Goal: Task Accomplishment & Management: Use online tool/utility

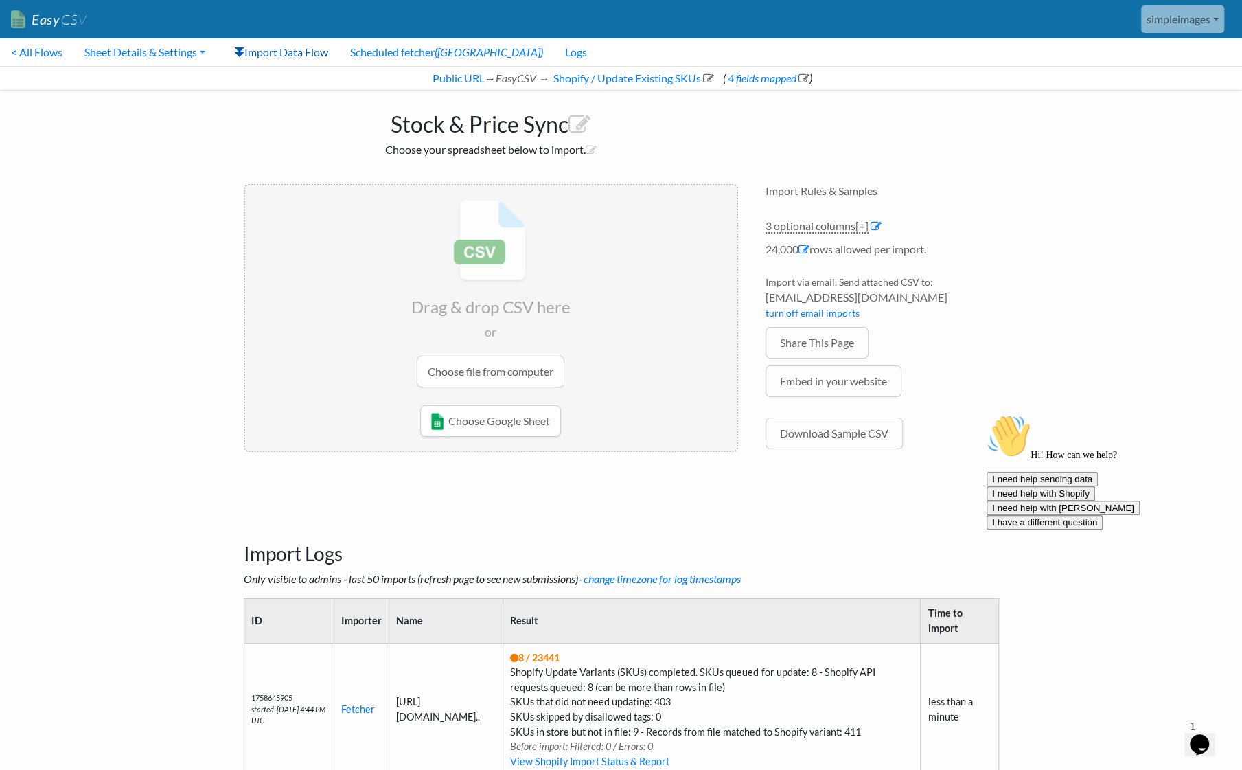
click at [283, 56] on link "Import Data Flow" at bounding box center [281, 51] width 116 height 27
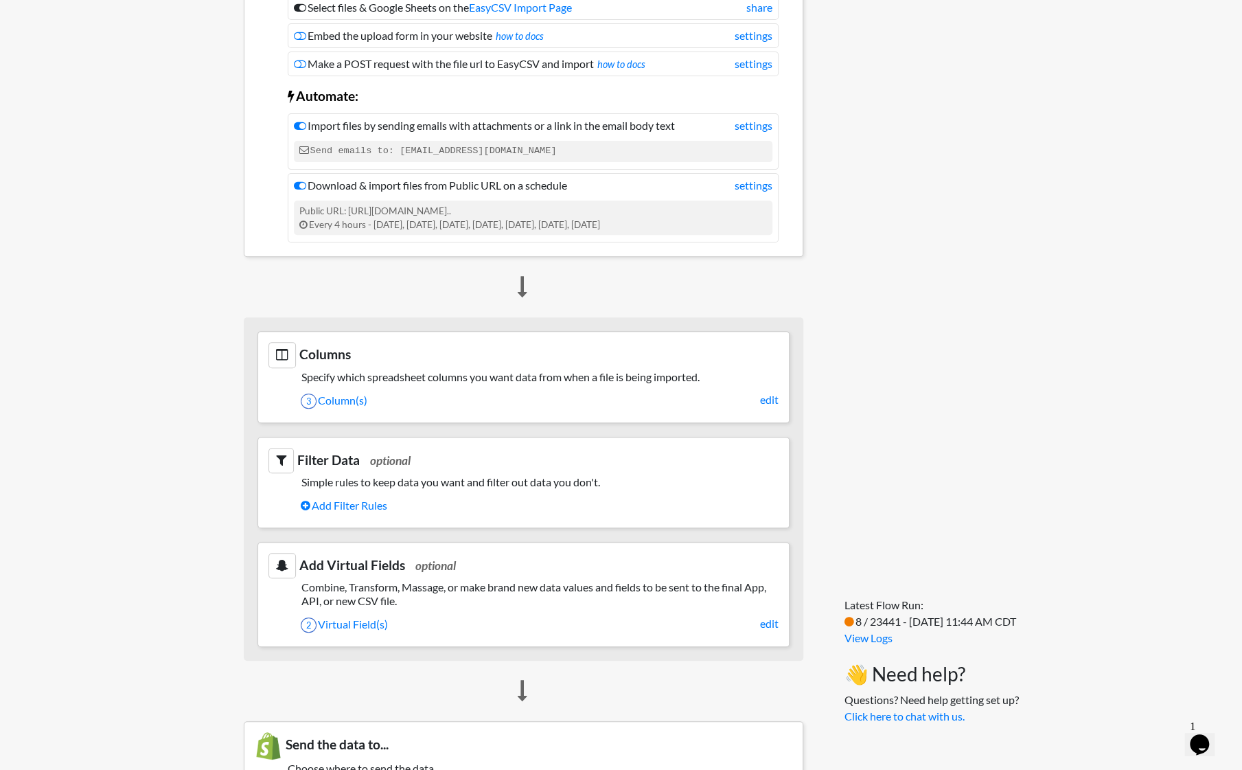
scroll to position [275, 0]
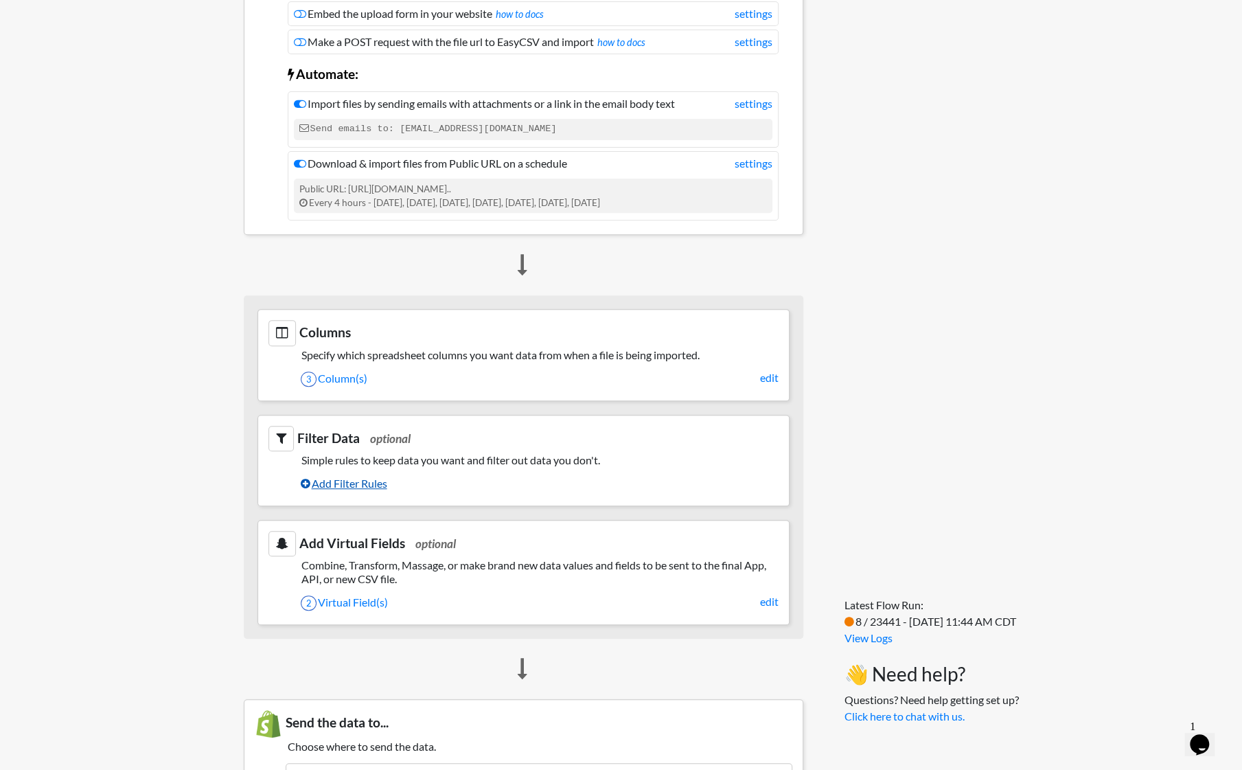
click at [374, 478] on link "Add Filter Rules" at bounding box center [540, 483] width 478 height 23
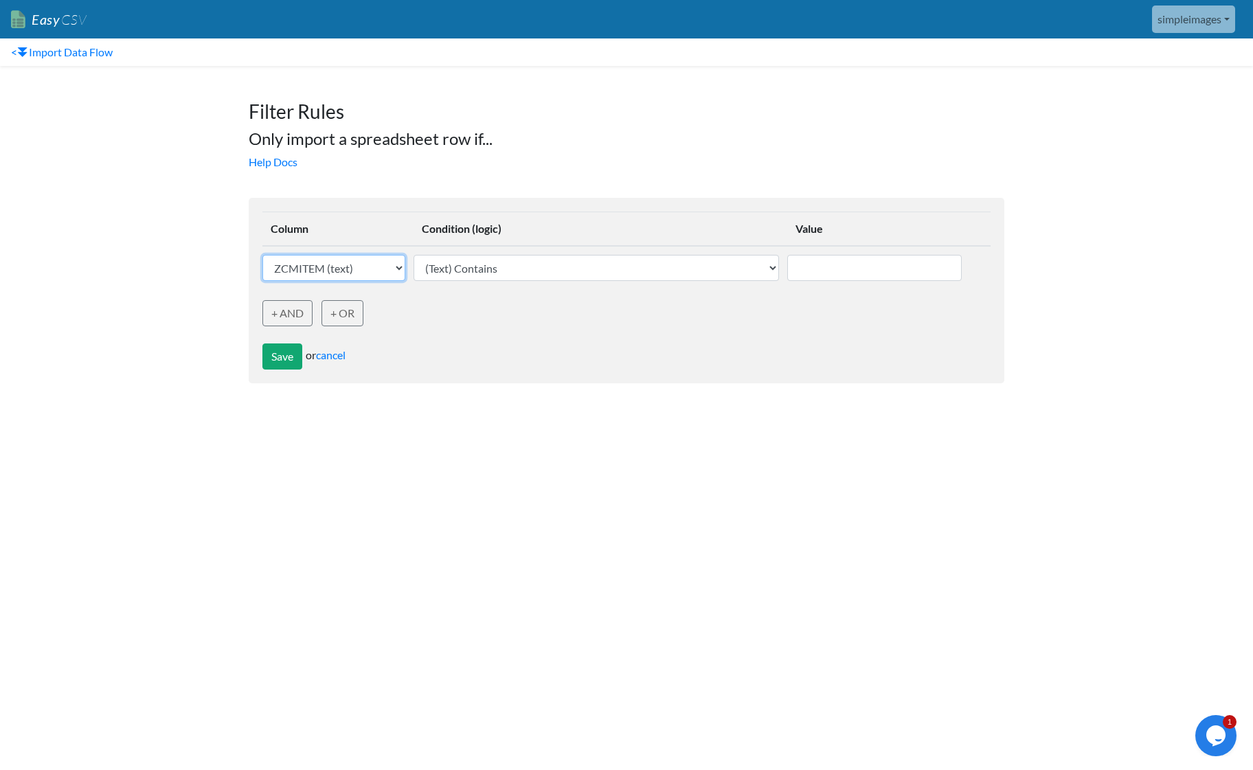
click at [390, 267] on select "ZCMITEM (text) ZCMQOH (text) ZCMMSRP (text)" at bounding box center [333, 268] width 143 height 26
select select "759038"
click at [262, 255] on select "ZCMITEM (text) ZCMQOH (text) ZCMMSRP (text)" at bounding box center [333, 268] width 143 height 26
click at [329, 352] on link "cancel" at bounding box center [331, 354] width 30 height 13
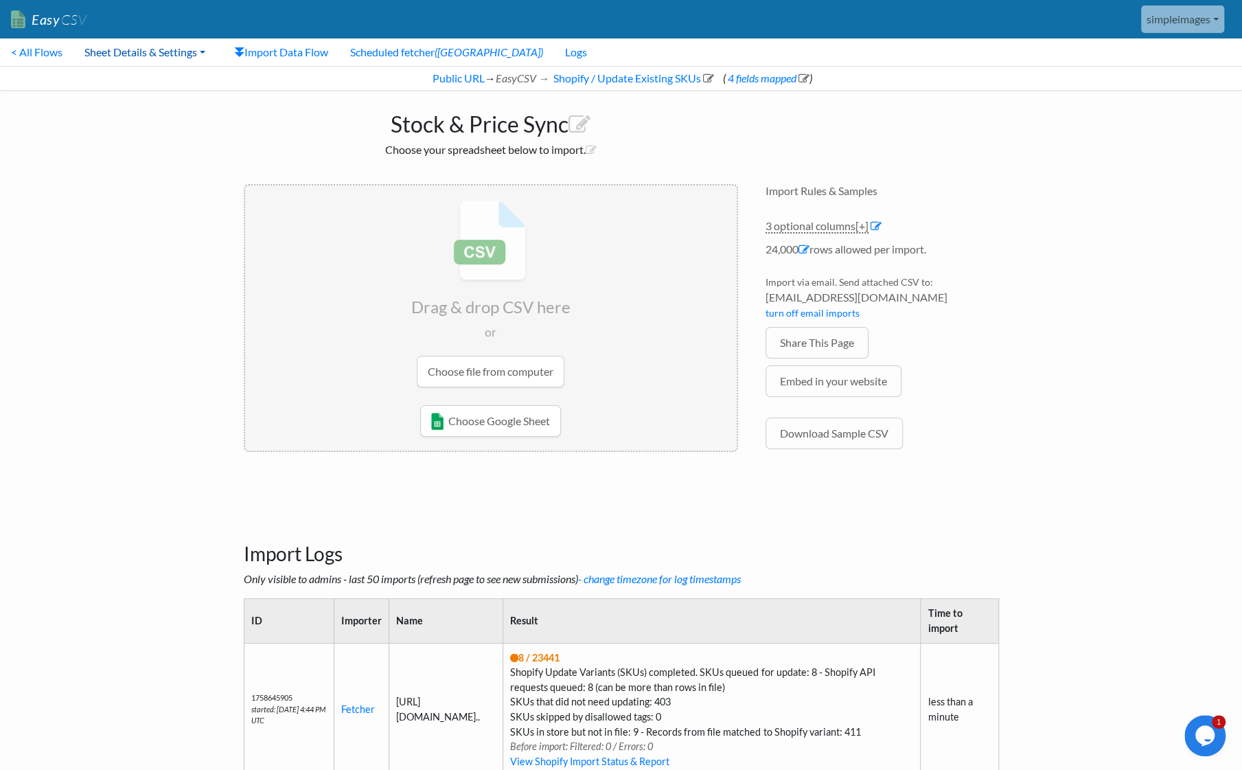
click at [201, 52] on link "Sheet Details & Settings" at bounding box center [144, 51] width 143 height 27
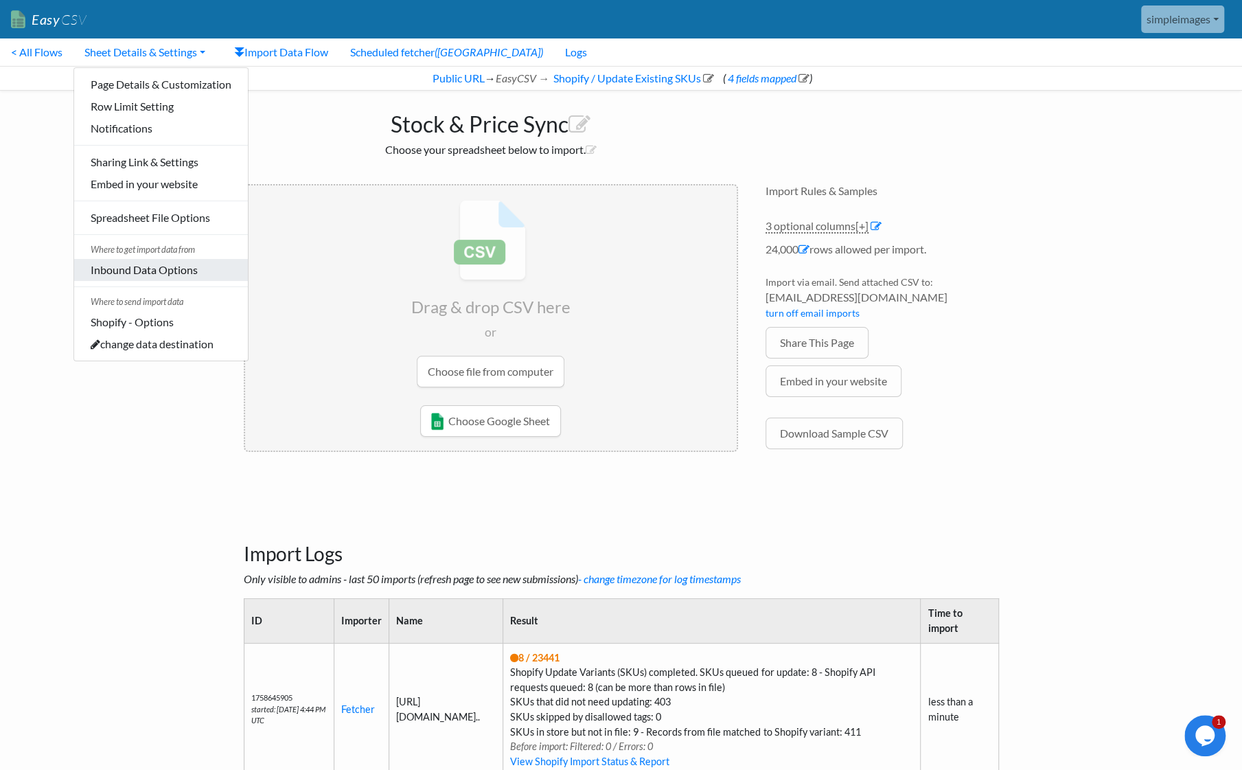
click at [179, 264] on link "Inbound Data Options" at bounding box center [161, 270] width 174 height 22
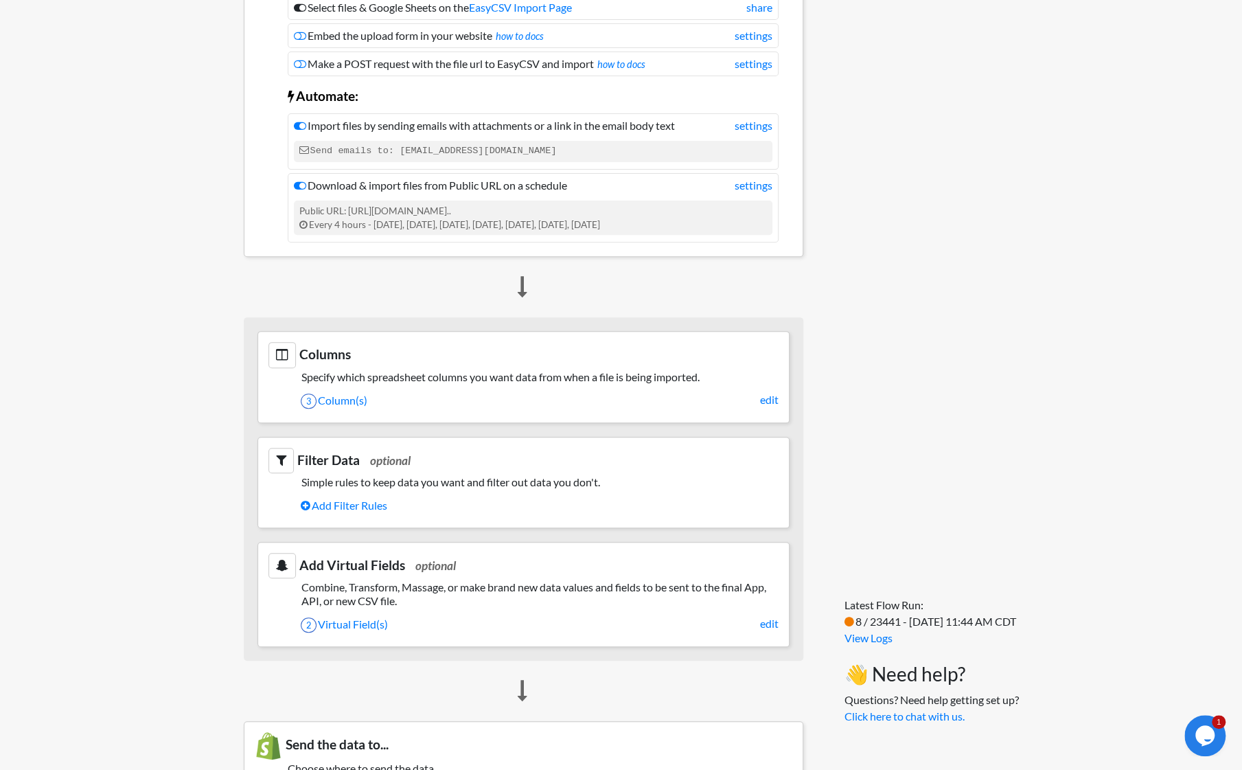
scroll to position [275, 0]
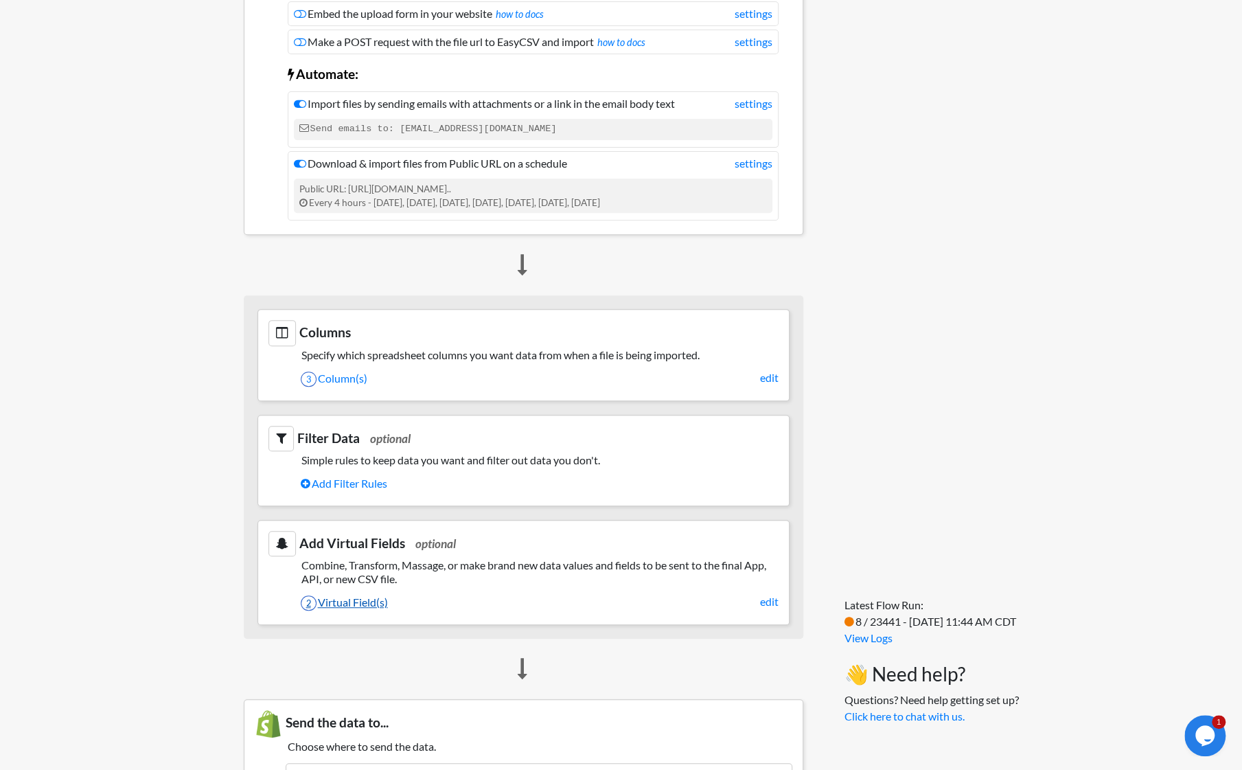
click at [368, 594] on link "2 Virtual Field(s)" at bounding box center [540, 602] width 478 height 23
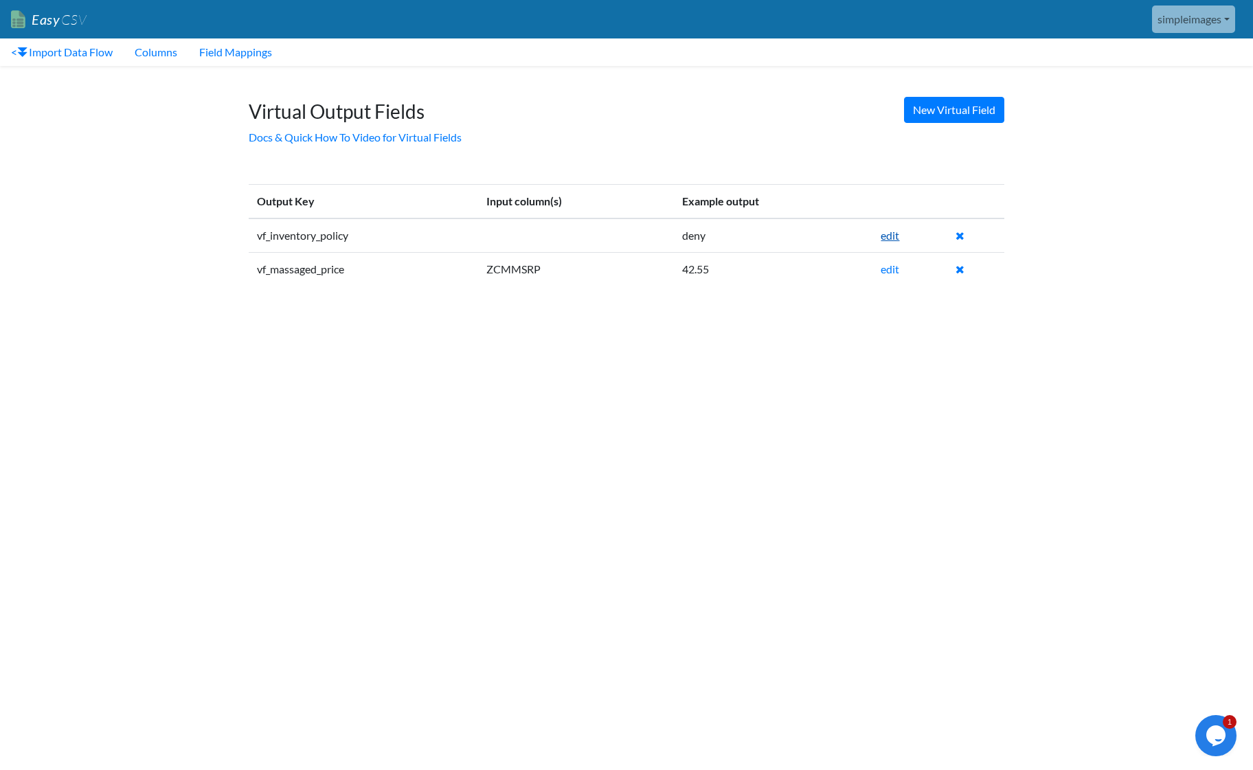
click at [889, 237] on link "edit" at bounding box center [890, 235] width 19 height 13
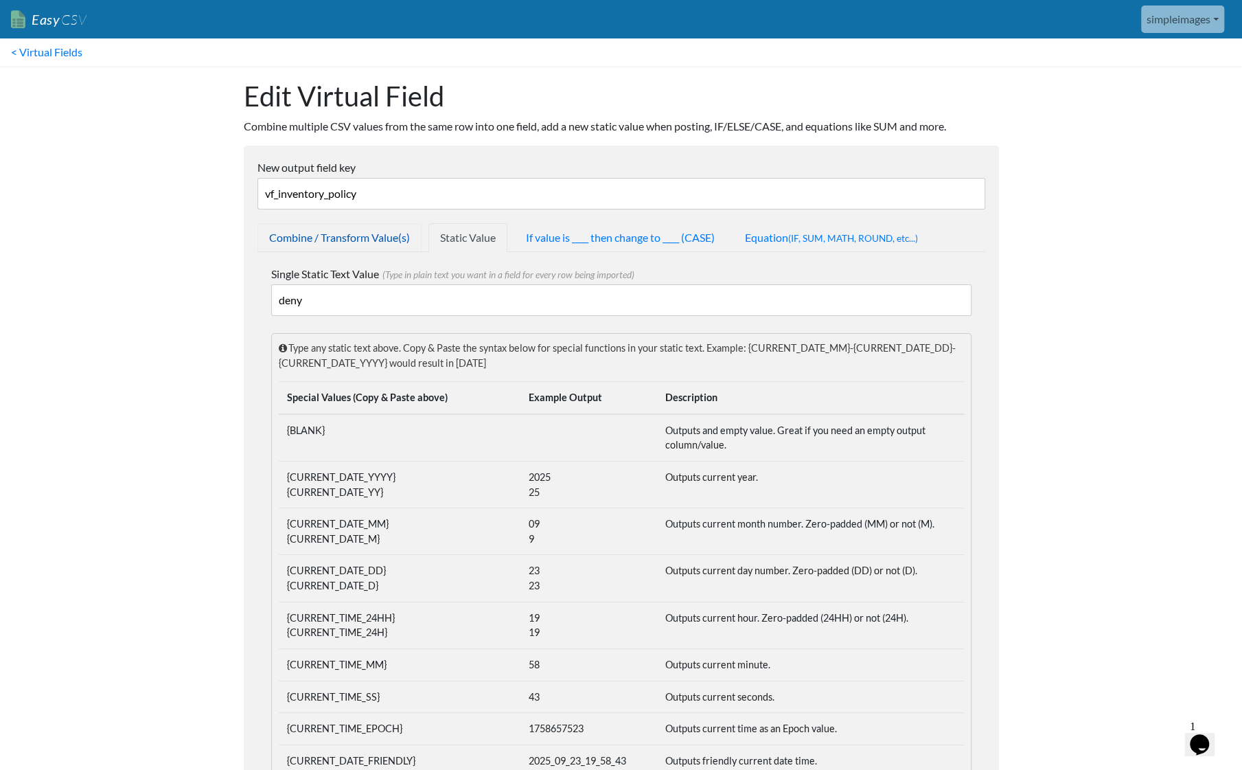
click at [374, 231] on link "Combine / Transform Value(s)" at bounding box center [340, 237] width 164 height 29
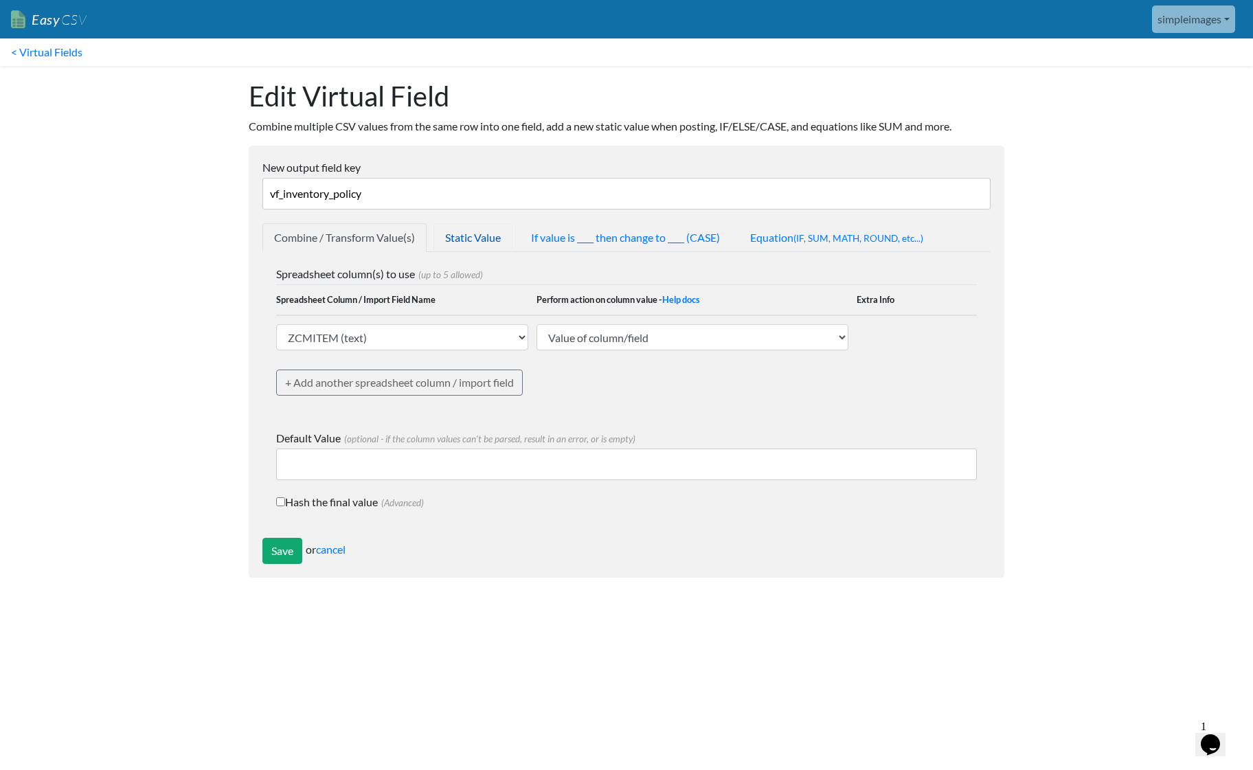
click at [476, 232] on link "Static Value" at bounding box center [472, 237] width 79 height 29
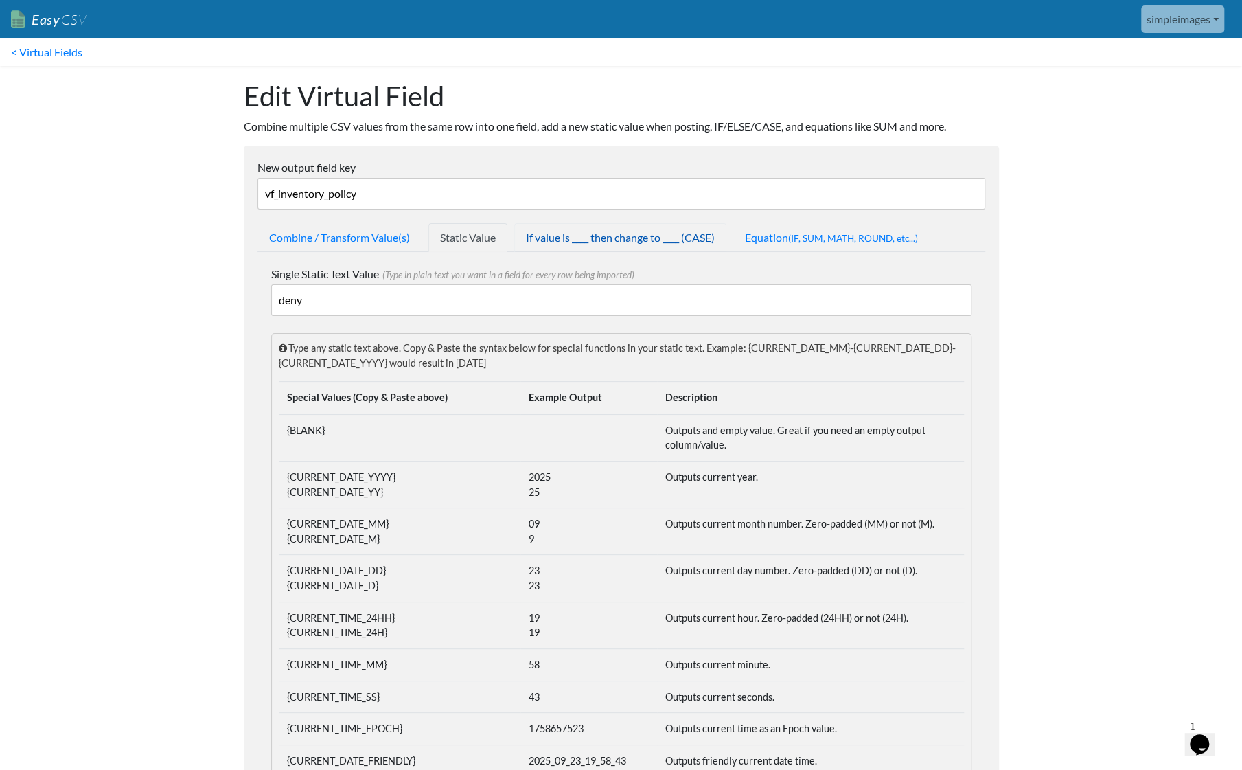
click at [571, 234] on link "If value is ____ then change to ____ (CASE)" at bounding box center [620, 237] width 212 height 29
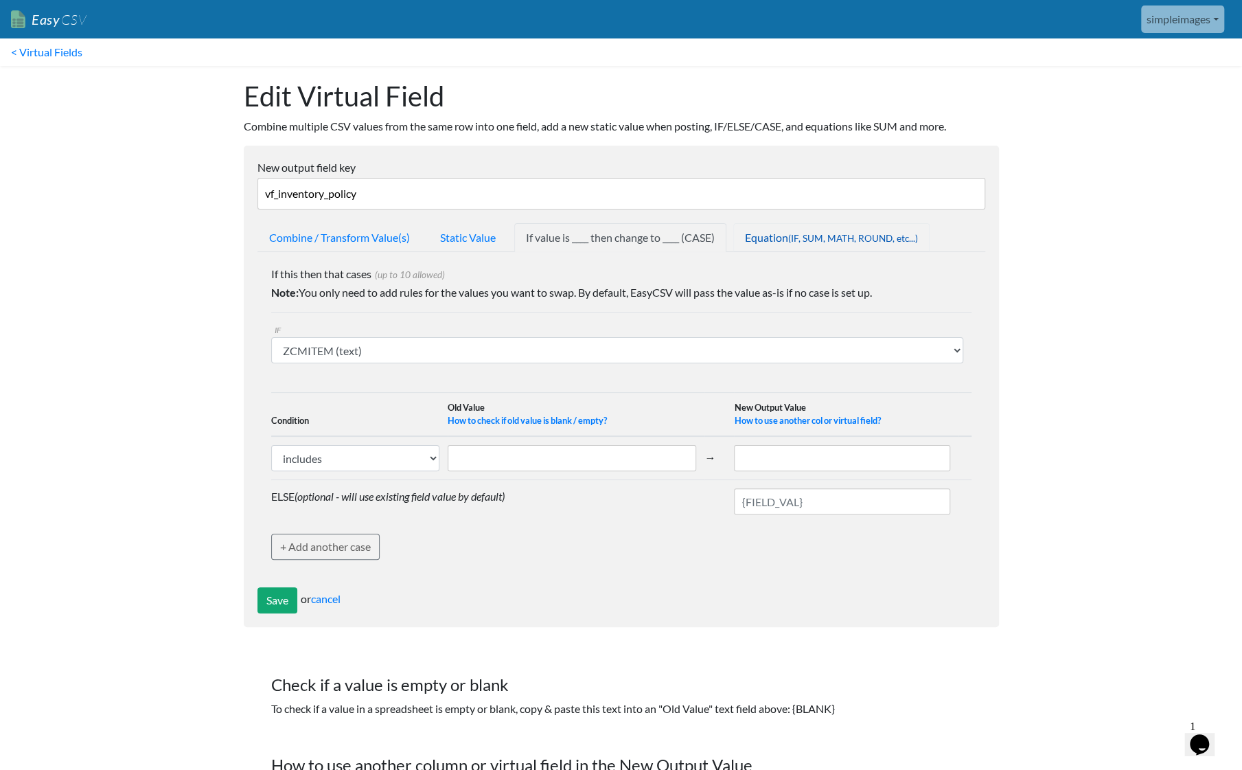
click at [766, 236] on link "Equation (IF, SUM, MATH, ROUND, etc...)" at bounding box center [832, 237] width 196 height 29
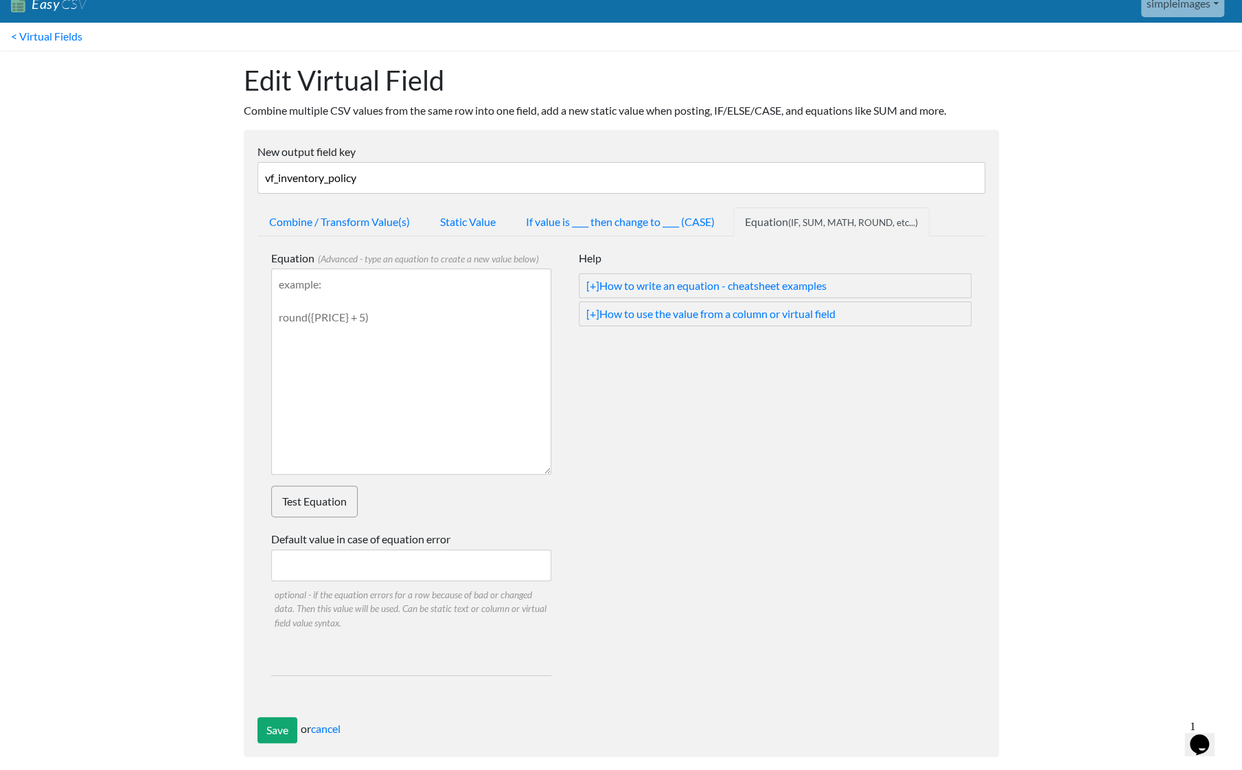
scroll to position [25, 0]
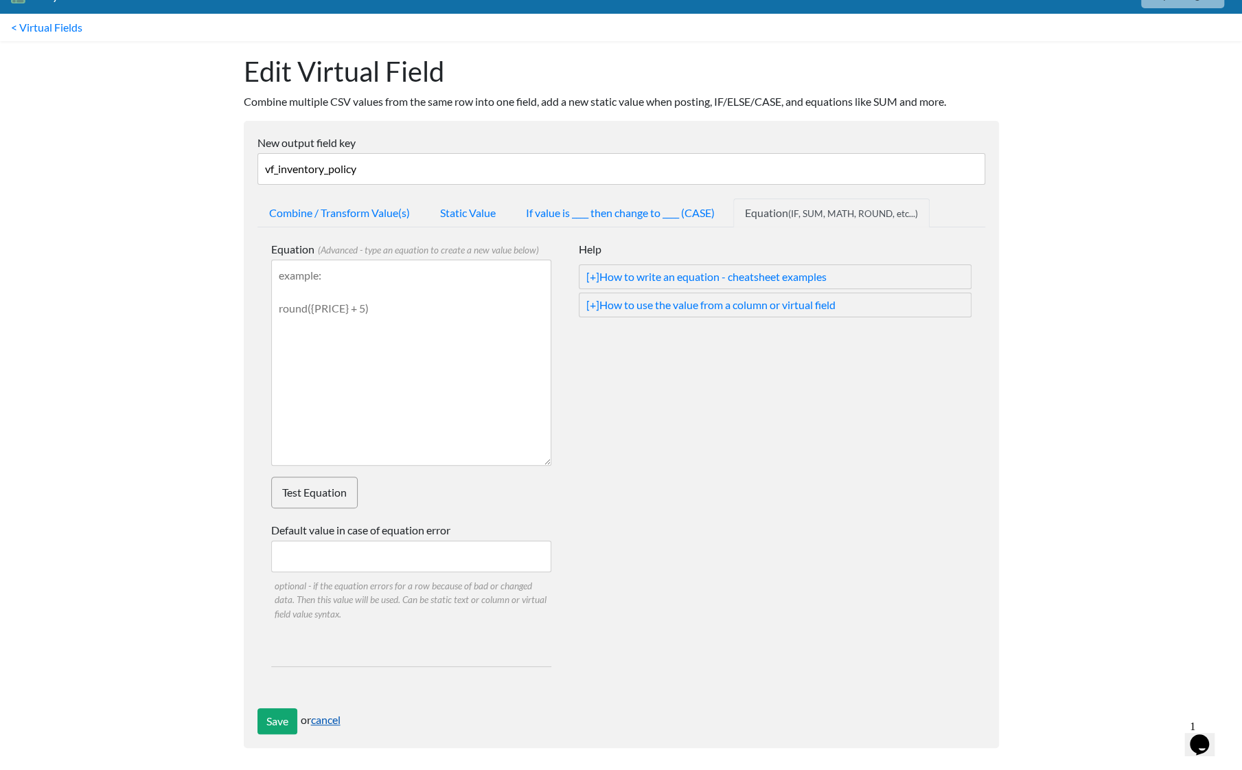
click at [334, 715] on link "cancel" at bounding box center [326, 719] width 30 height 13
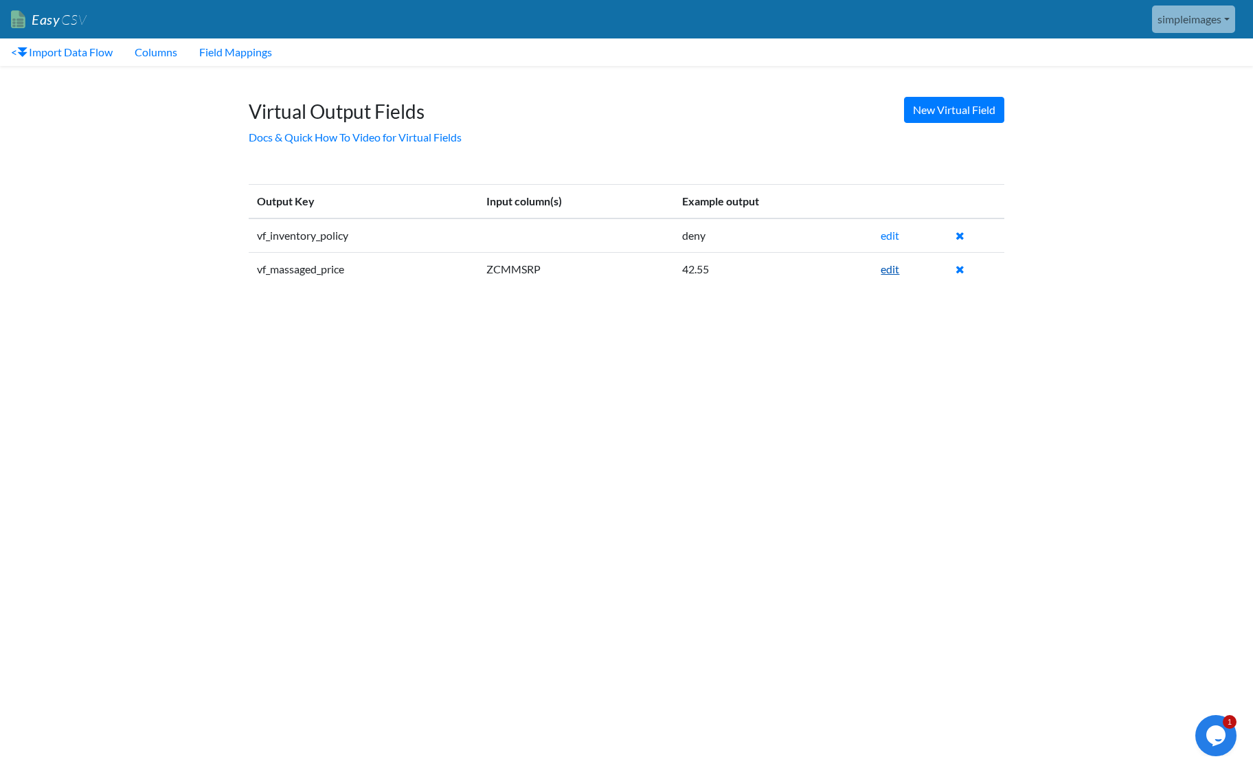
click at [889, 267] on link "edit" at bounding box center [890, 268] width 19 height 13
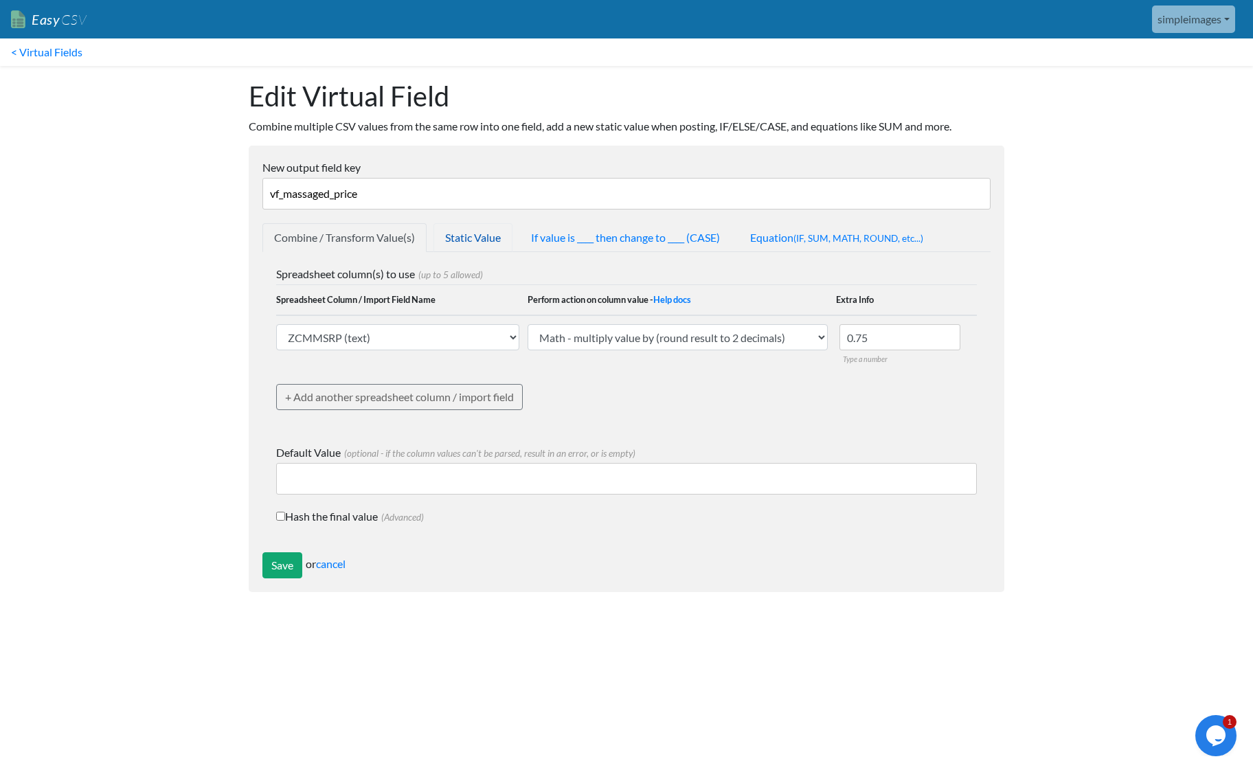
click at [478, 234] on link "Static Value" at bounding box center [472, 237] width 79 height 29
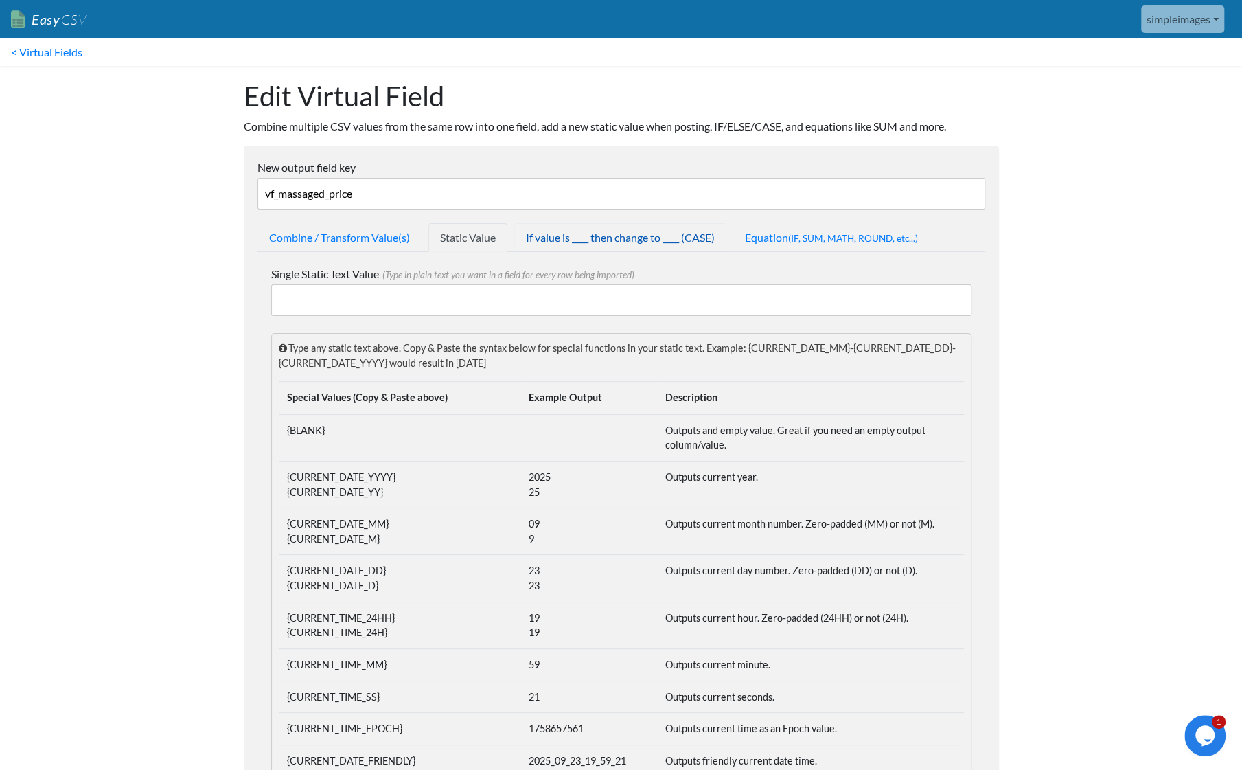
click at [554, 237] on link "If value is ____ then change to ____ (CASE)" at bounding box center [620, 237] width 212 height 29
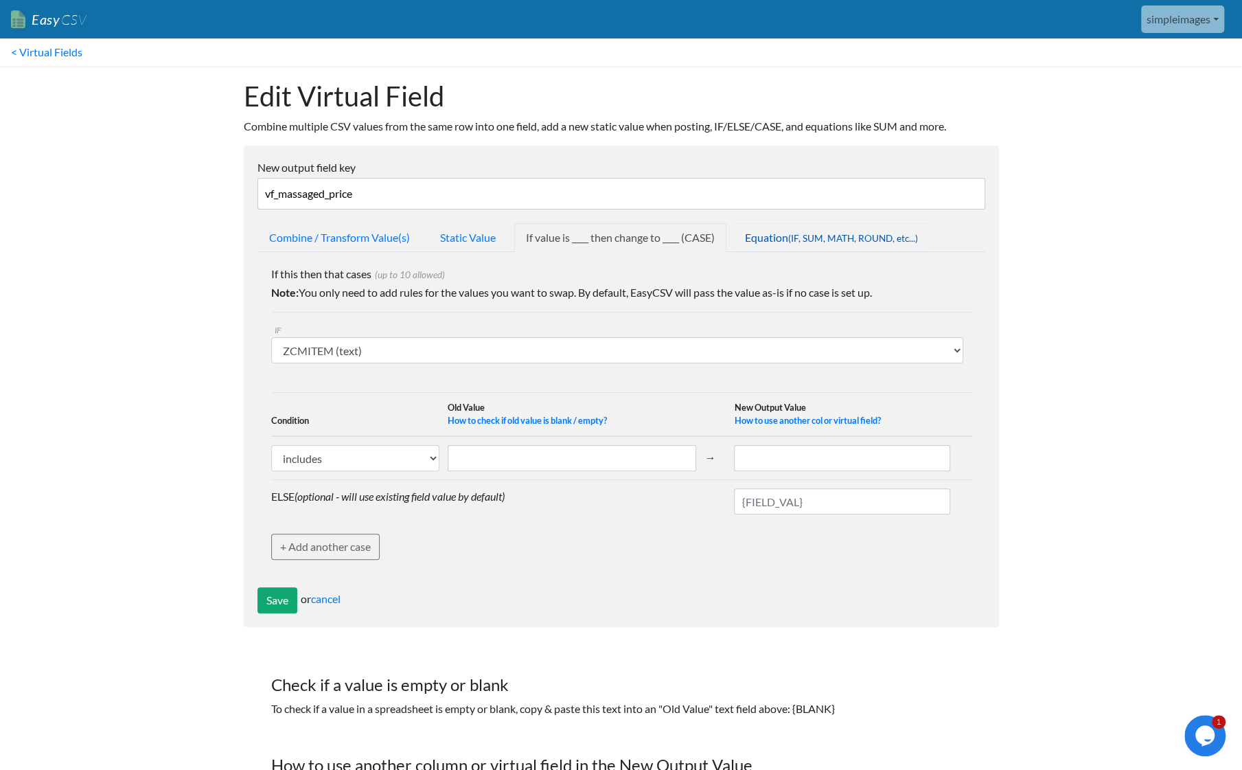
click at [786, 236] on link "Equation (IF, SUM, MATH, ROUND, etc...)" at bounding box center [832, 237] width 196 height 29
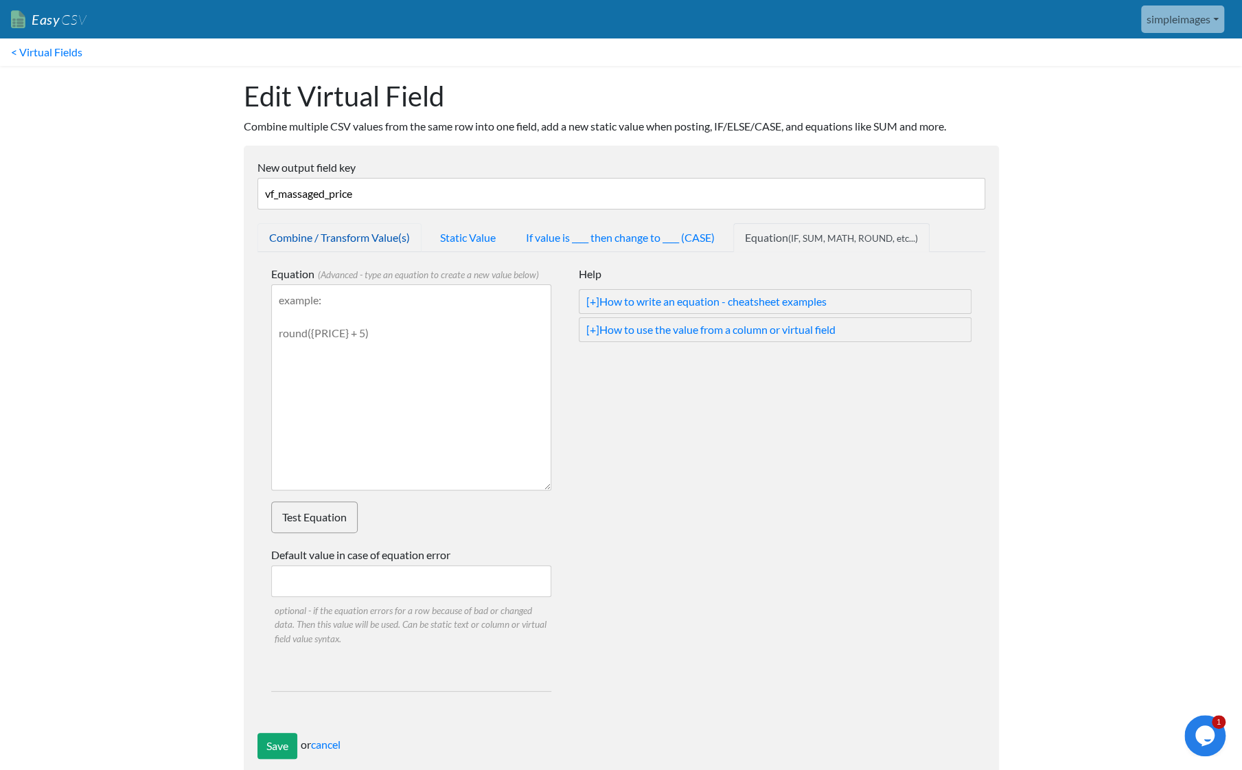
click at [335, 242] on link "Combine / Transform Value(s)" at bounding box center [340, 237] width 164 height 29
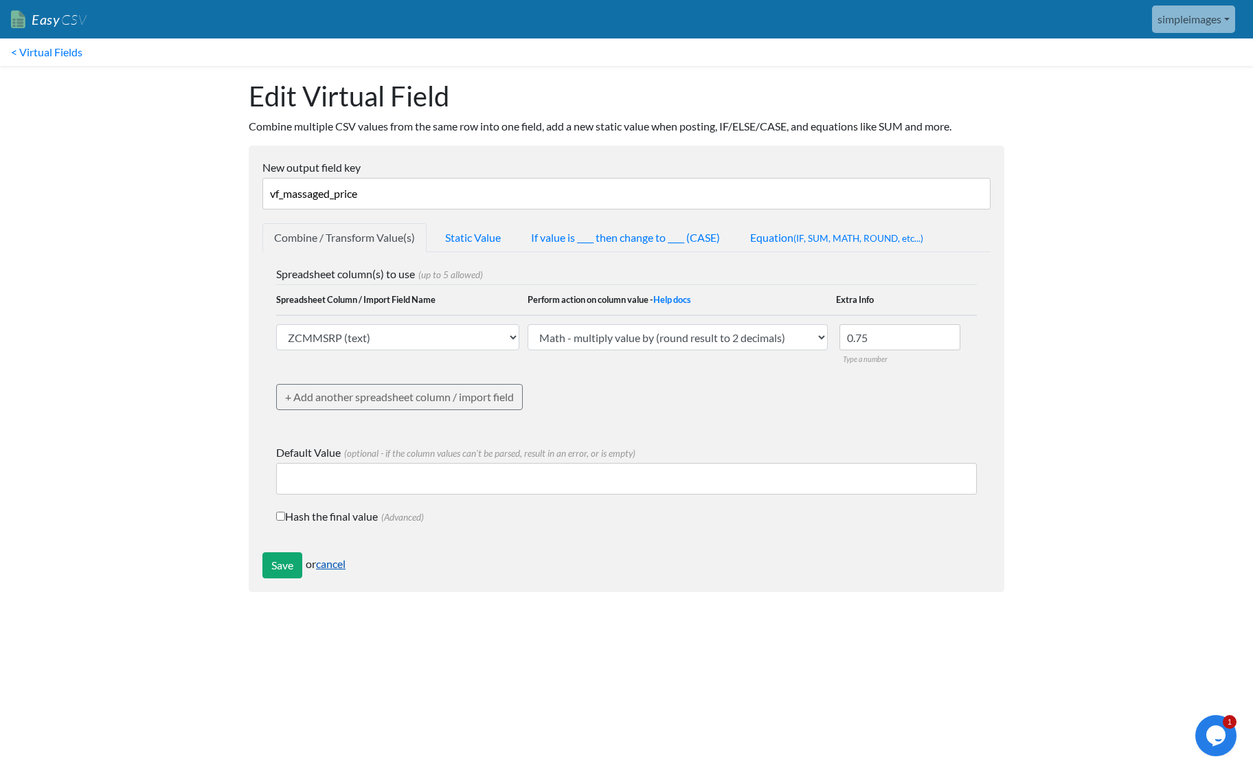
click at [334, 560] on link "cancel" at bounding box center [331, 563] width 30 height 13
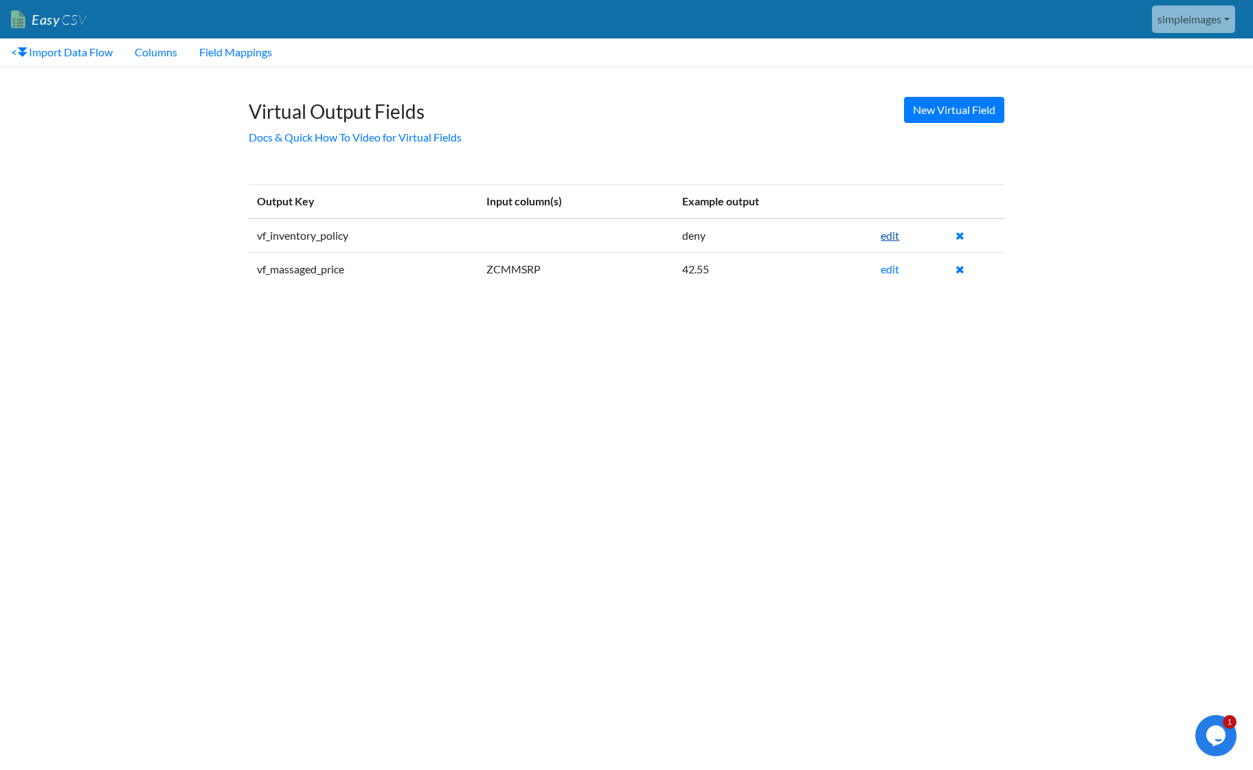
click at [896, 236] on link "edit" at bounding box center [890, 235] width 19 height 13
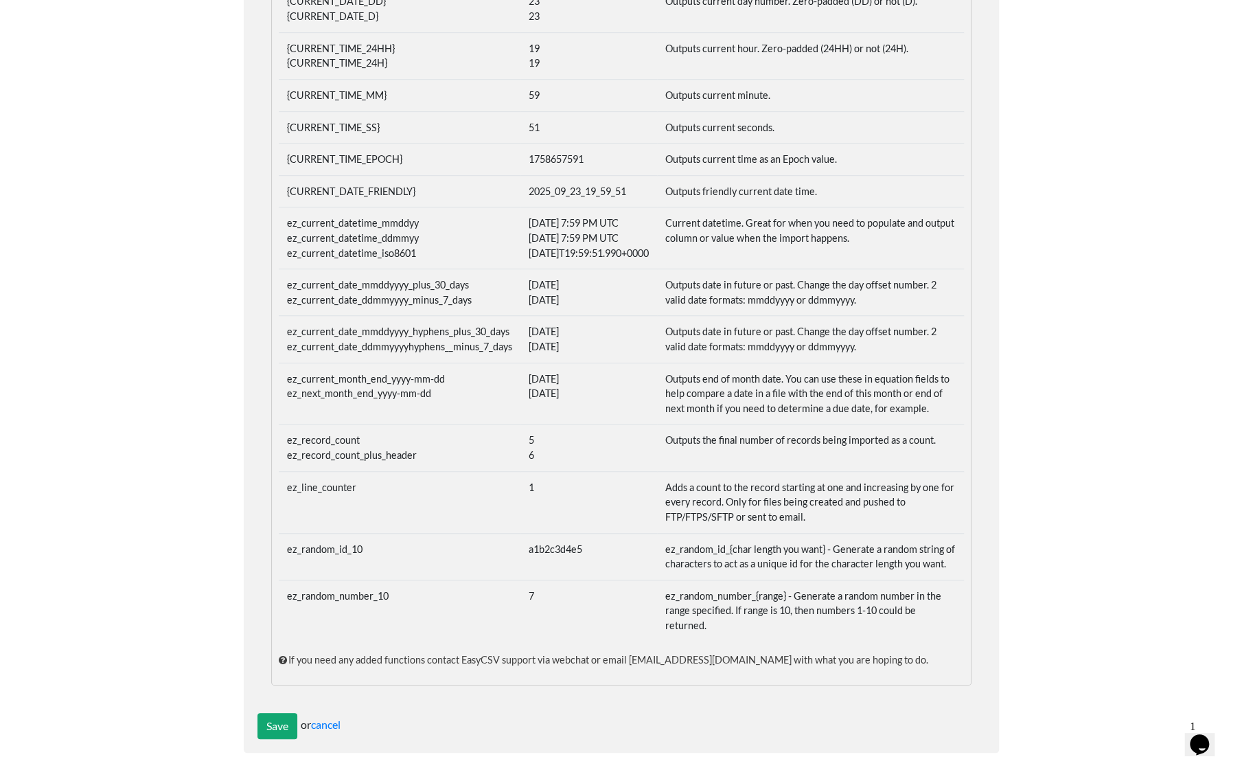
scroll to position [570, 0]
click at [1207, 740] on icon "Opens Chat This icon Opens the chat window." at bounding box center [1200, 745] width 22 height 22
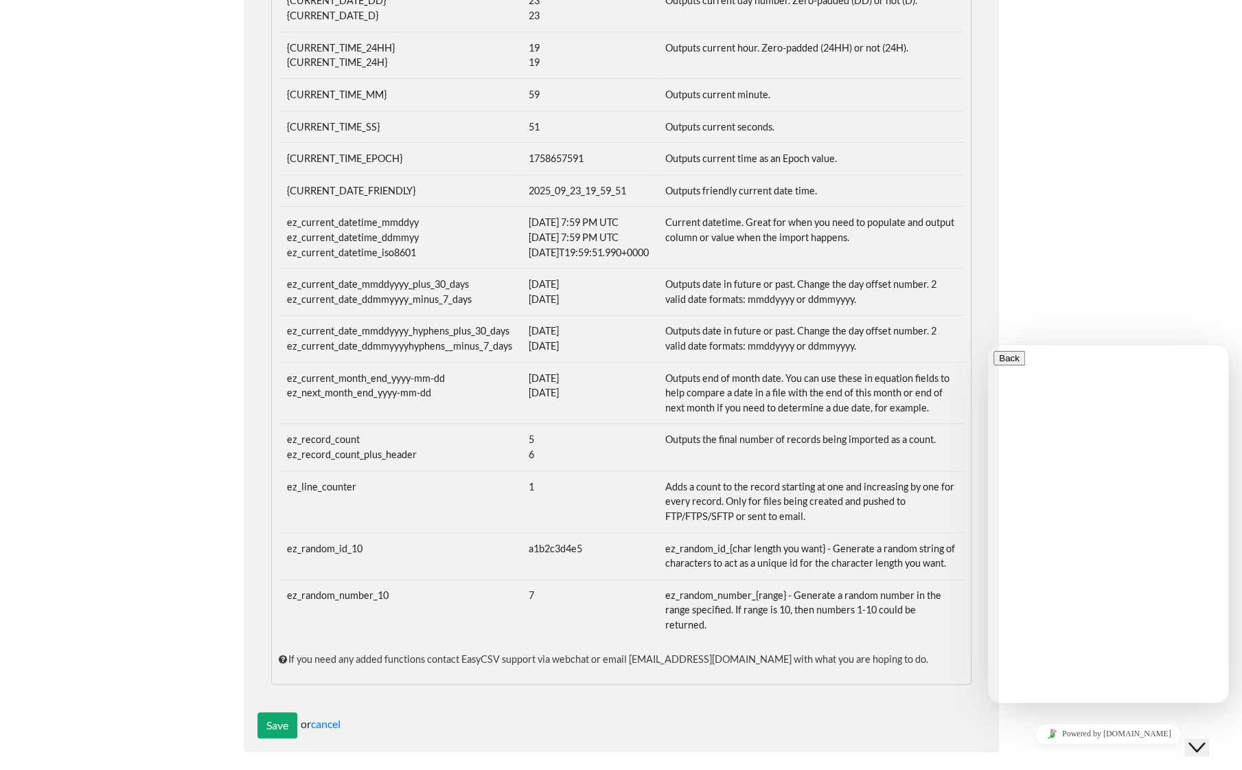
type textarea "I need help with my setup"
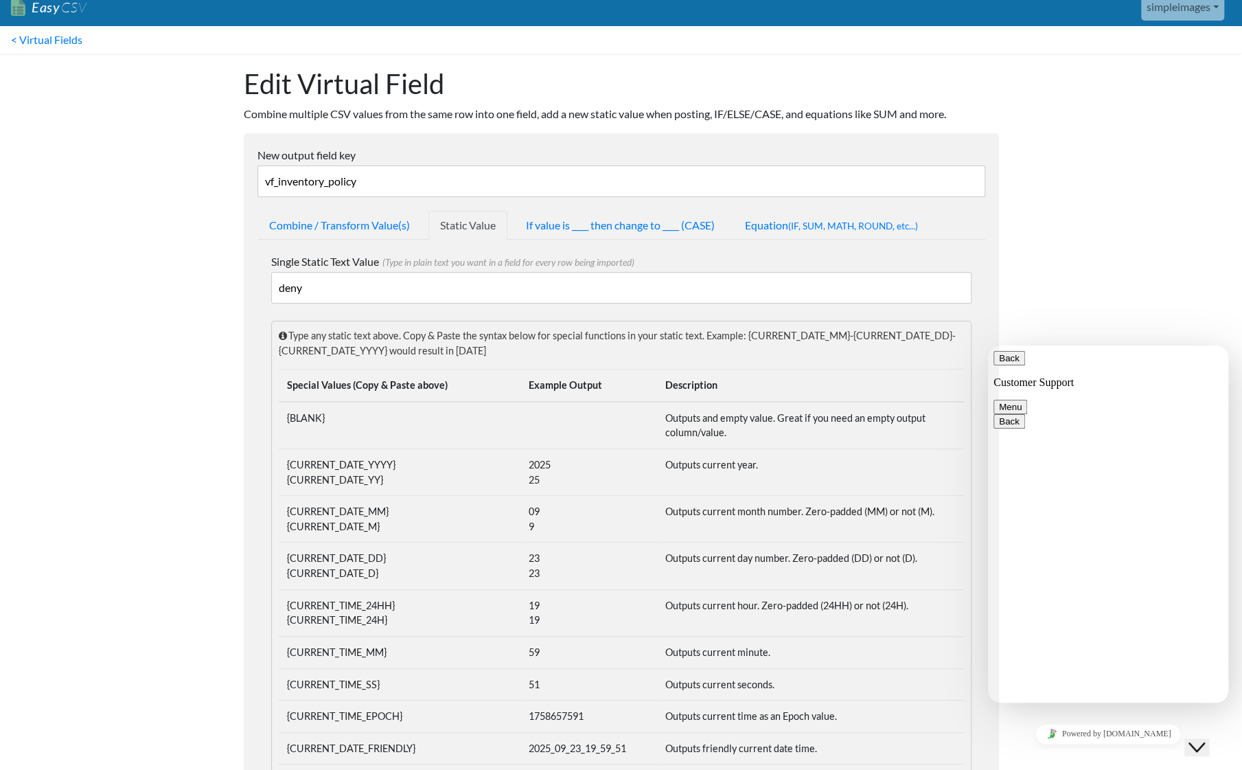
scroll to position [0, 0]
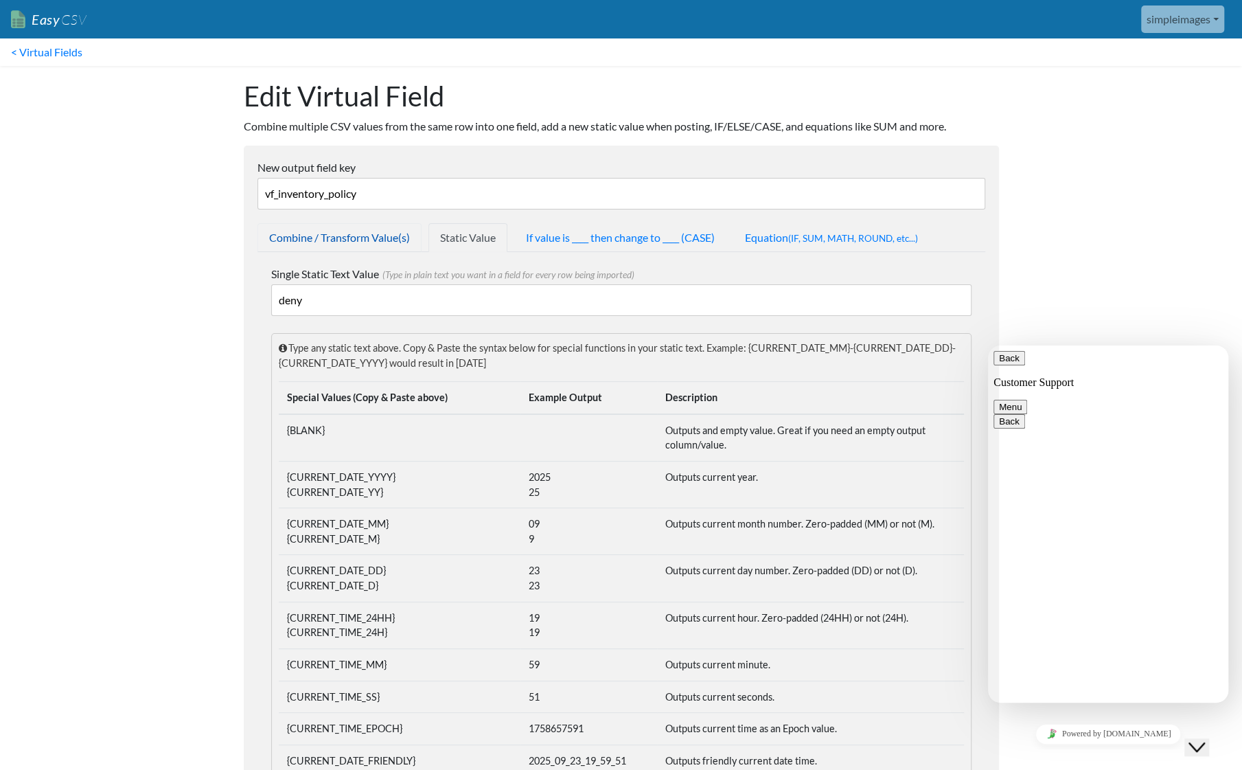
click at [371, 240] on link "Combine / Transform Value(s)" at bounding box center [340, 237] width 164 height 29
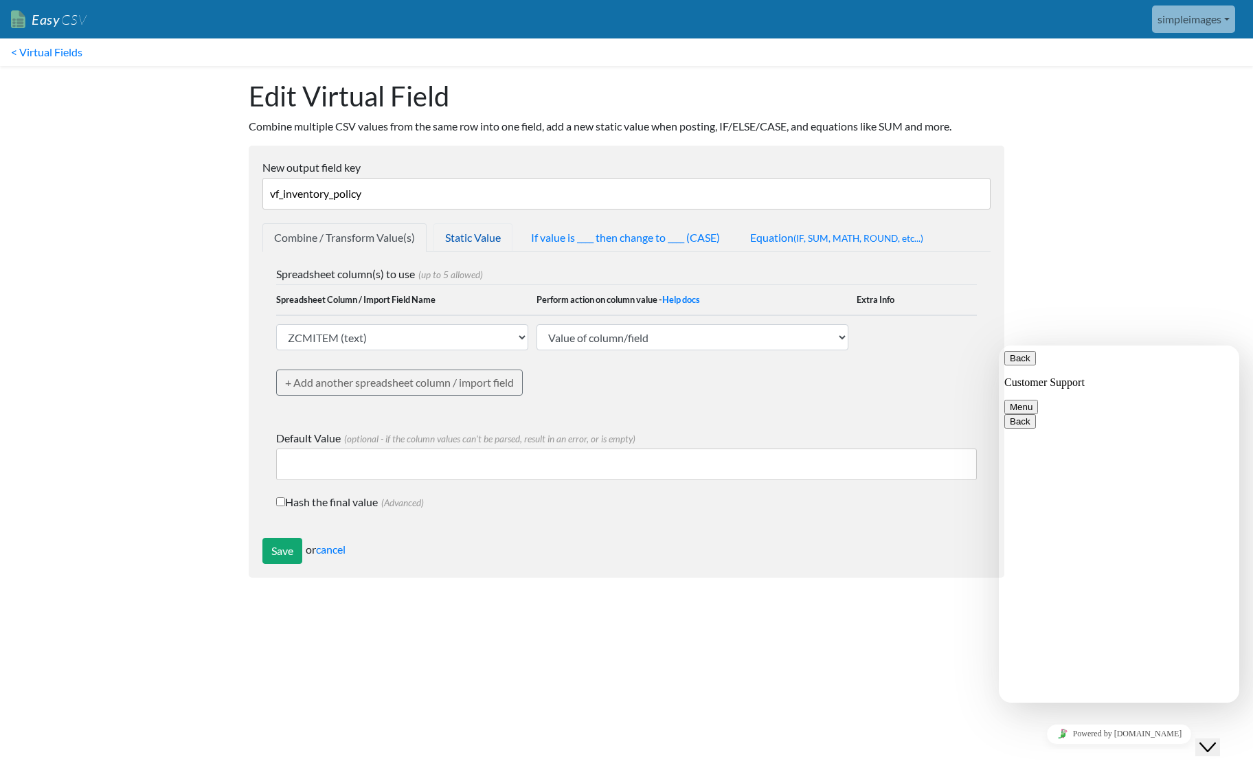
click at [467, 238] on link "Static Value" at bounding box center [472, 237] width 79 height 29
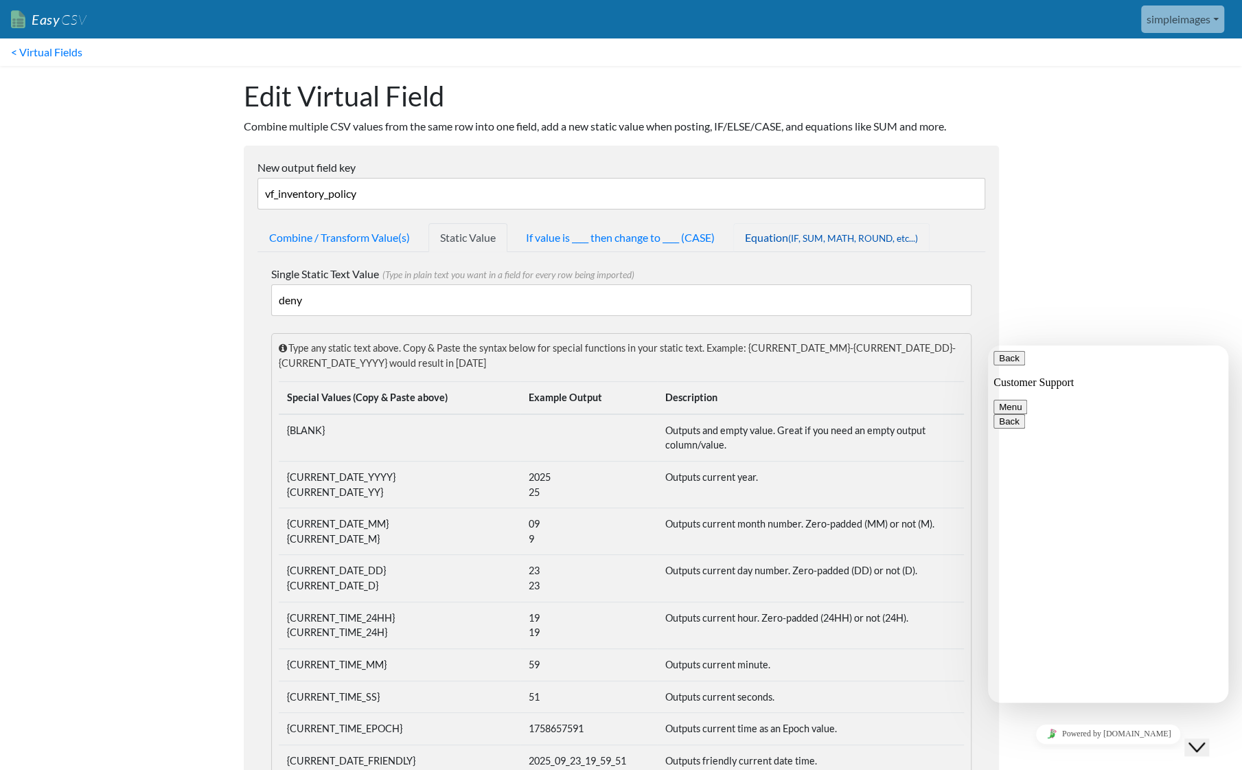
click at [776, 236] on link "Equation (IF, SUM, MATH, ROUND, etc...)" at bounding box center [832, 237] width 196 height 29
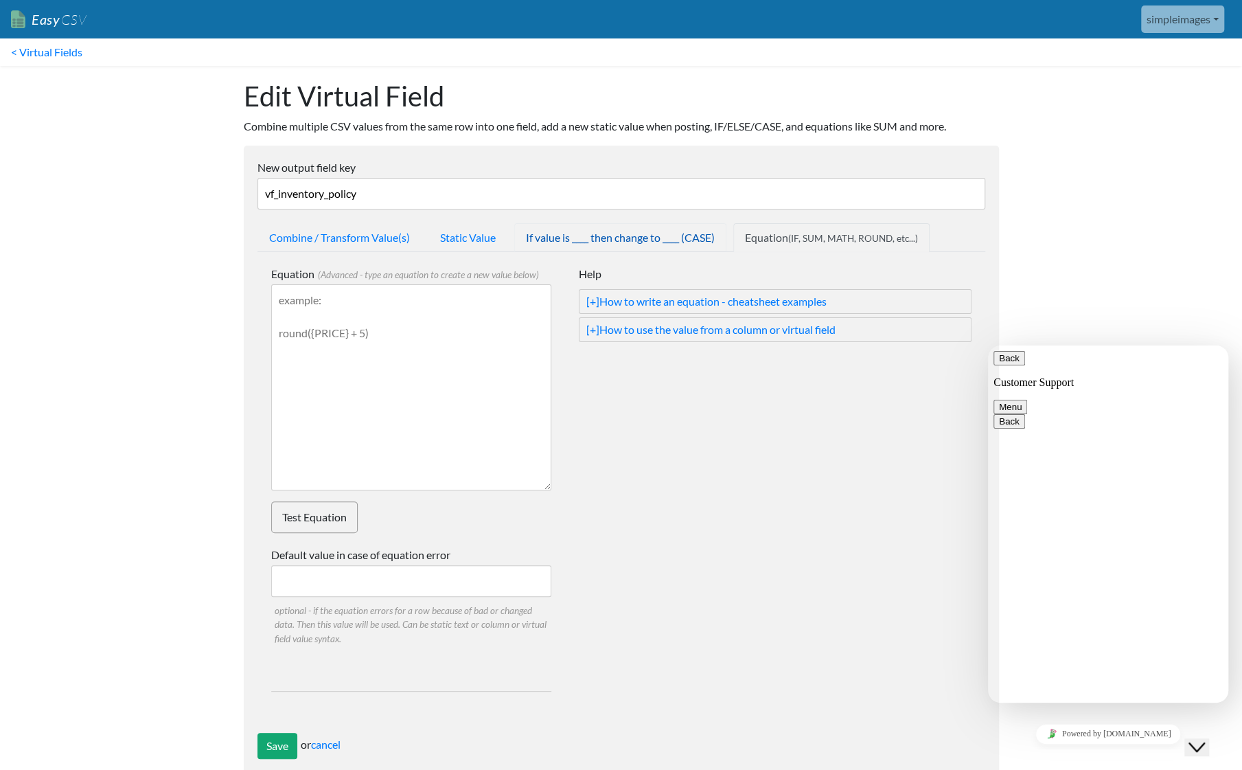
click at [663, 237] on link "If value is ____ then change to ____ (CASE)" at bounding box center [620, 237] width 212 height 29
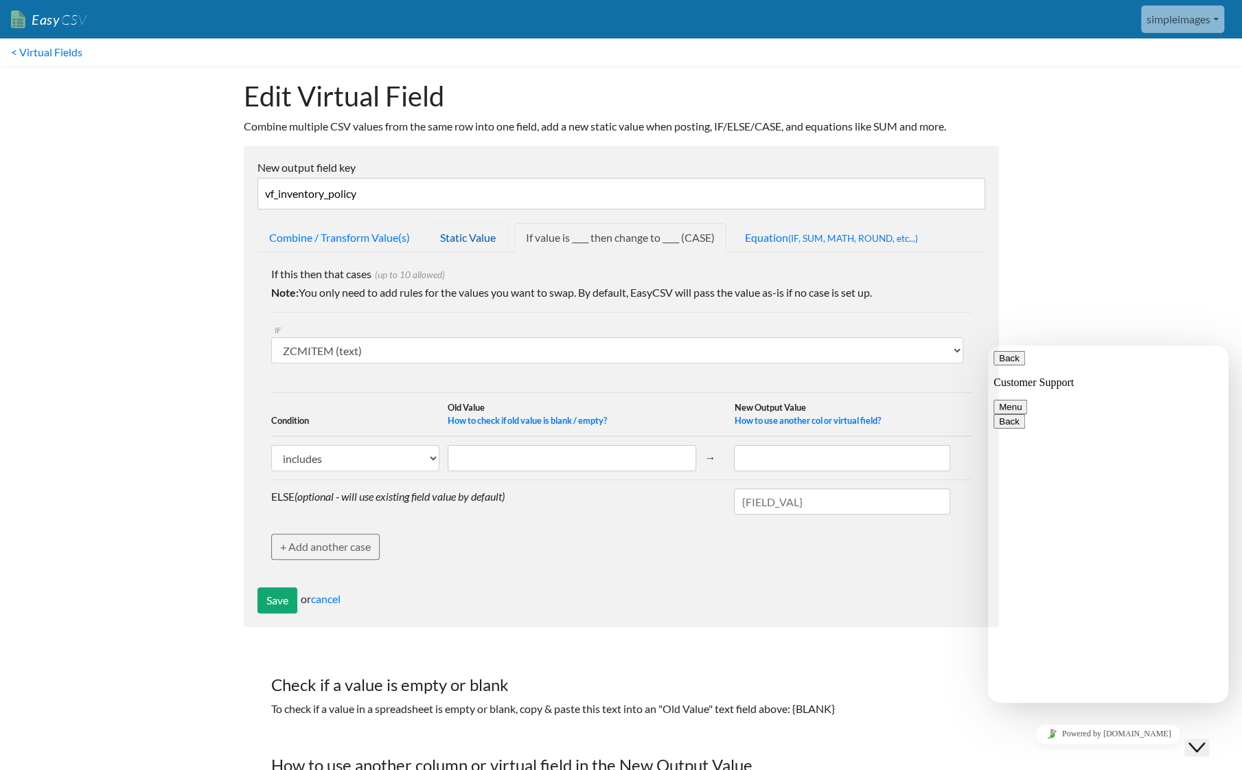
click at [484, 236] on link "Static Value" at bounding box center [468, 237] width 79 height 29
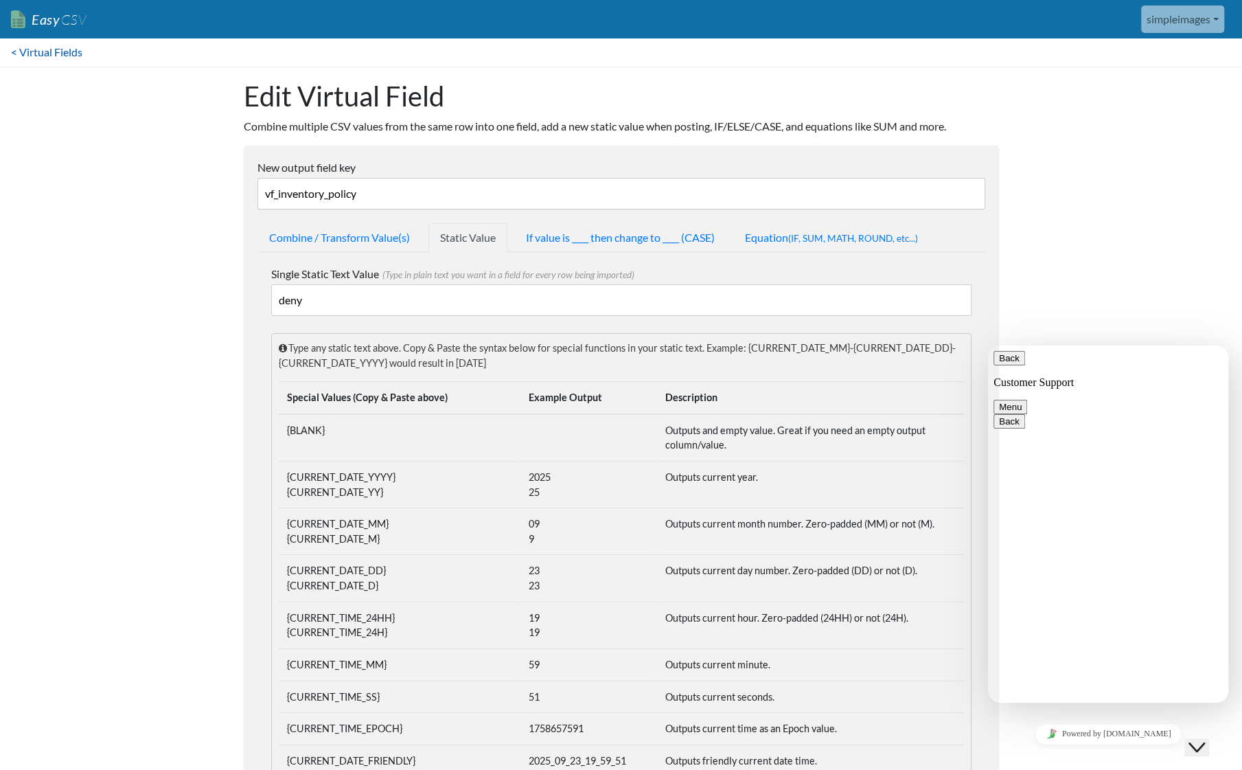
click at [52, 56] on link "< Virtual Fields" at bounding box center [46, 51] width 93 height 27
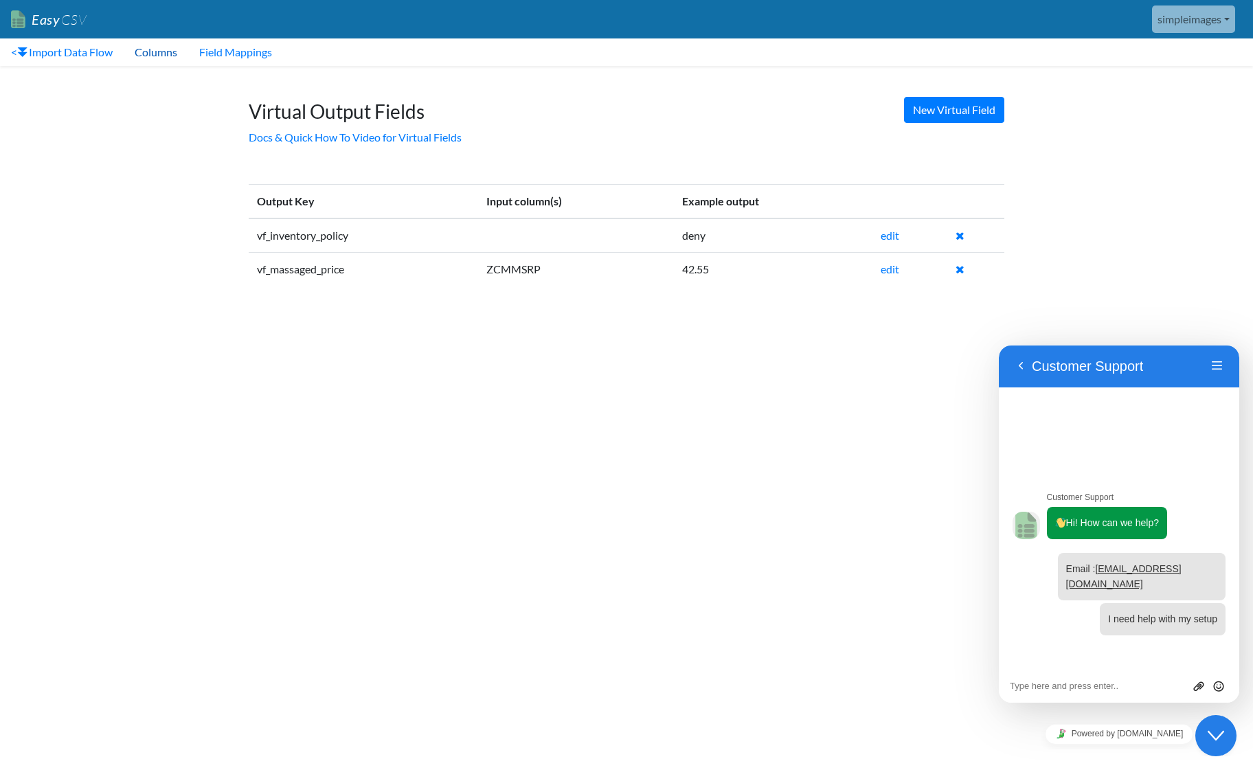
click at [154, 56] on link "Columns" at bounding box center [156, 51] width 65 height 27
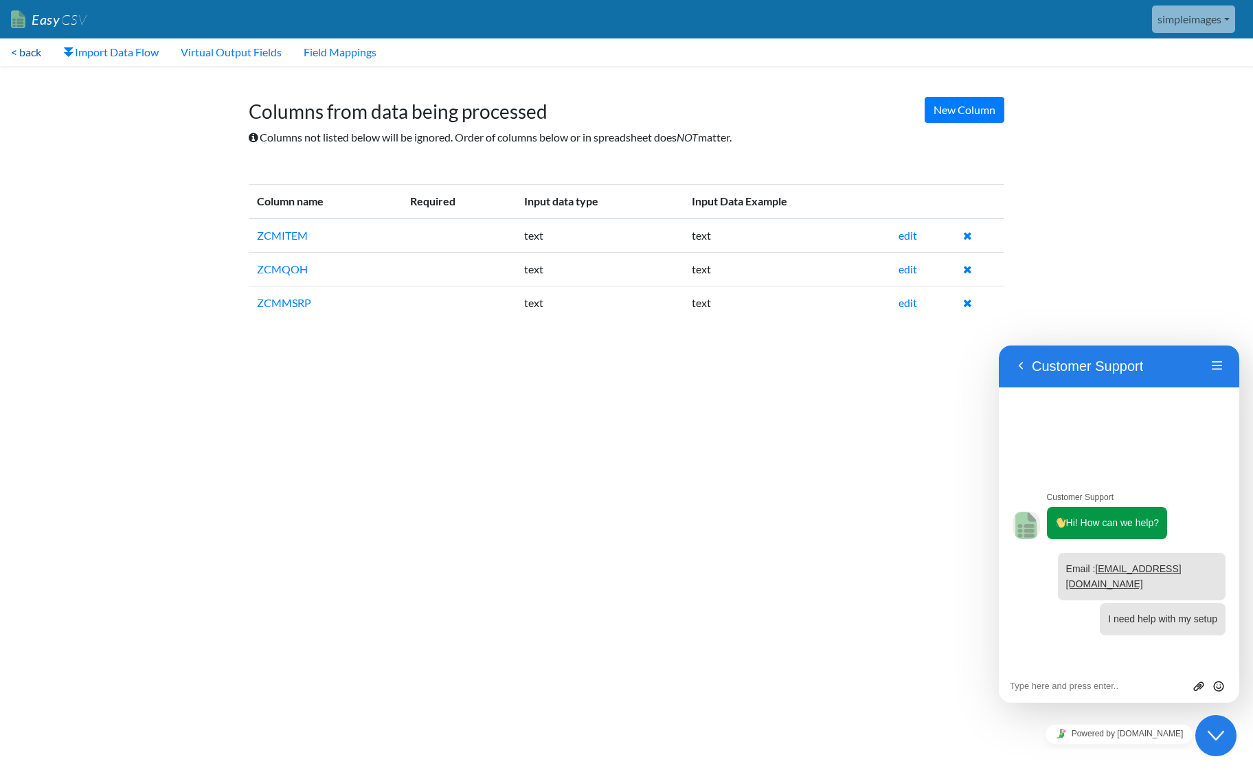
click at [38, 53] on link "< back" at bounding box center [26, 51] width 52 height 27
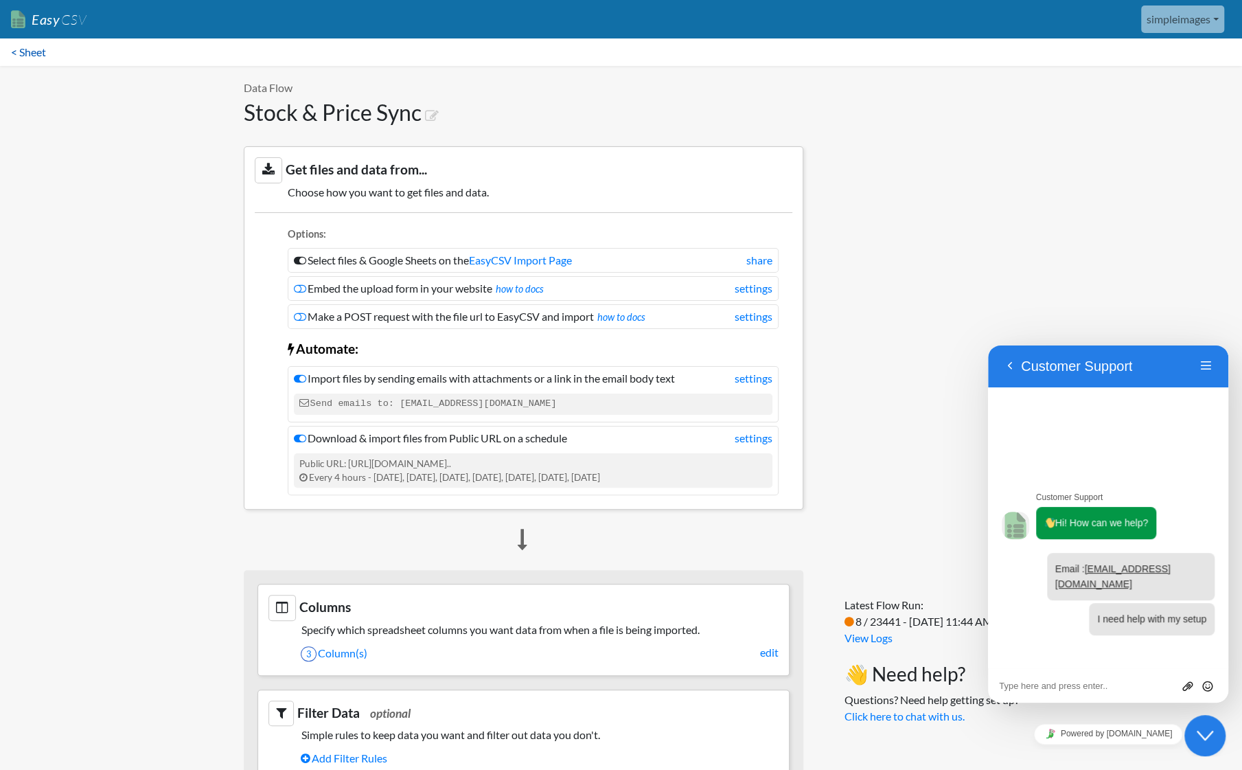
click at [44, 57] on link "< Sheet" at bounding box center [28, 51] width 57 height 27
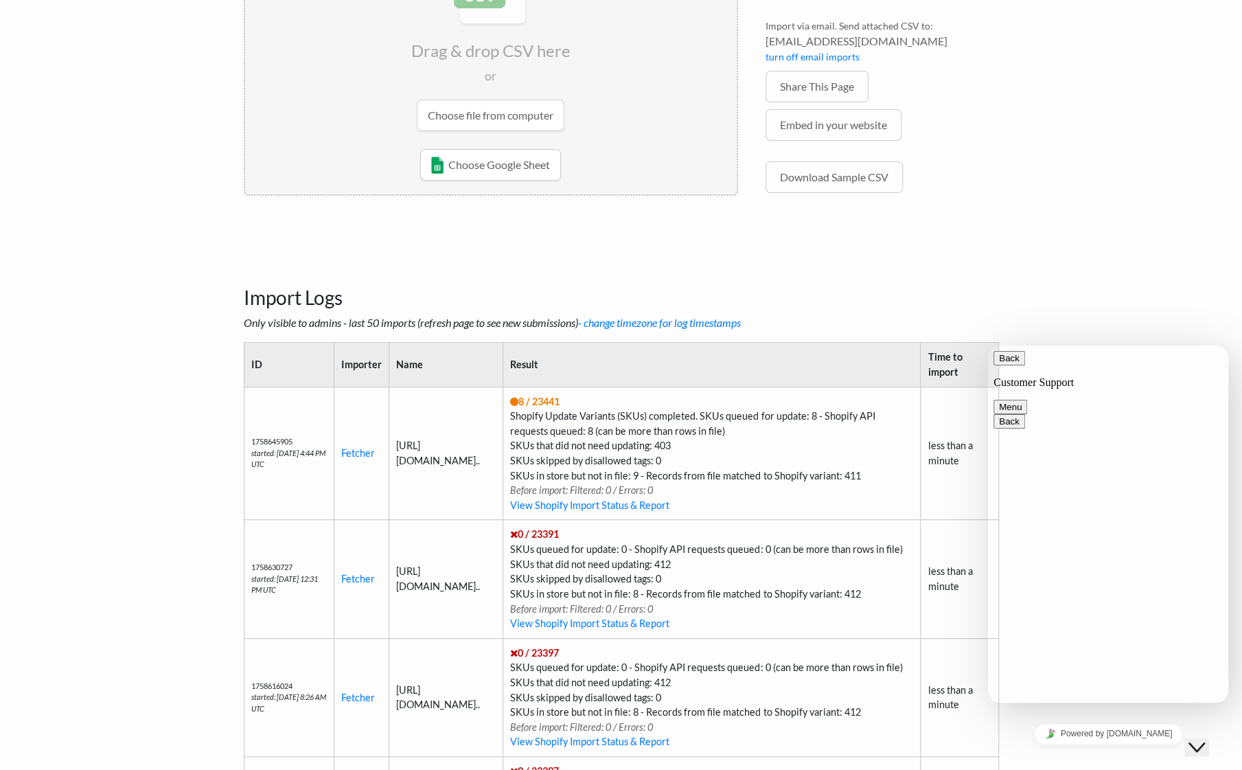
scroll to position [275, 0]
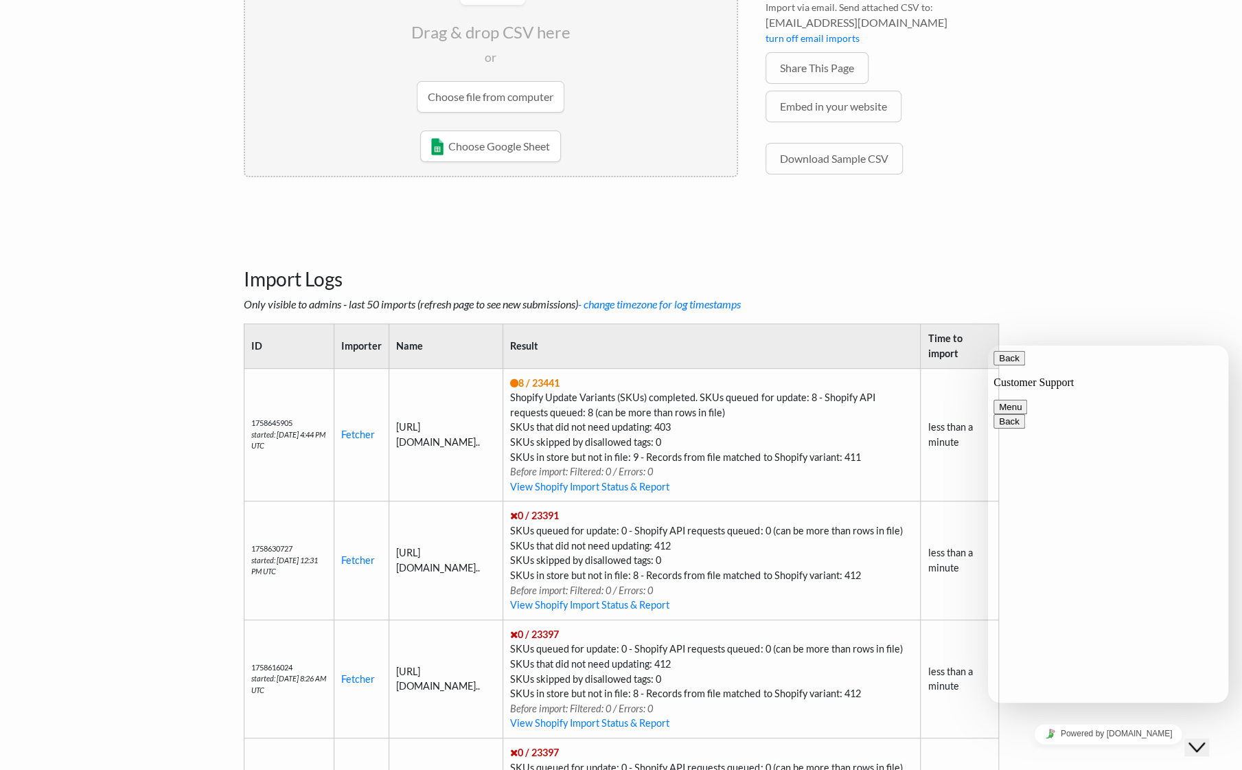
click at [1027, 400] on button "Menu" at bounding box center [1011, 407] width 34 height 14
click at [1153, 319] on body "Easy CSV simpleimages Simpleimages All Flows All CSV Generators Business & Plan…" at bounding box center [621, 390] width 1242 height 1330
click at [1204, 739] on icon "Close Chat This icon closes the chat window." at bounding box center [1197, 747] width 16 height 16
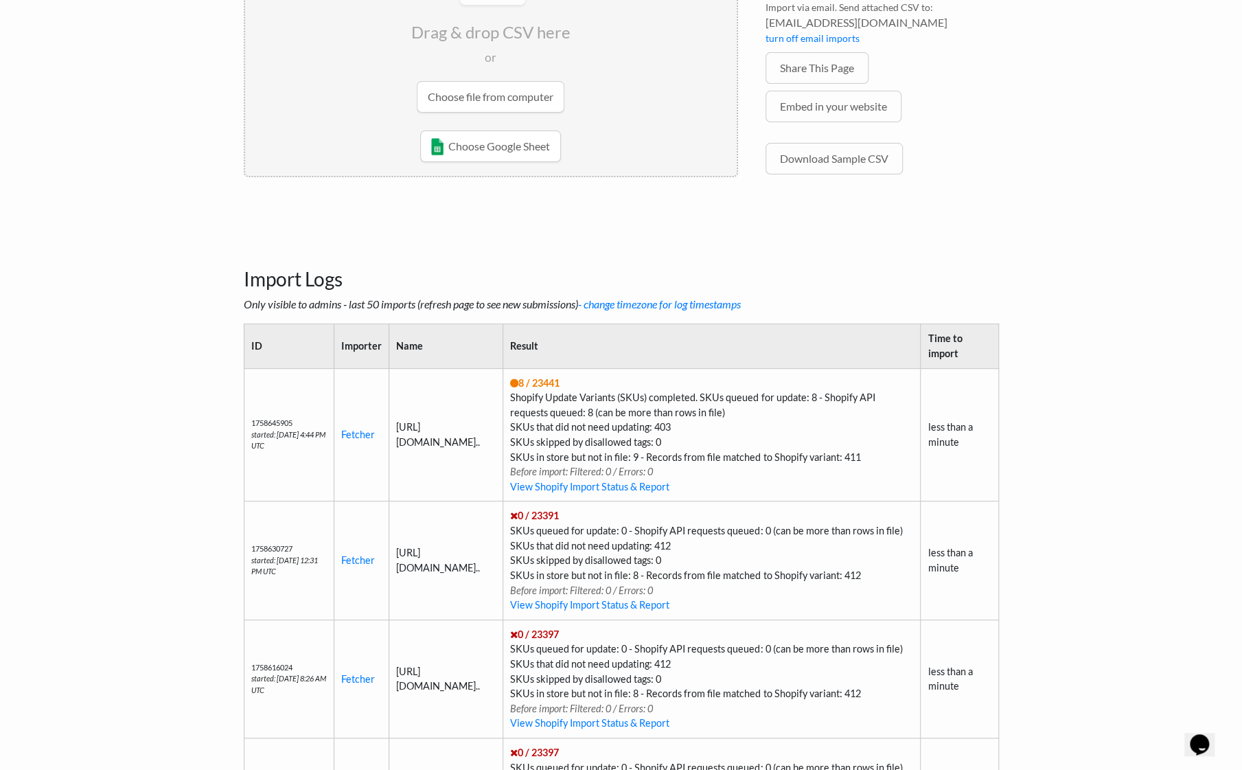
click at [1082, 454] on body "Easy CSV simpleimages Simpleimages All Flows All CSV Generators Business & Plan…" at bounding box center [621, 390] width 1242 height 1330
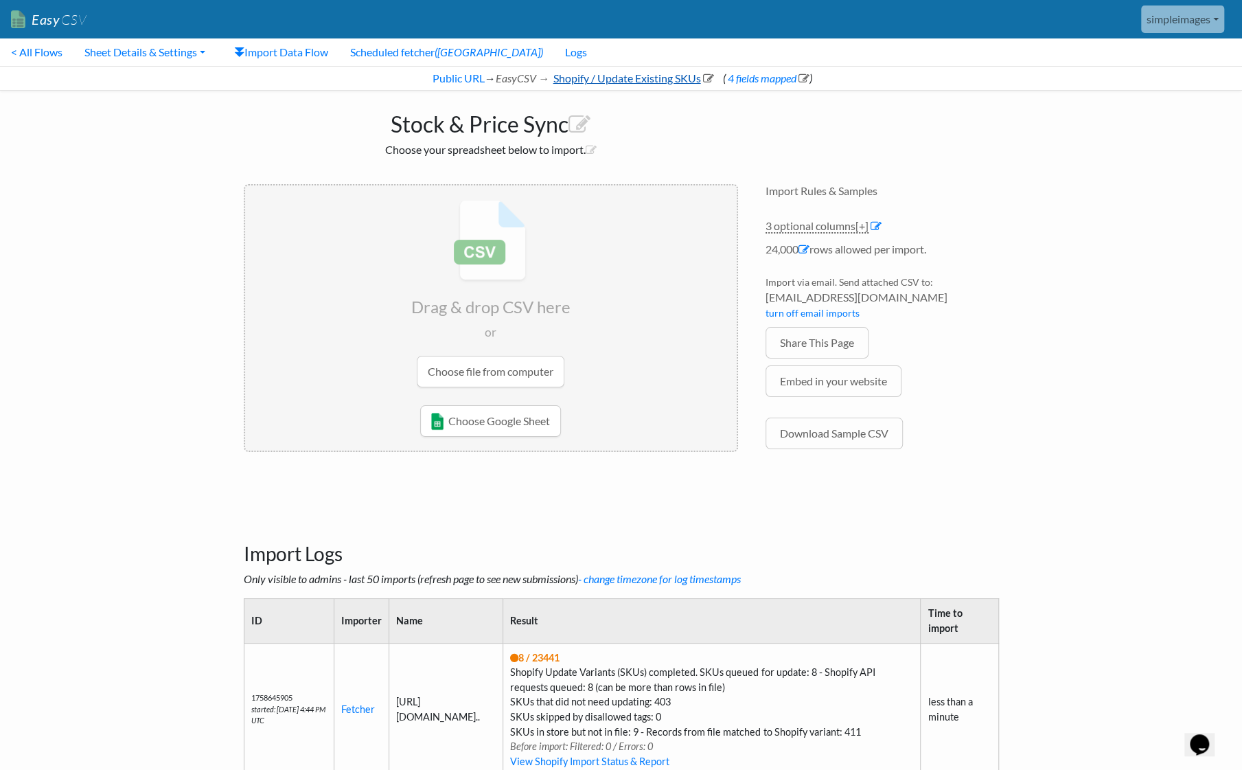
click at [711, 76] on icon at bounding box center [708, 78] width 11 height 11
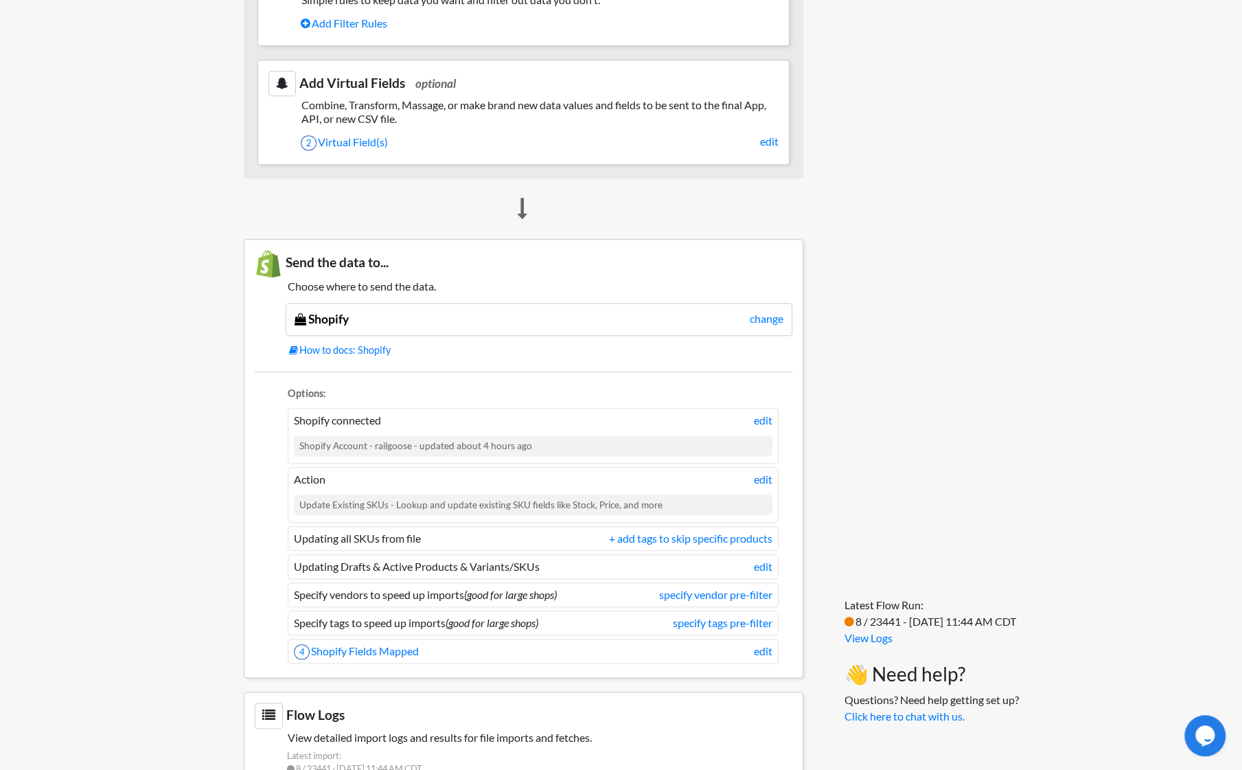
scroll to position [756, 0]
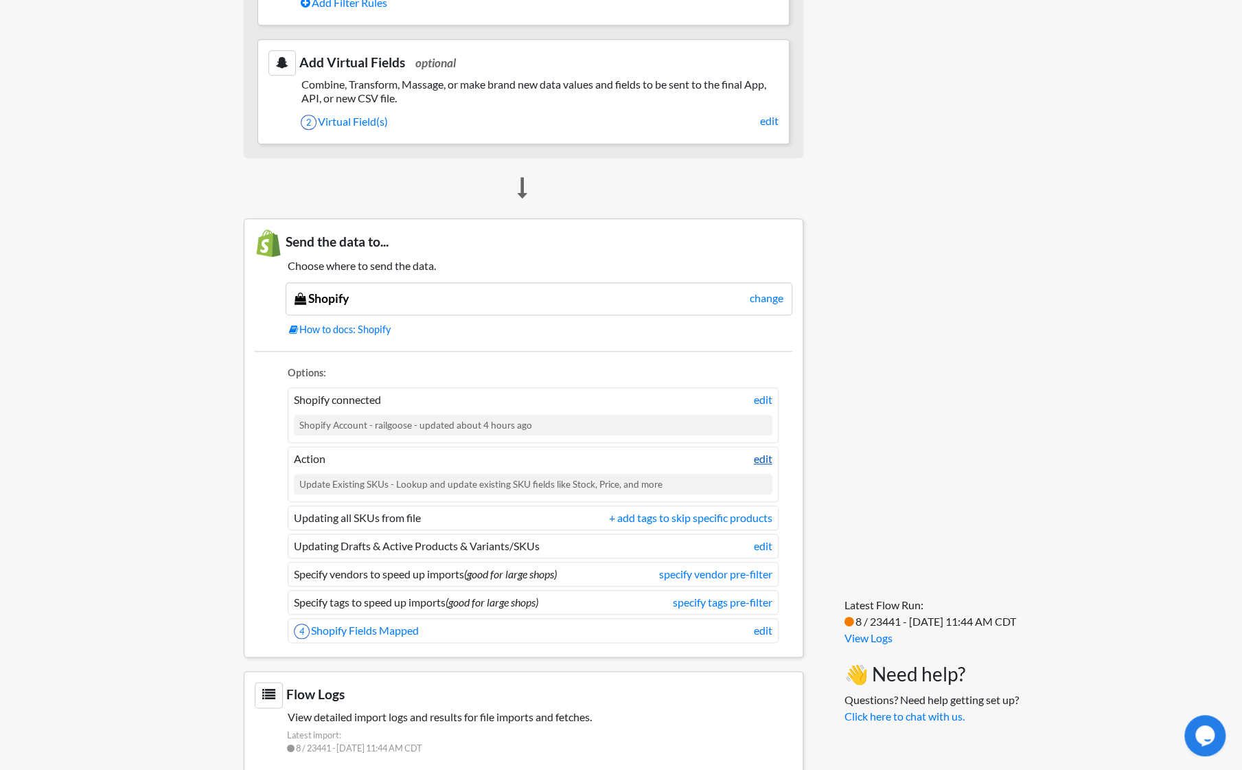
click at [757, 451] on link "edit" at bounding box center [763, 459] width 19 height 16
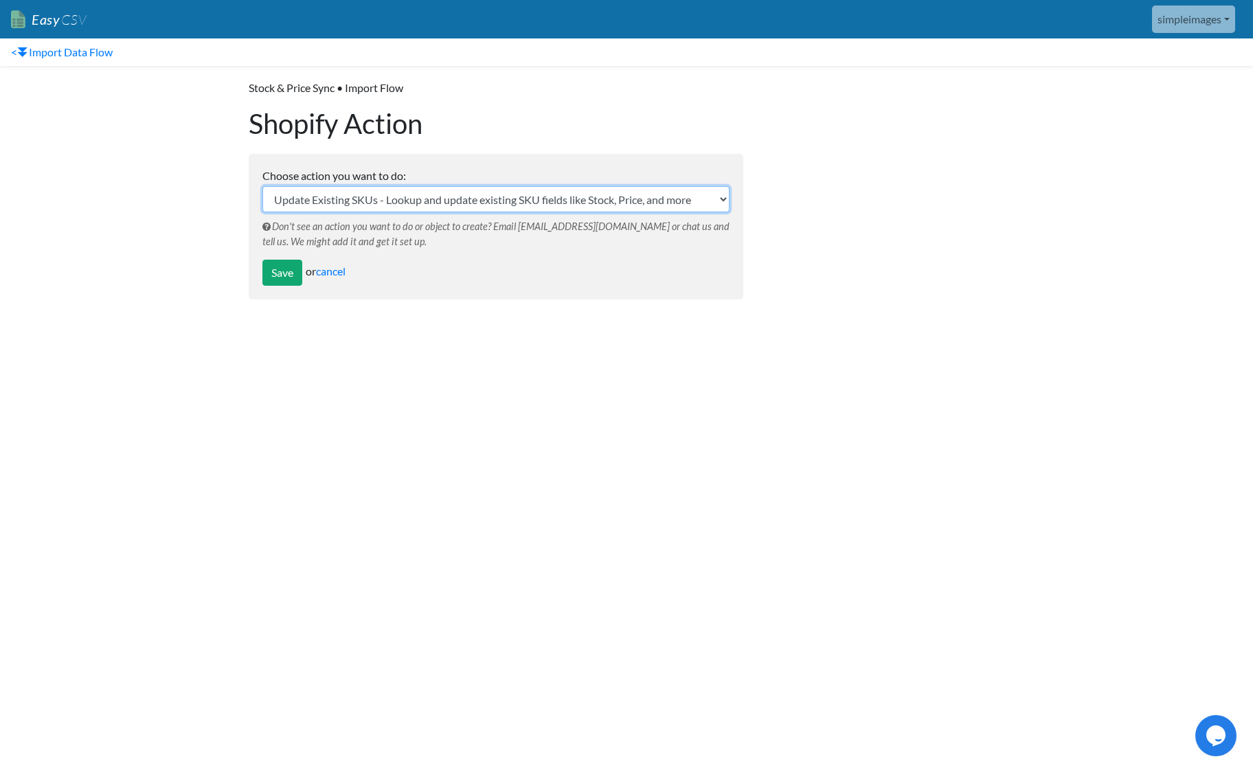
click at [714, 196] on select "Update Existing SKUs - Lookup and update existing SKU fields like Stock, Price,…" at bounding box center [495, 199] width 467 height 26
click at [767, 183] on div at bounding box center [887, 196] width 261 height 261
click at [332, 272] on link "cancel" at bounding box center [331, 270] width 30 height 13
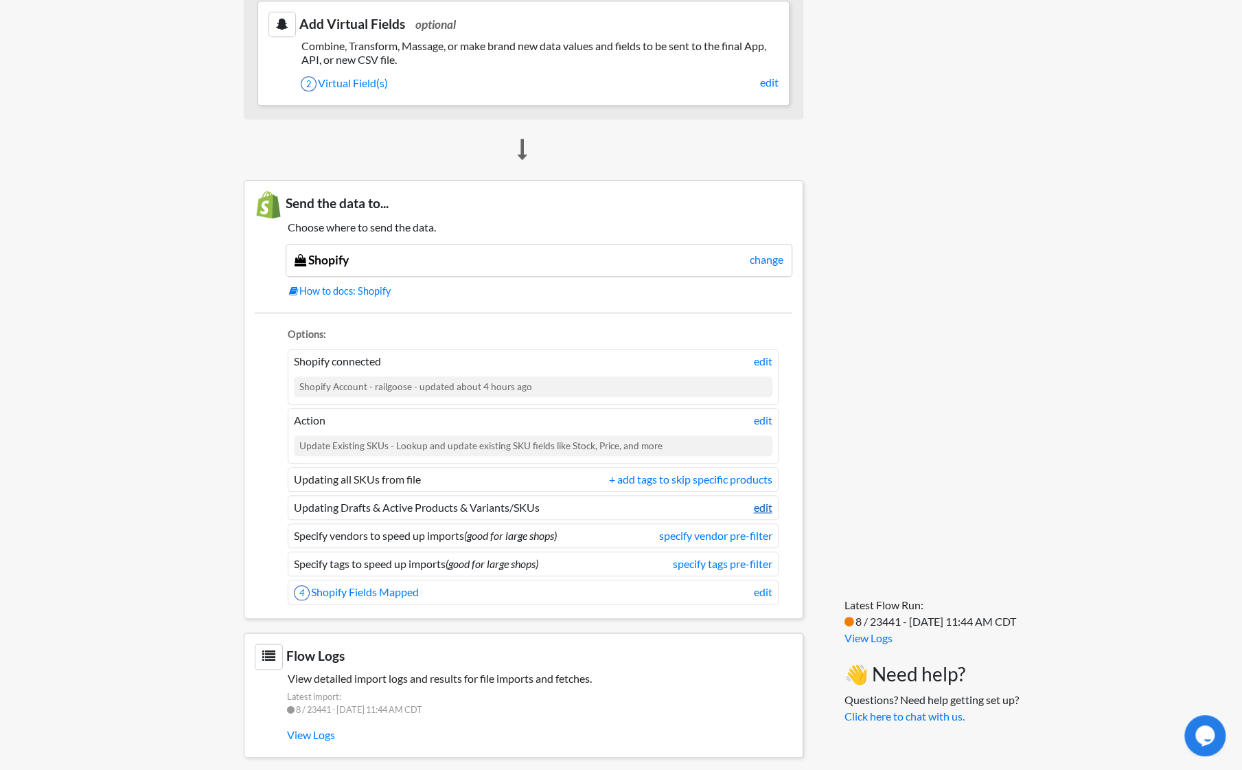
click at [765, 500] on link "edit" at bounding box center [763, 507] width 19 height 16
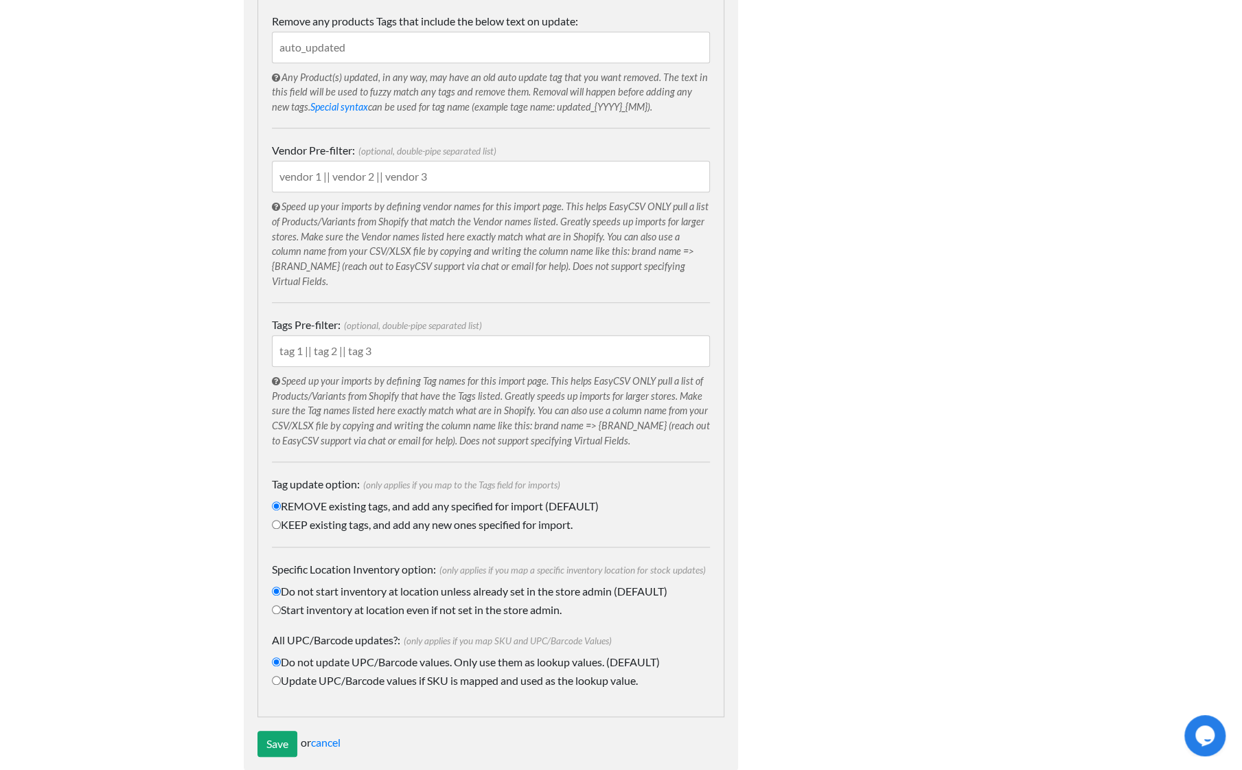
scroll to position [543, 0]
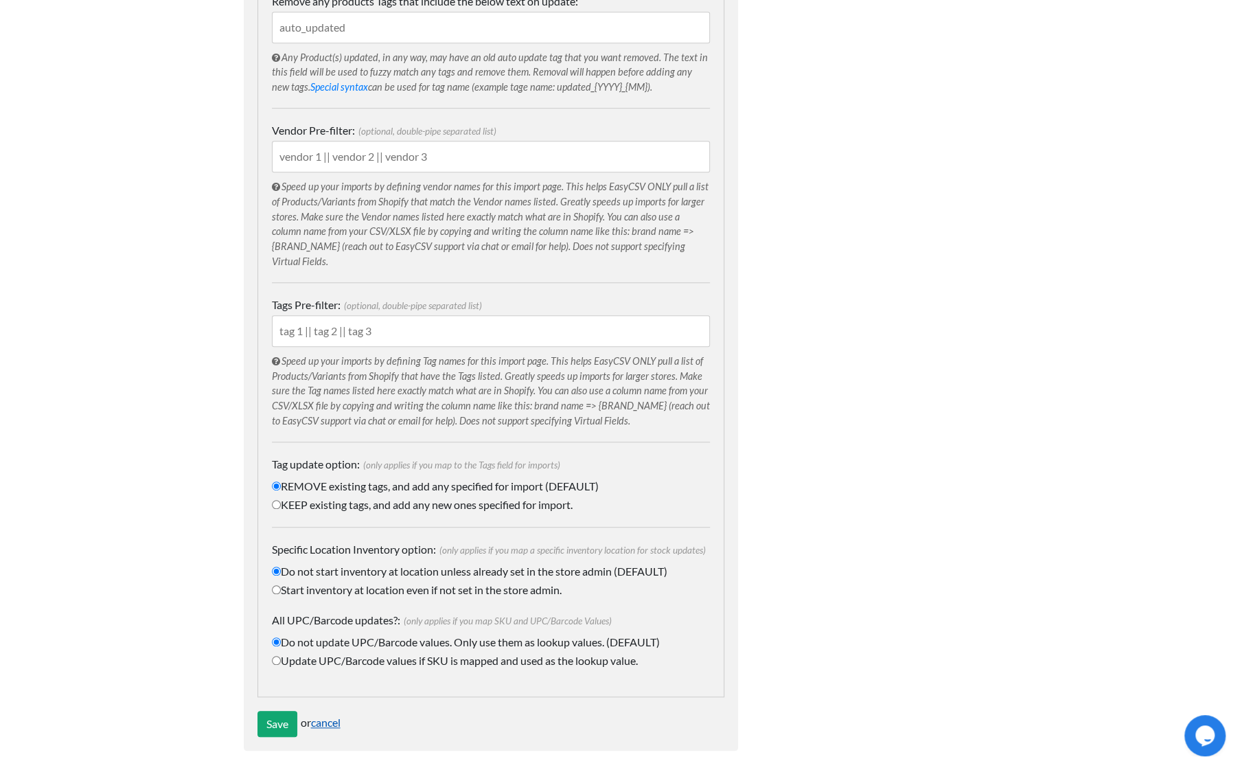
click at [330, 718] on link "cancel" at bounding box center [326, 722] width 30 height 13
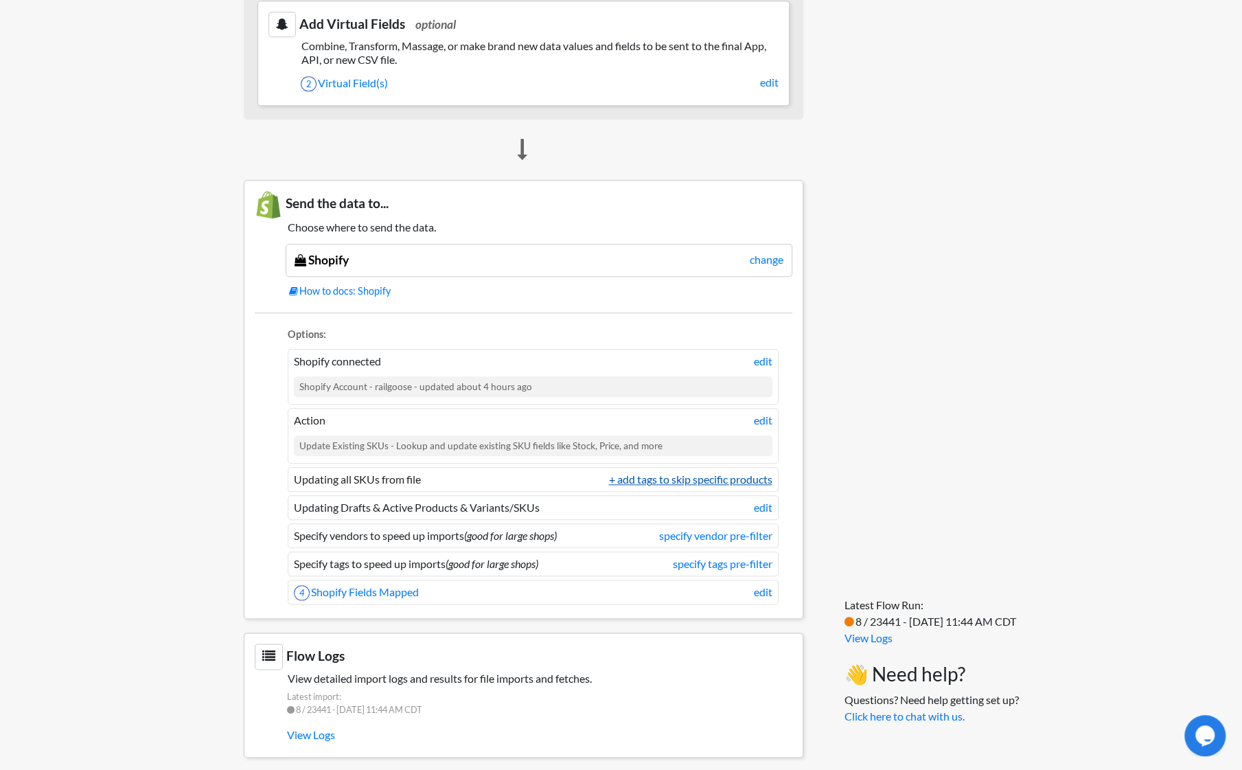
click at [695, 471] on link "+ add tags to skip specific products" at bounding box center [690, 479] width 163 height 16
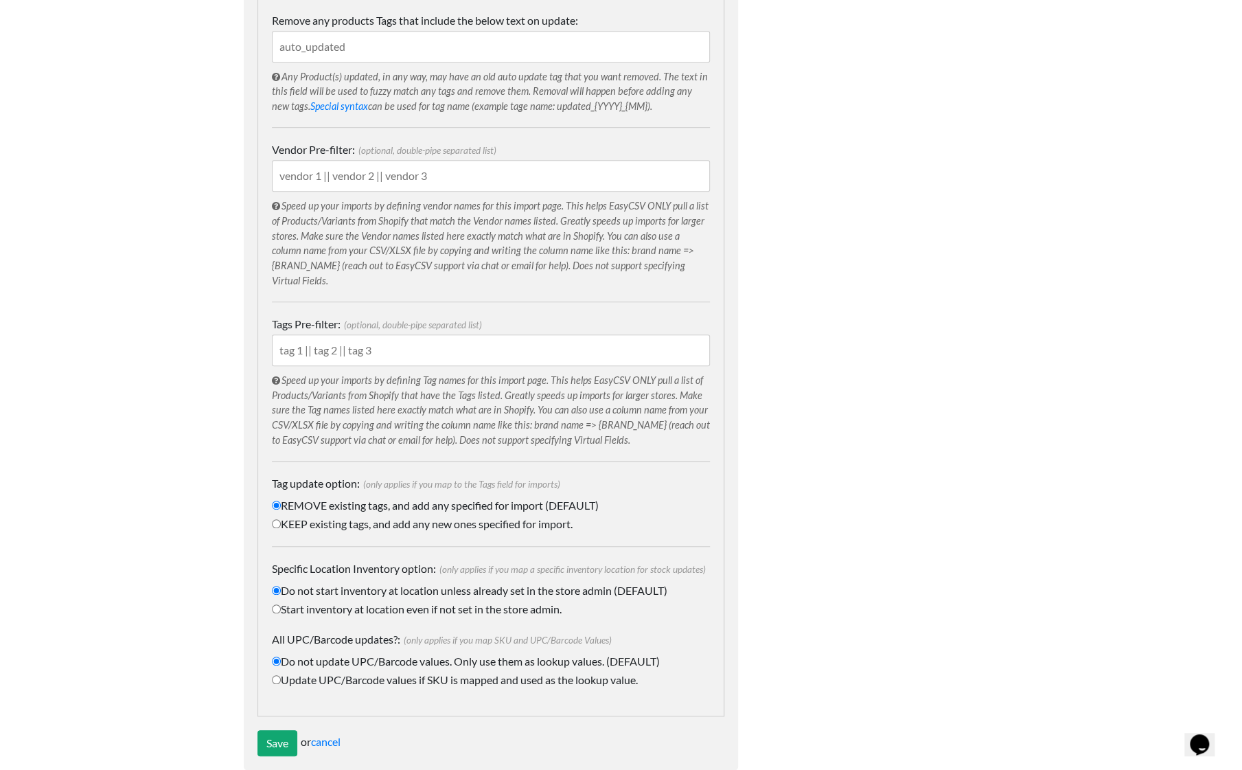
scroll to position [543, 0]
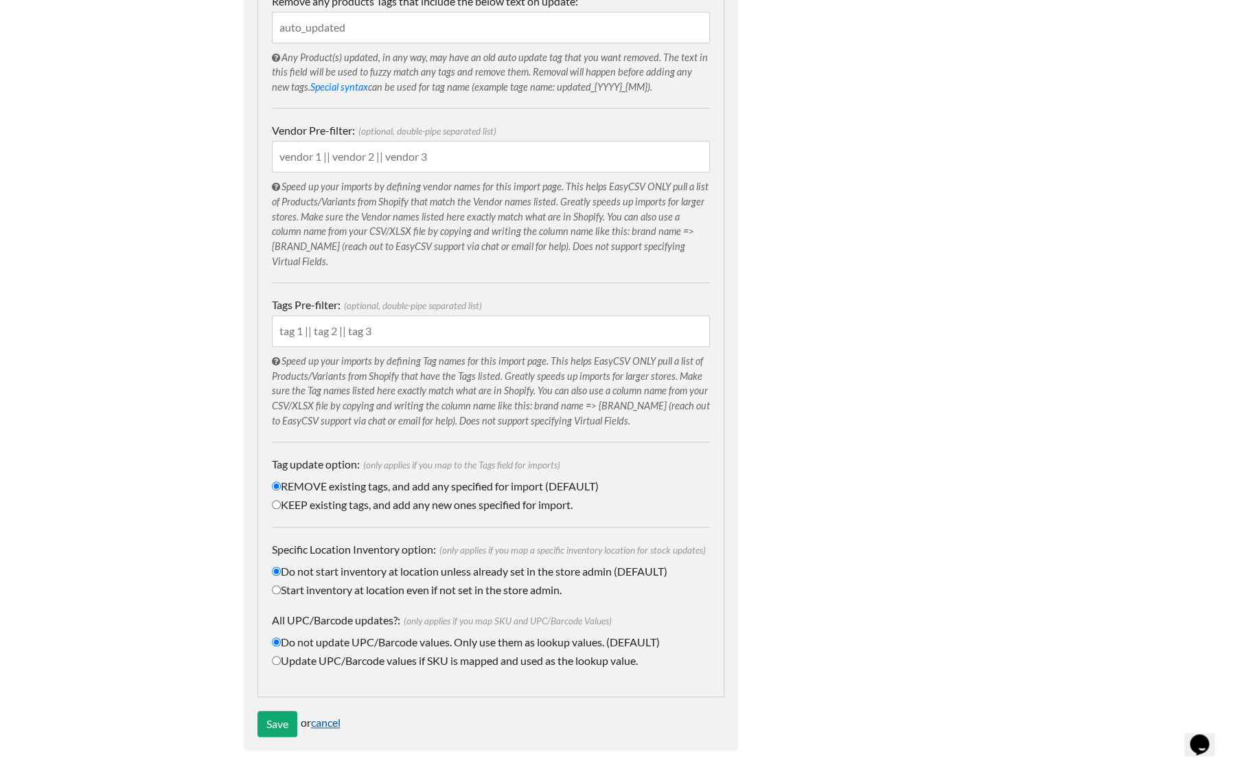
click at [330, 720] on link "cancel" at bounding box center [326, 722] width 30 height 13
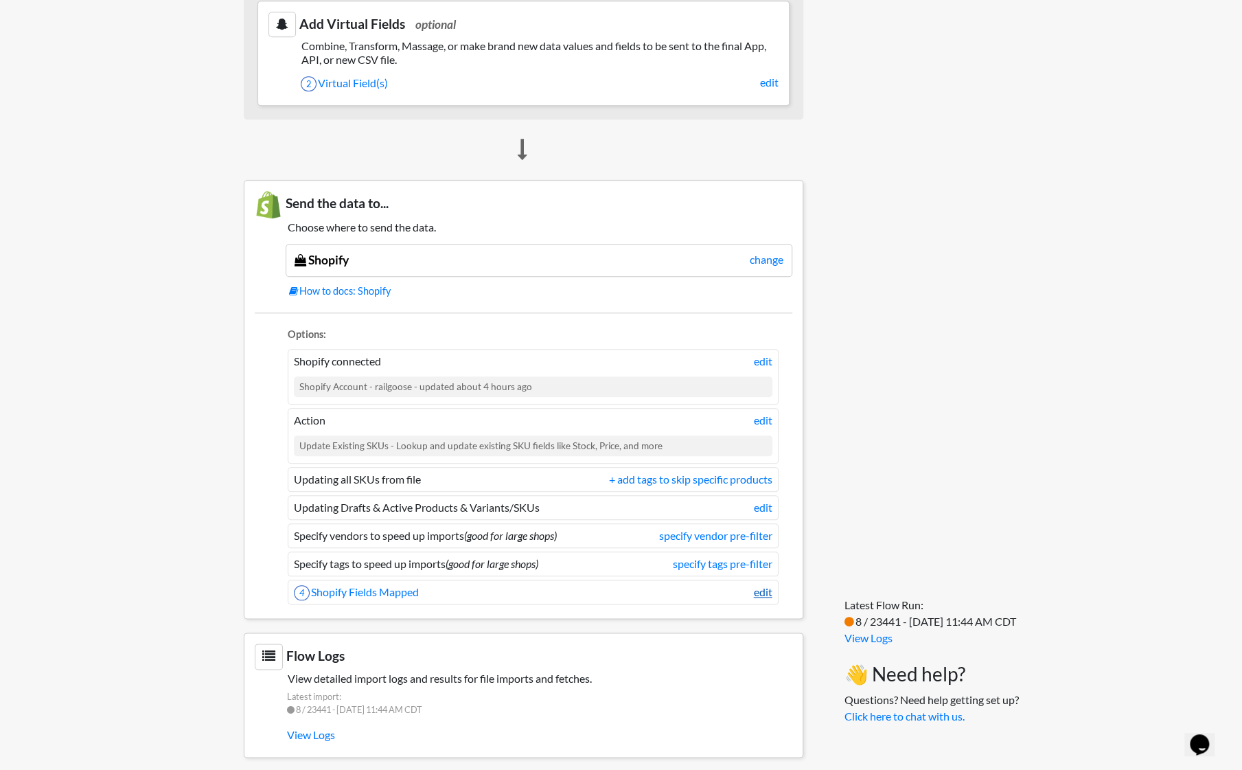
click at [758, 584] on link "edit" at bounding box center [763, 592] width 19 height 16
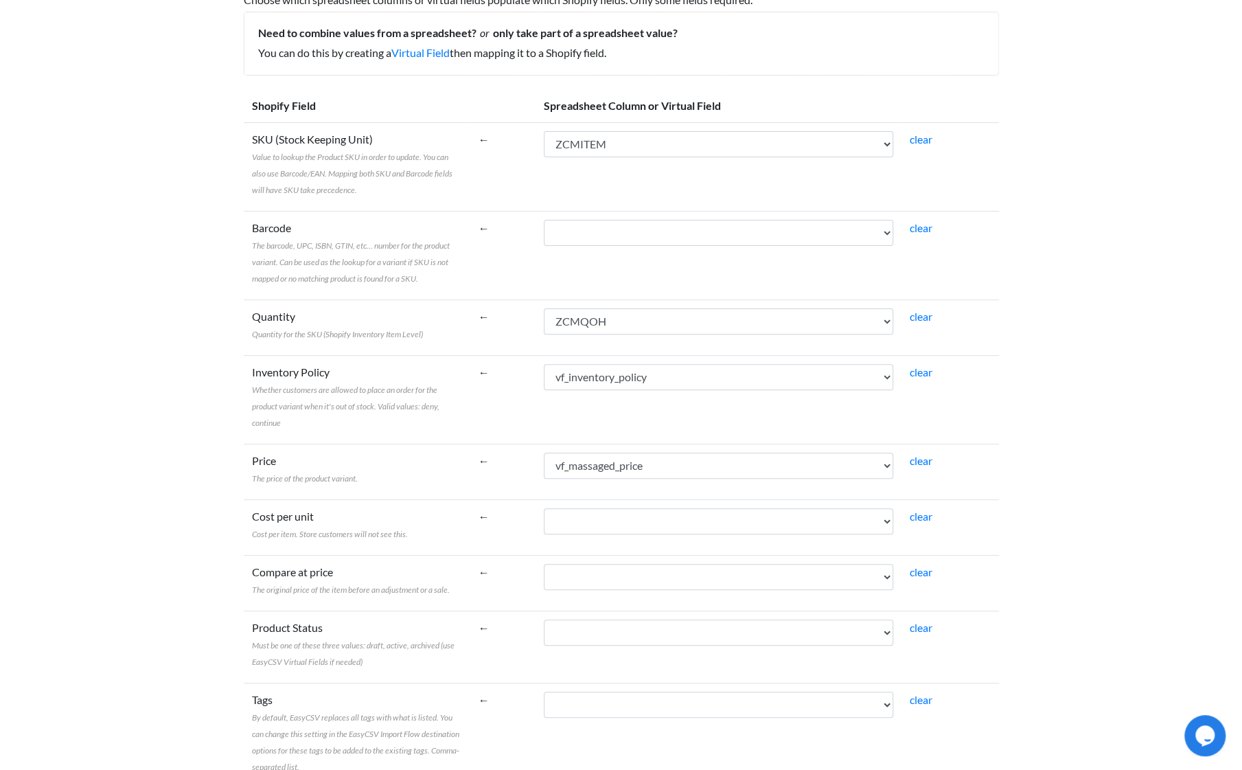
scroll to position [137, 0]
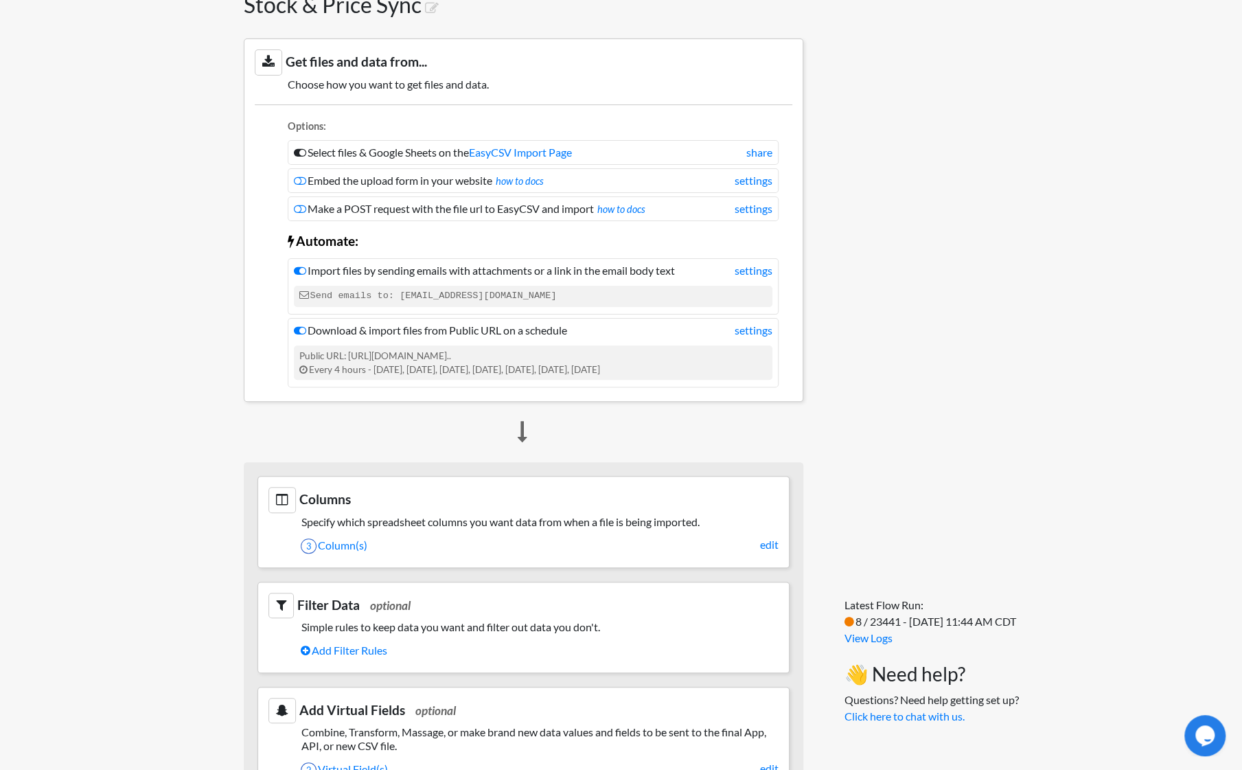
scroll to position [275, 0]
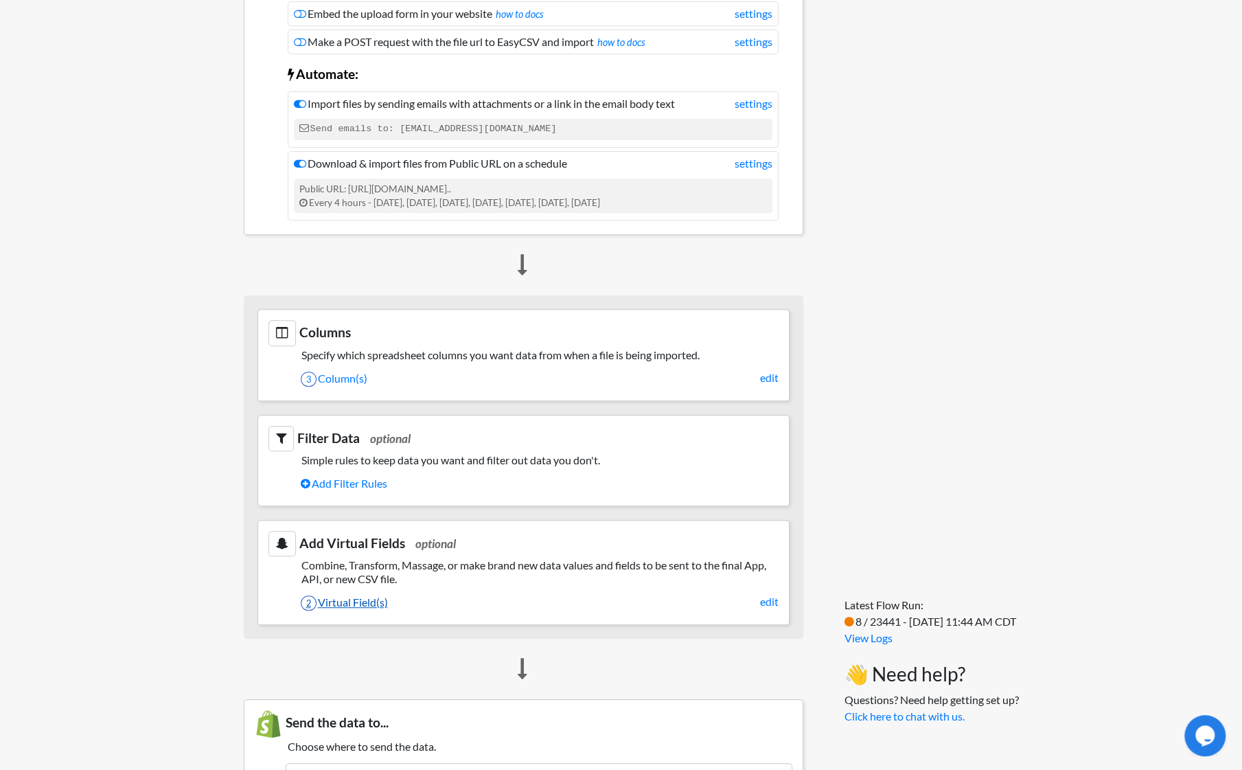
click at [378, 594] on link "2 Virtual Field(s)" at bounding box center [540, 602] width 478 height 23
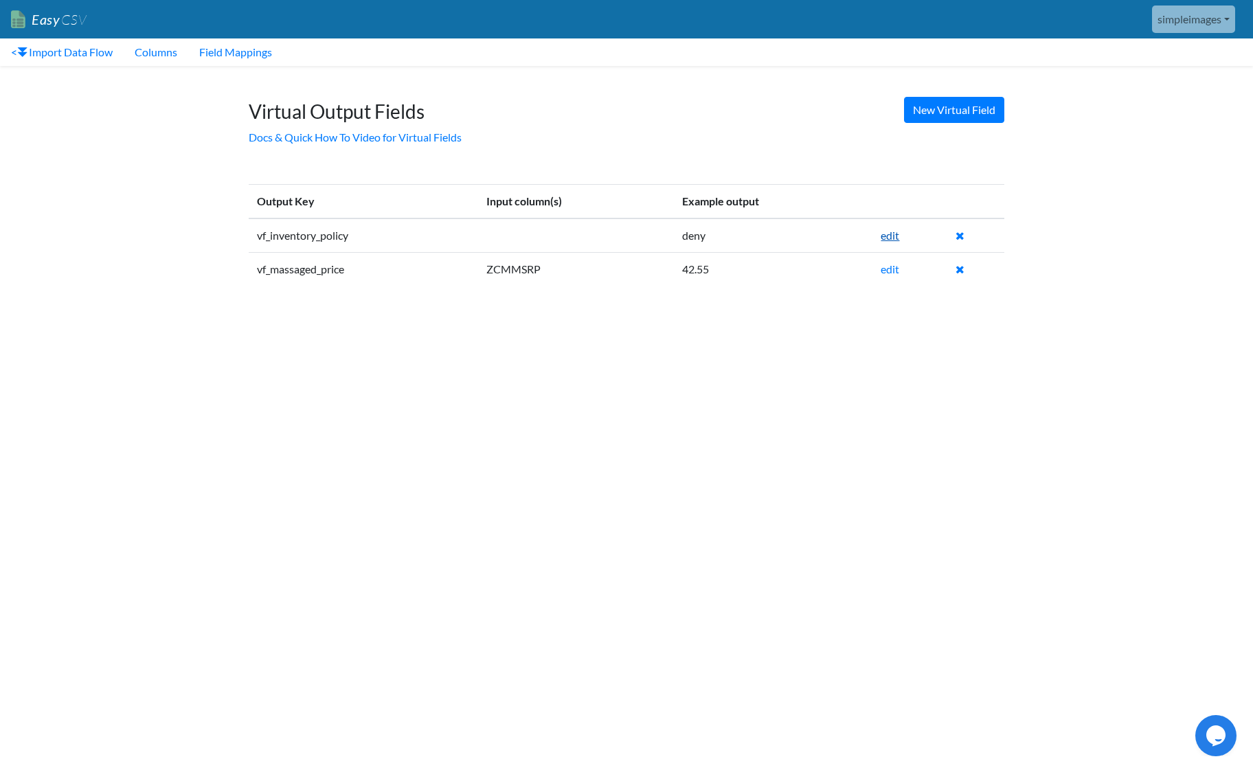
click at [896, 229] on link "edit" at bounding box center [890, 235] width 19 height 13
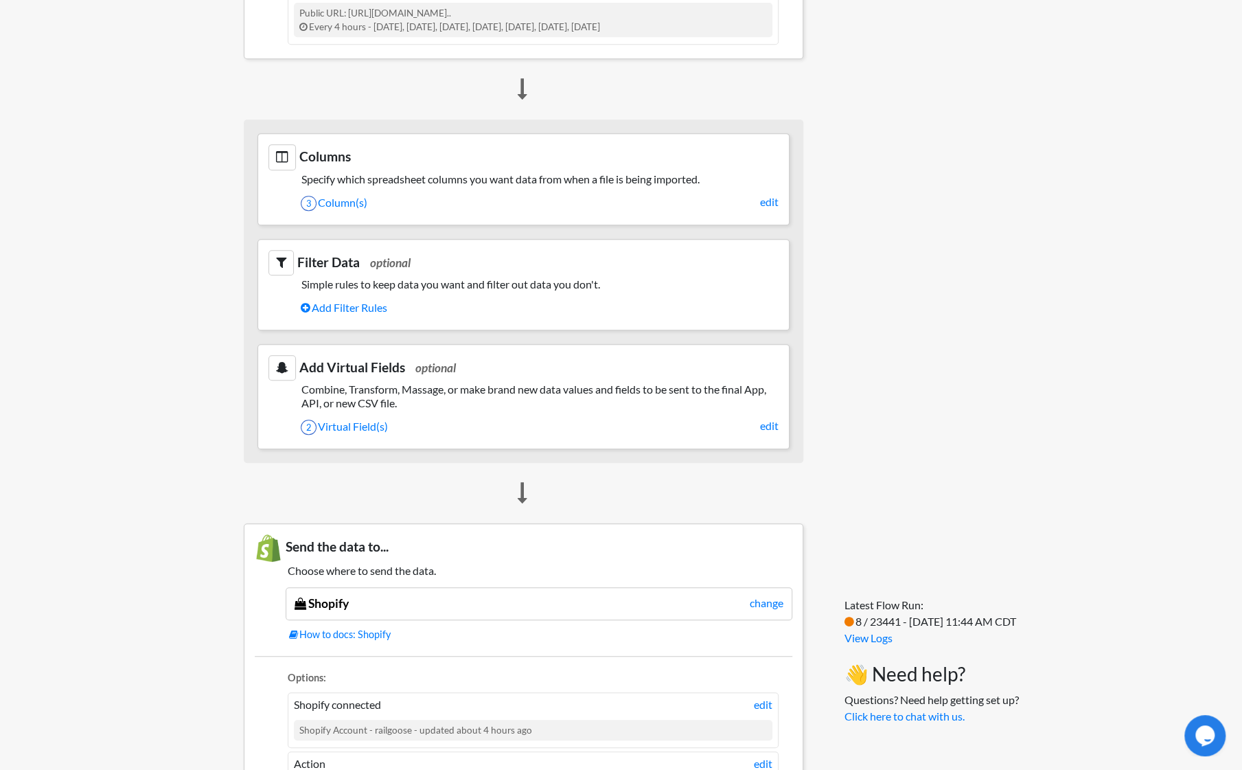
scroll to position [382, 0]
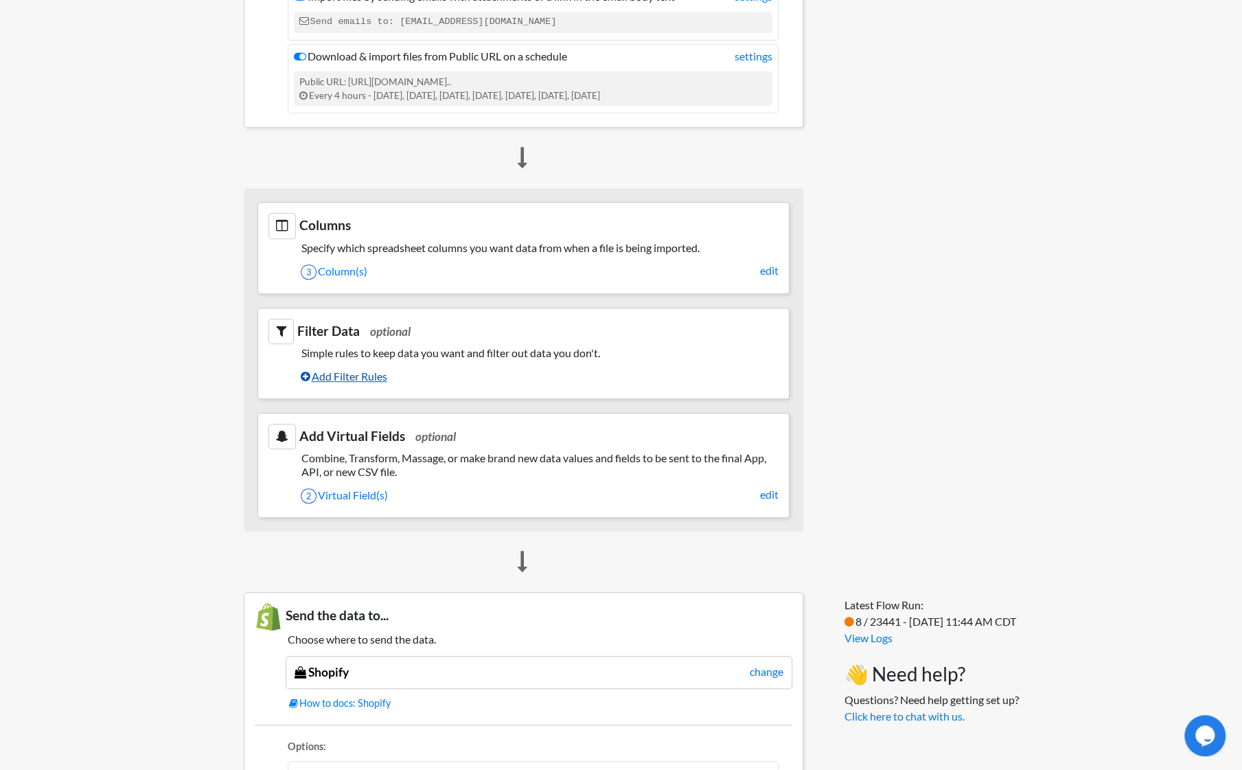
click at [330, 372] on link "Add Filter Rules" at bounding box center [540, 376] width 478 height 23
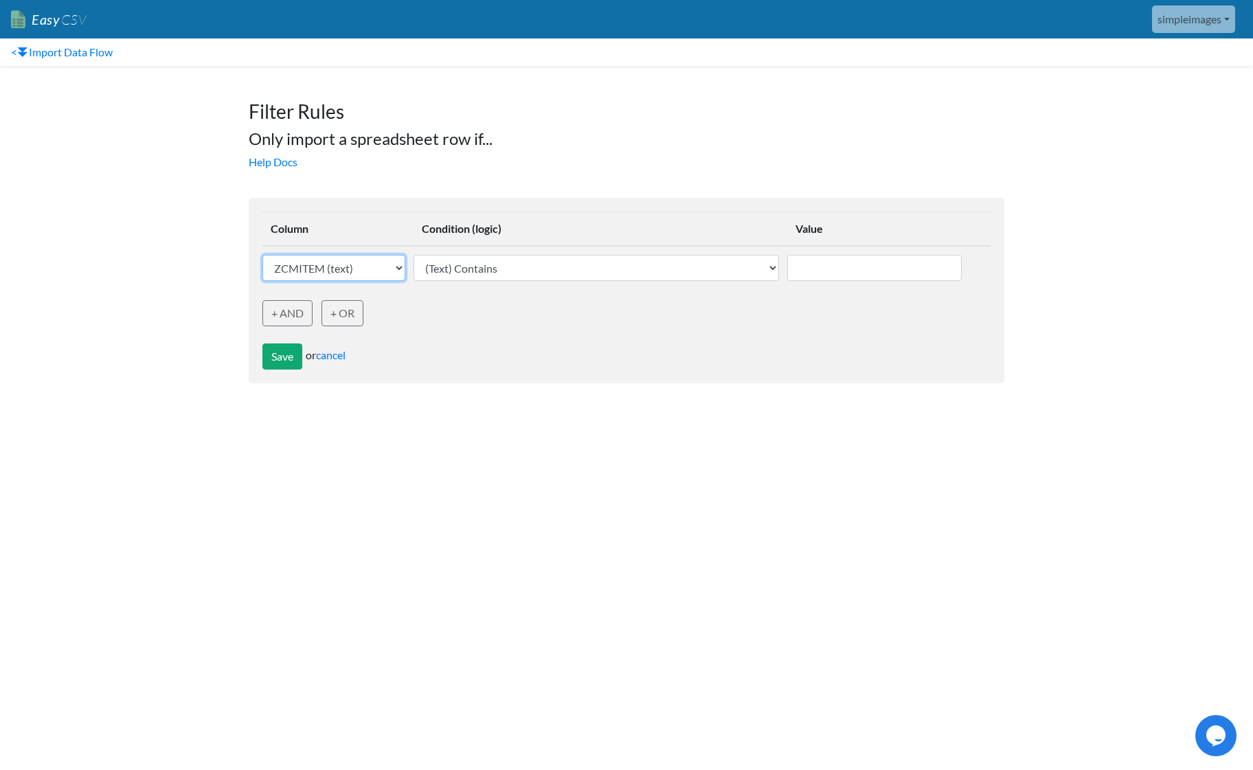
click at [392, 265] on select "ZCMITEM (text) ZCMQOH (text) ZCMMSRP (text)" at bounding box center [333, 268] width 143 height 26
select select "759038"
click at [262, 255] on select "ZCMITEM (text) ZCMQOH (text) ZCMMSRP (text)" at bounding box center [333, 268] width 143 height 26
click at [563, 263] on select "(Text) Contains (Text) Does not contain (Text) Exactly matches (Text) Does not …" at bounding box center [595, 268] width 365 height 26
select select "does_not_exist"
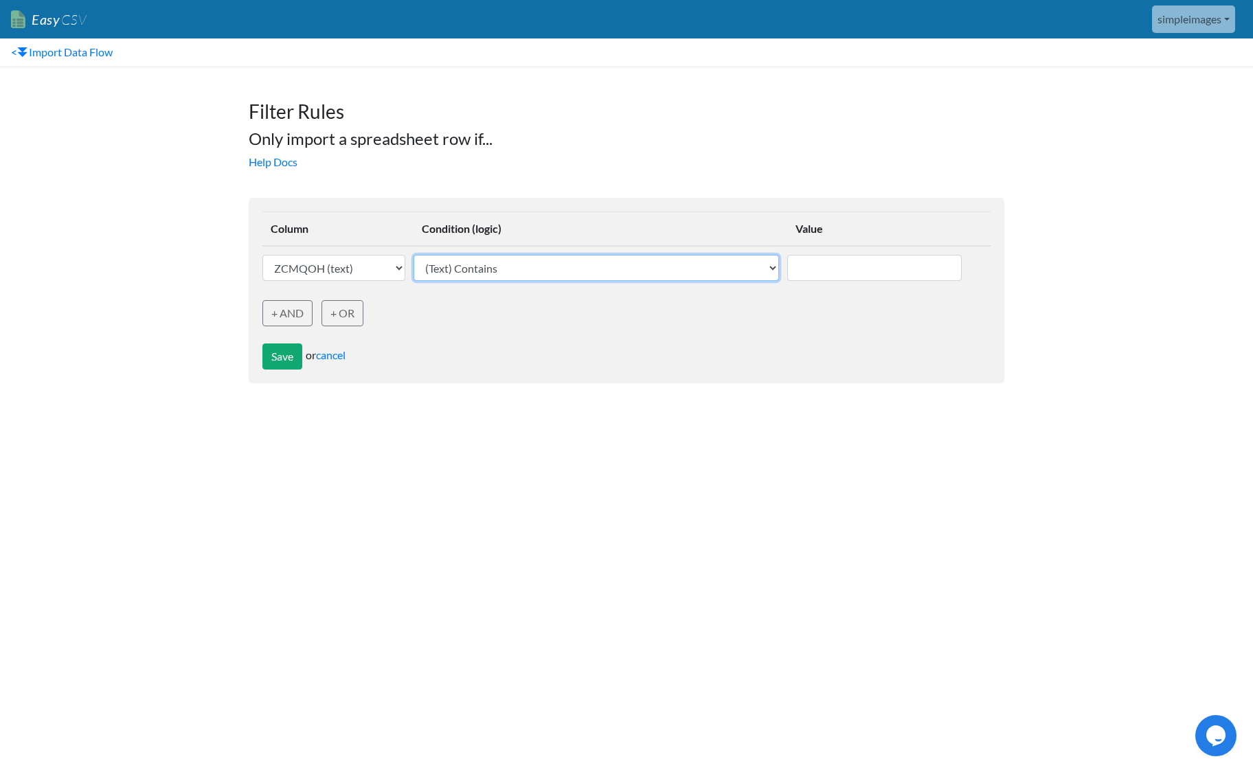
click at [443, 255] on select "(Text) Contains (Text) Does not contain (Text) Exactly matches (Text) Does not …" at bounding box center [595, 268] width 365 height 26
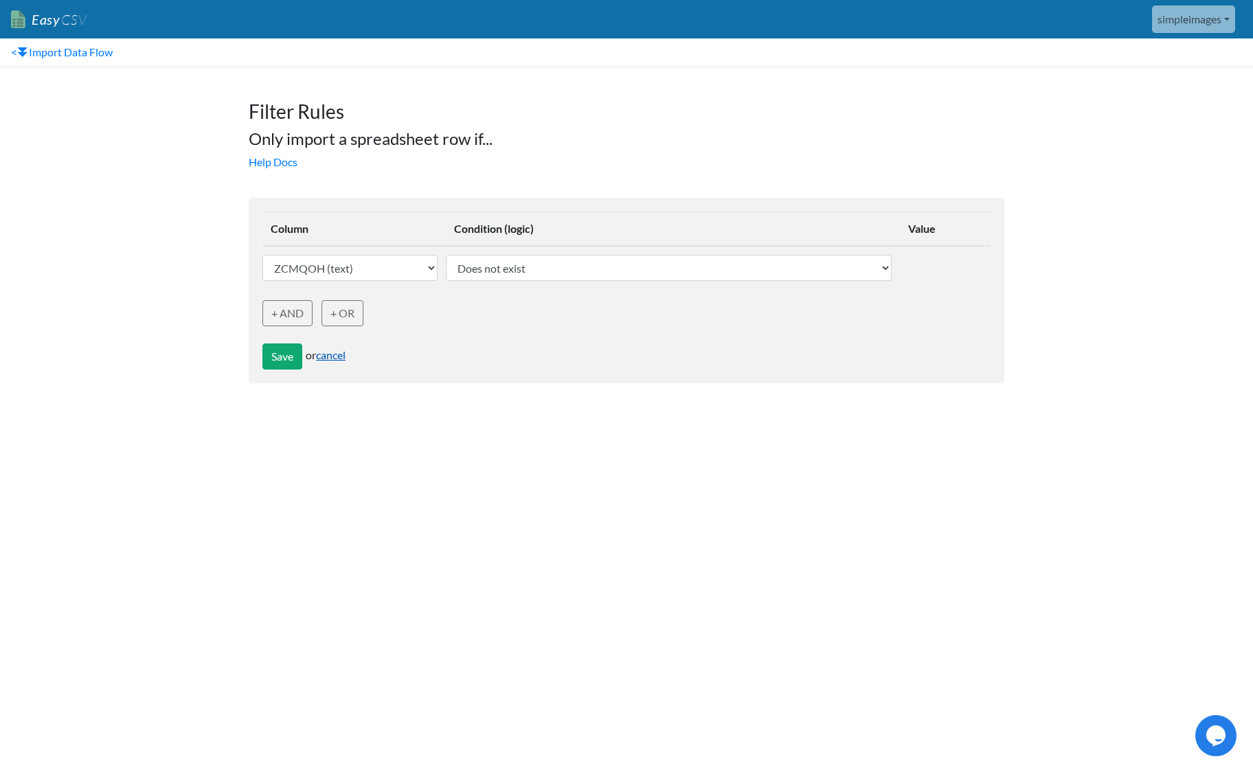
click at [337, 354] on link "cancel" at bounding box center [331, 354] width 30 height 13
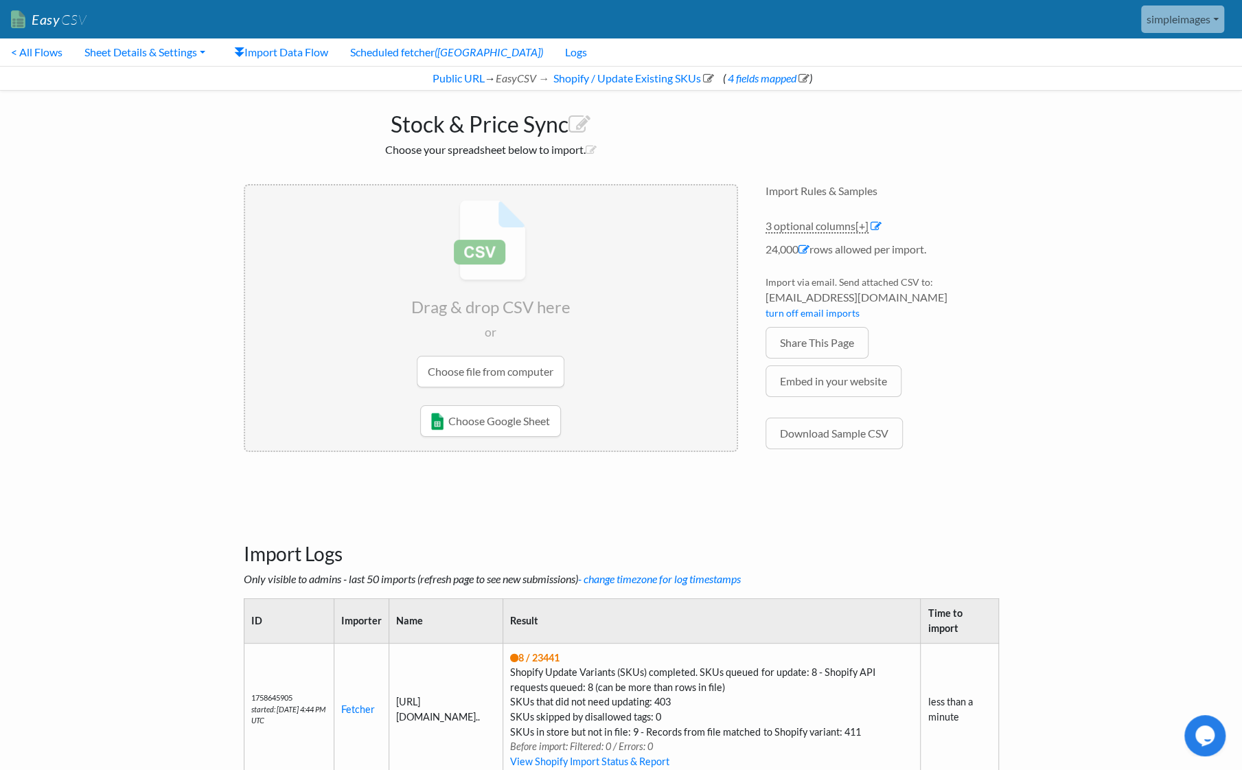
click at [1212, 22] on link "simpleimages" at bounding box center [1182, 18] width 83 height 27
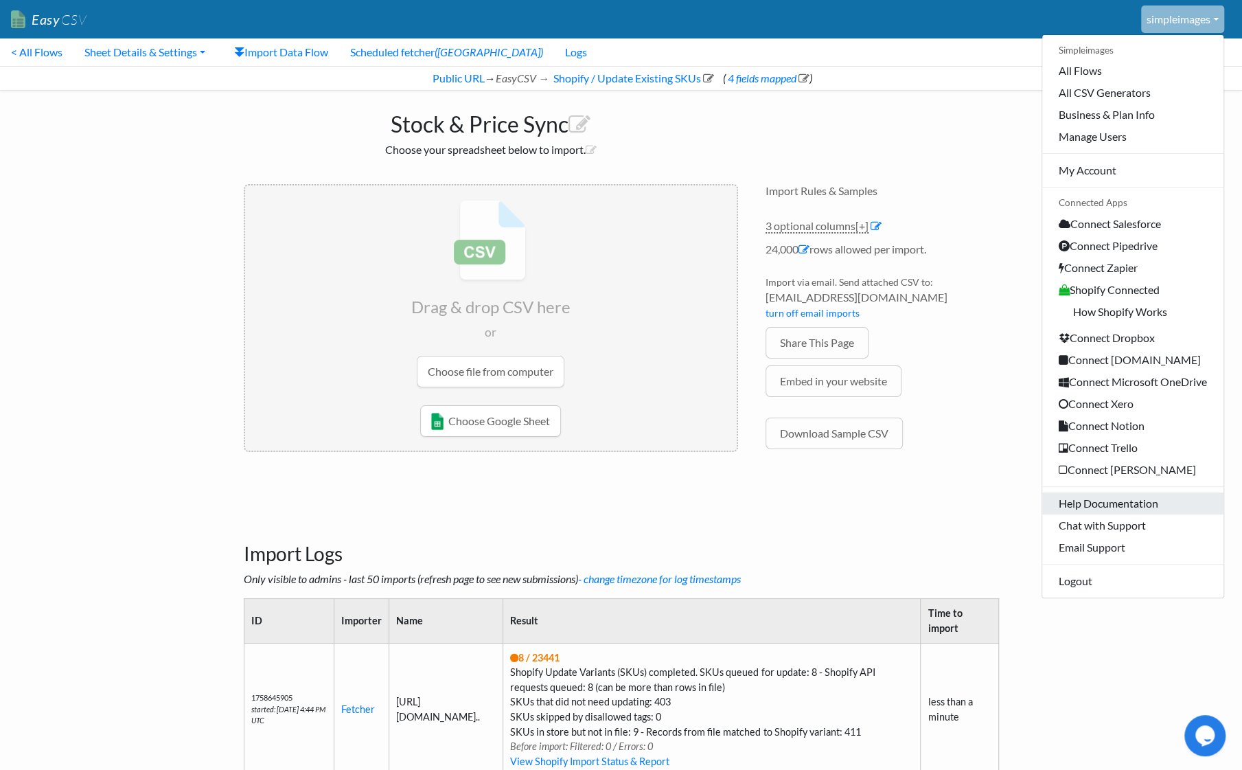
click at [1115, 493] on link "Help Documentation" at bounding box center [1133, 503] width 181 height 22
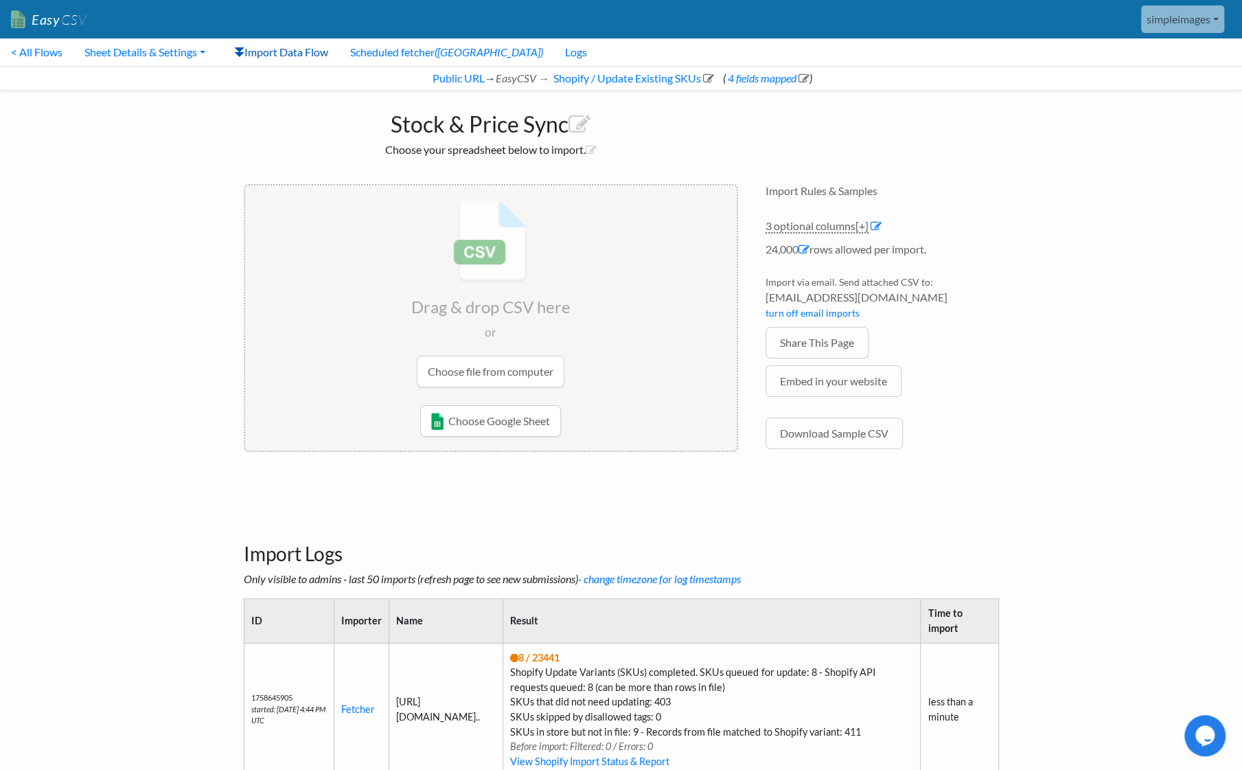
click at [306, 48] on link "Import Data Flow" at bounding box center [281, 51] width 116 height 27
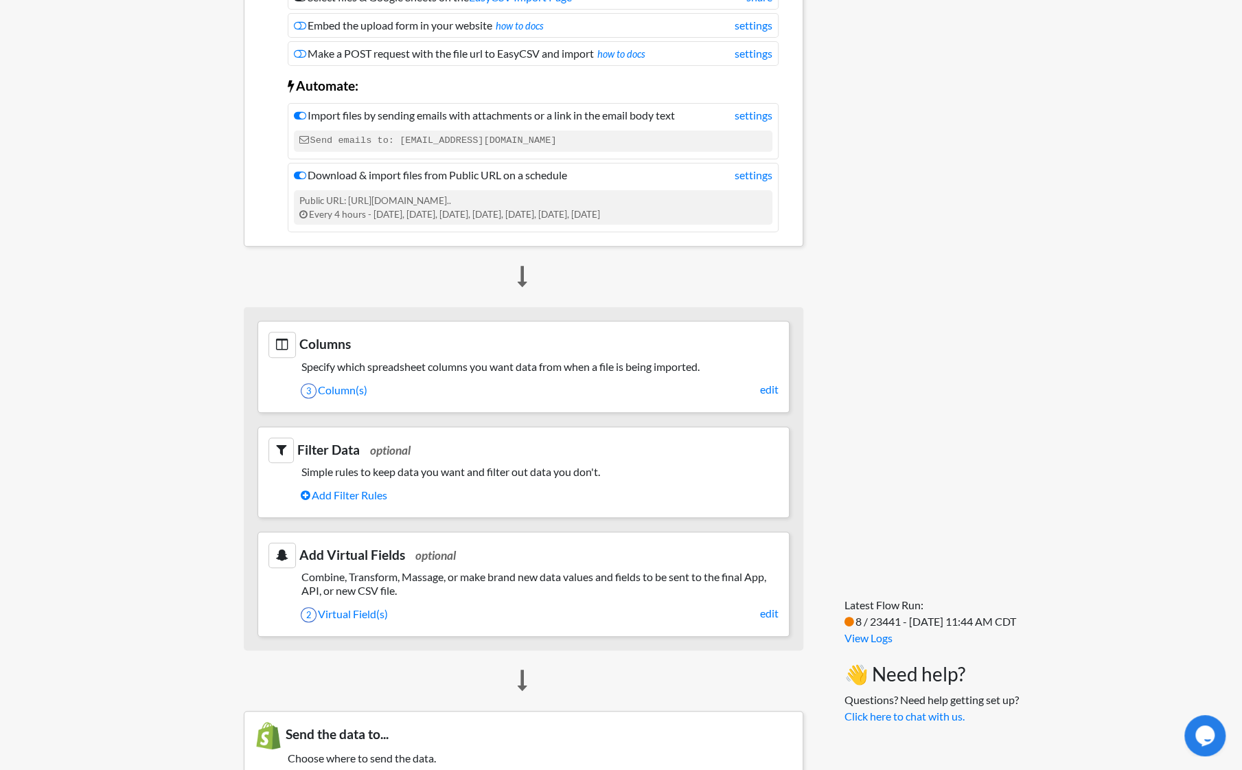
scroll to position [275, 0]
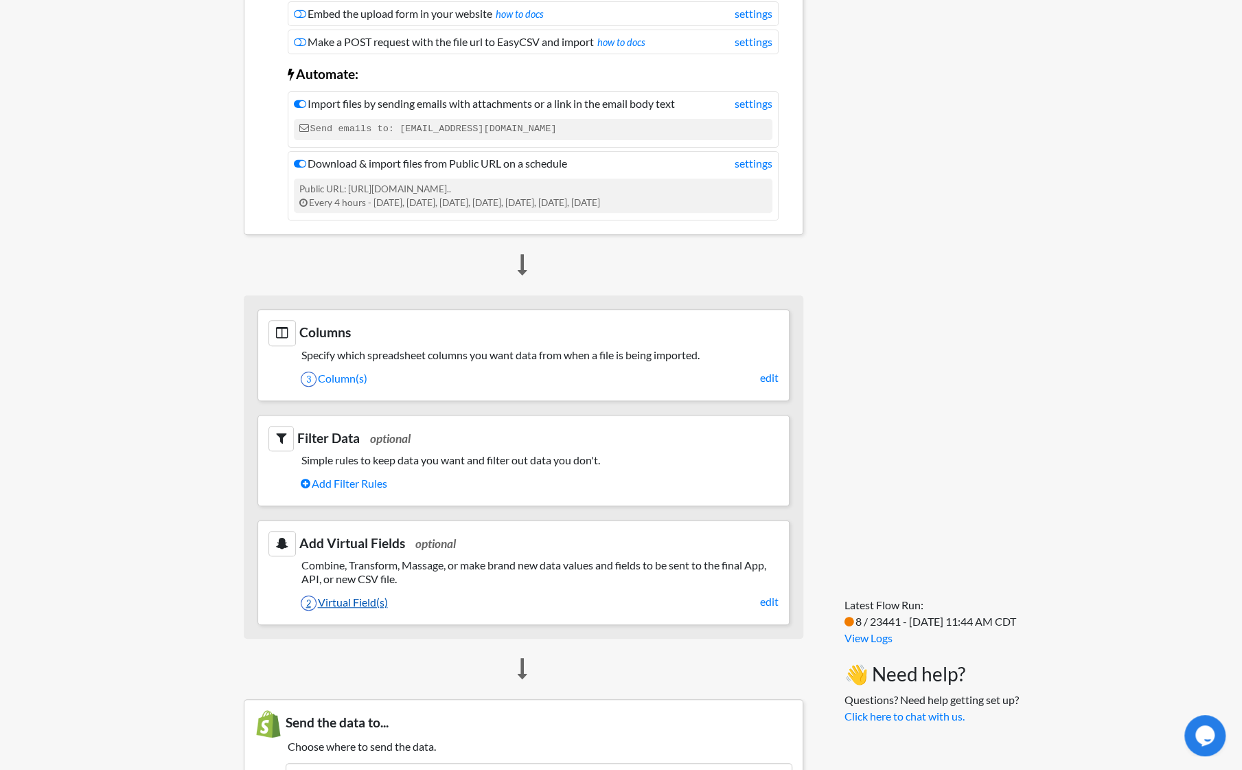
click at [341, 602] on link "2 Virtual Field(s)" at bounding box center [540, 602] width 478 height 23
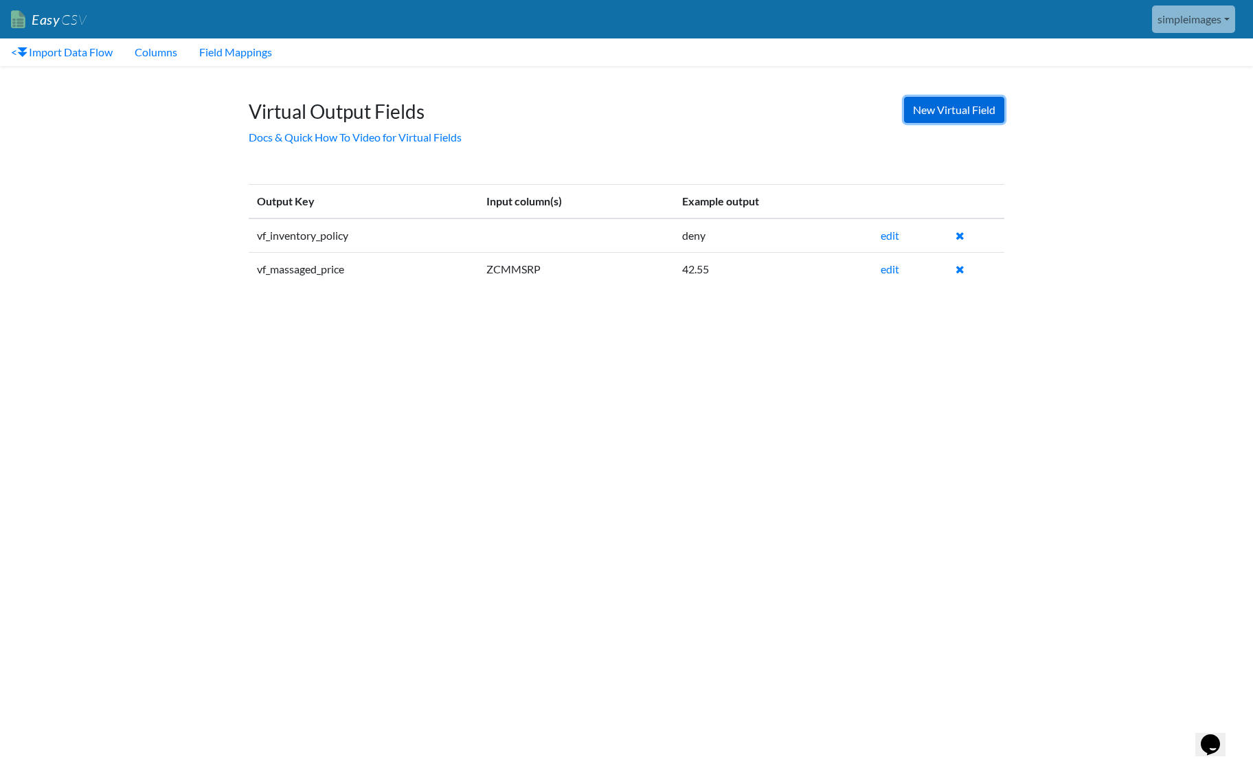
click at [940, 109] on link "New Virtual Field" at bounding box center [954, 110] width 100 height 26
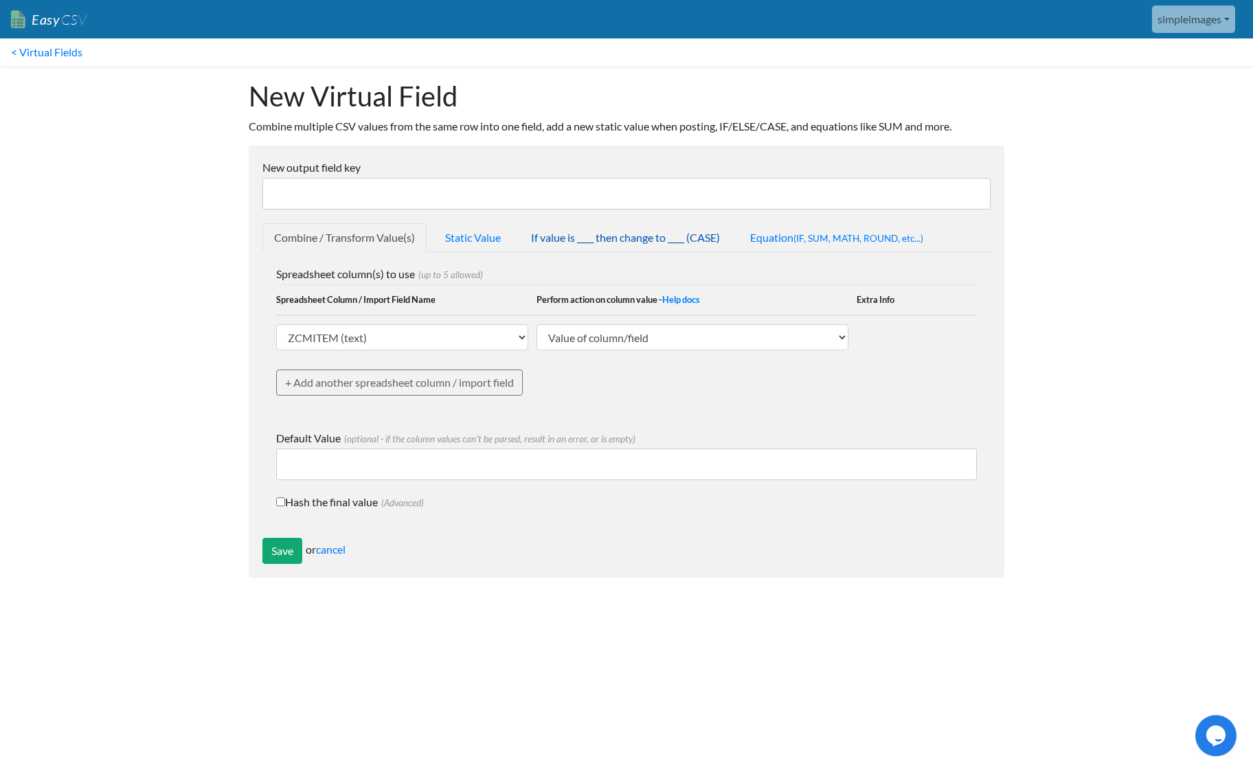
click at [631, 238] on link "If value is ____ then change to ____ (CASE)" at bounding box center [625, 237] width 212 height 29
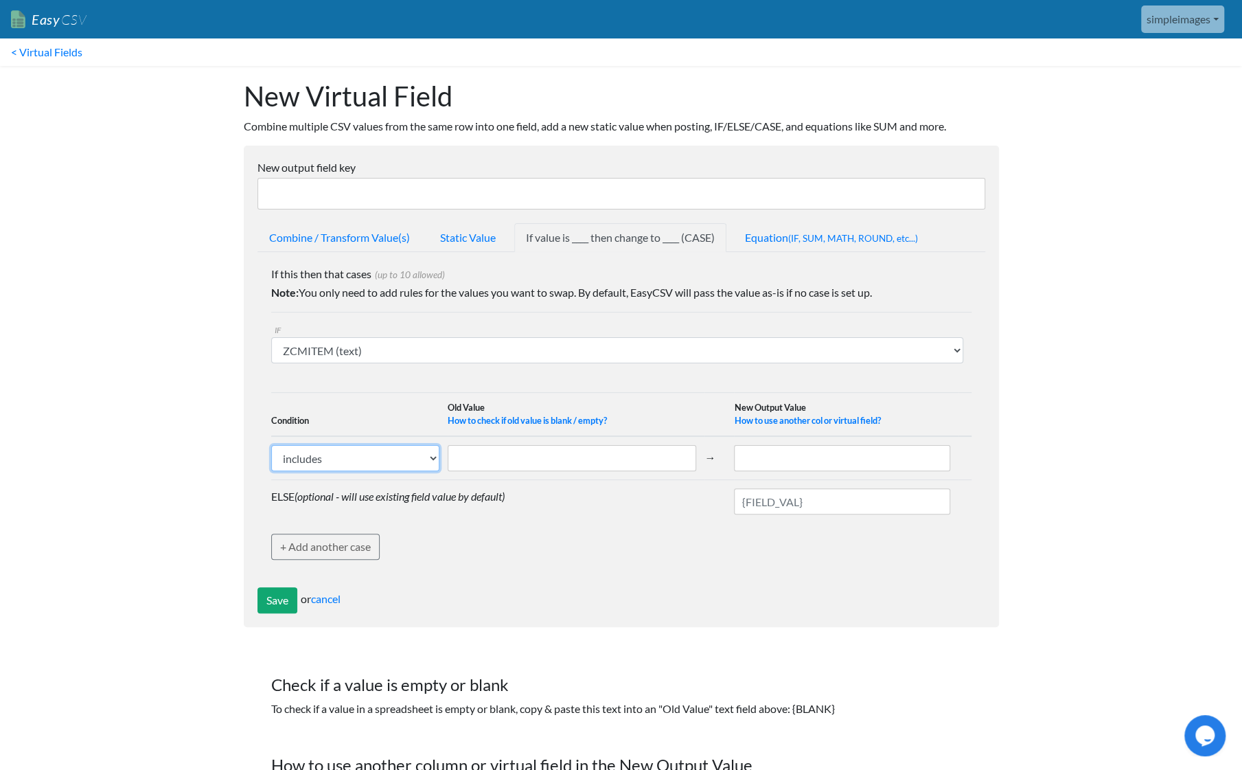
click at [418, 452] on select "includes exactly matches" at bounding box center [355, 458] width 169 height 26
click at [419, 452] on select "includes exactly matches" at bounding box center [355, 458] width 169 height 26
click at [419, 451] on select "includes exactly matches" at bounding box center [355, 458] width 169 height 26
click at [572, 420] on link "How to check if old value is blank / empty?" at bounding box center [527, 420] width 159 height 11
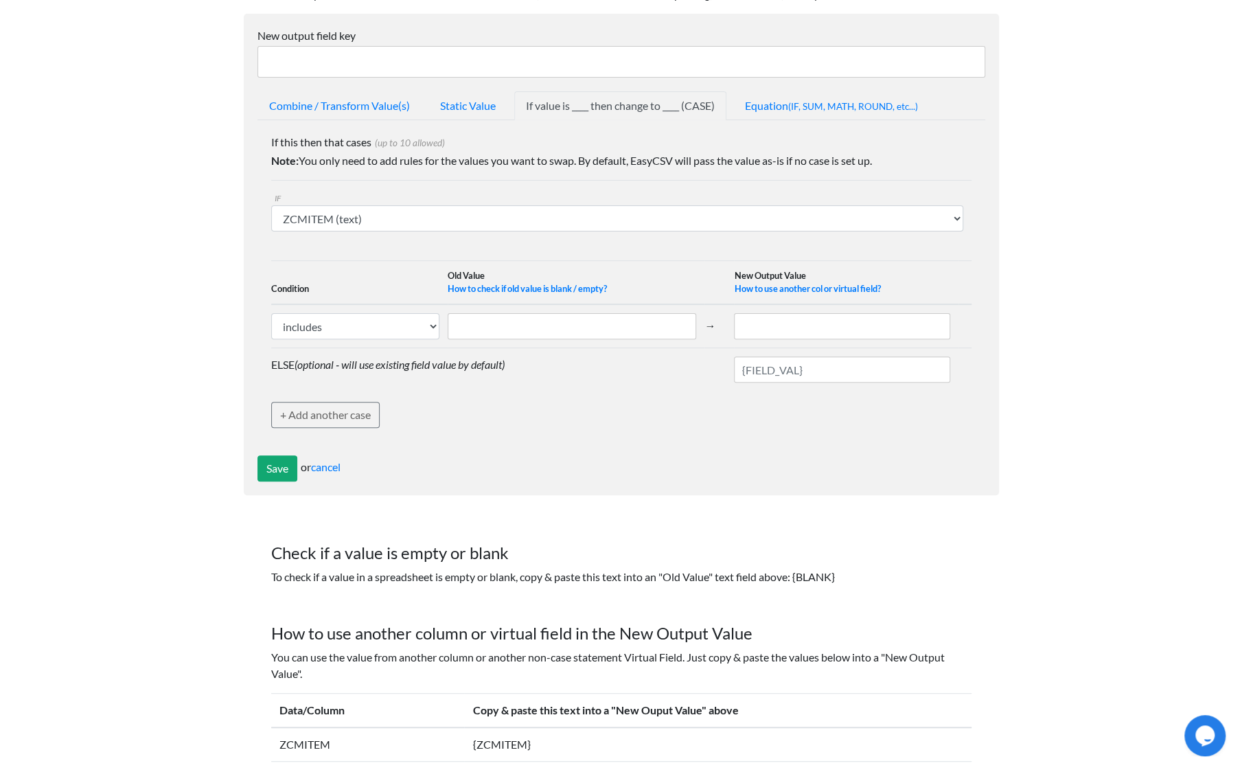
scroll to position [110, 0]
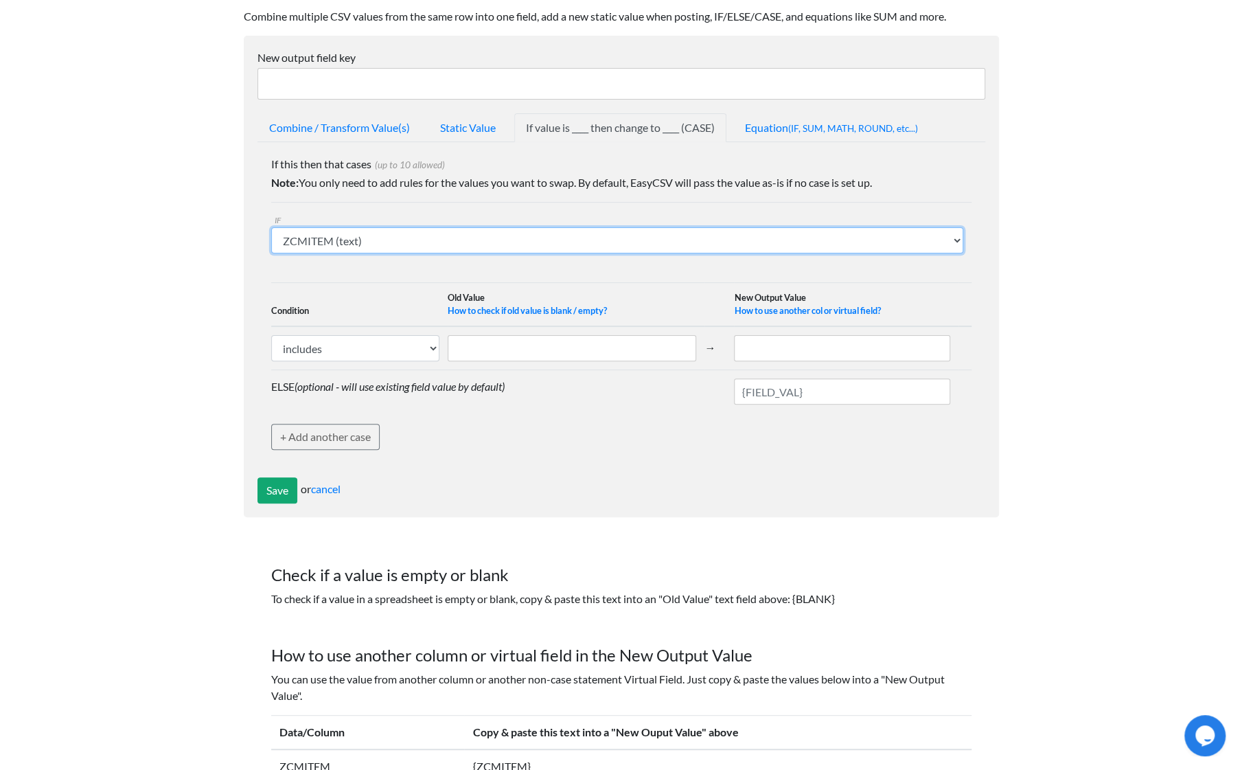
click at [551, 236] on select "ZCMITEM (text) ZCMQOH (text) ZCMMSRP (text) vf_inventory_policy (virtual field)…" at bounding box center [617, 240] width 692 height 26
select select "759038"
click at [271, 227] on select "ZCMITEM (text) ZCMQOH (text) ZCMMSRP (text) vf_inventory_policy (virtual field)…" at bounding box center [617, 240] width 692 height 26
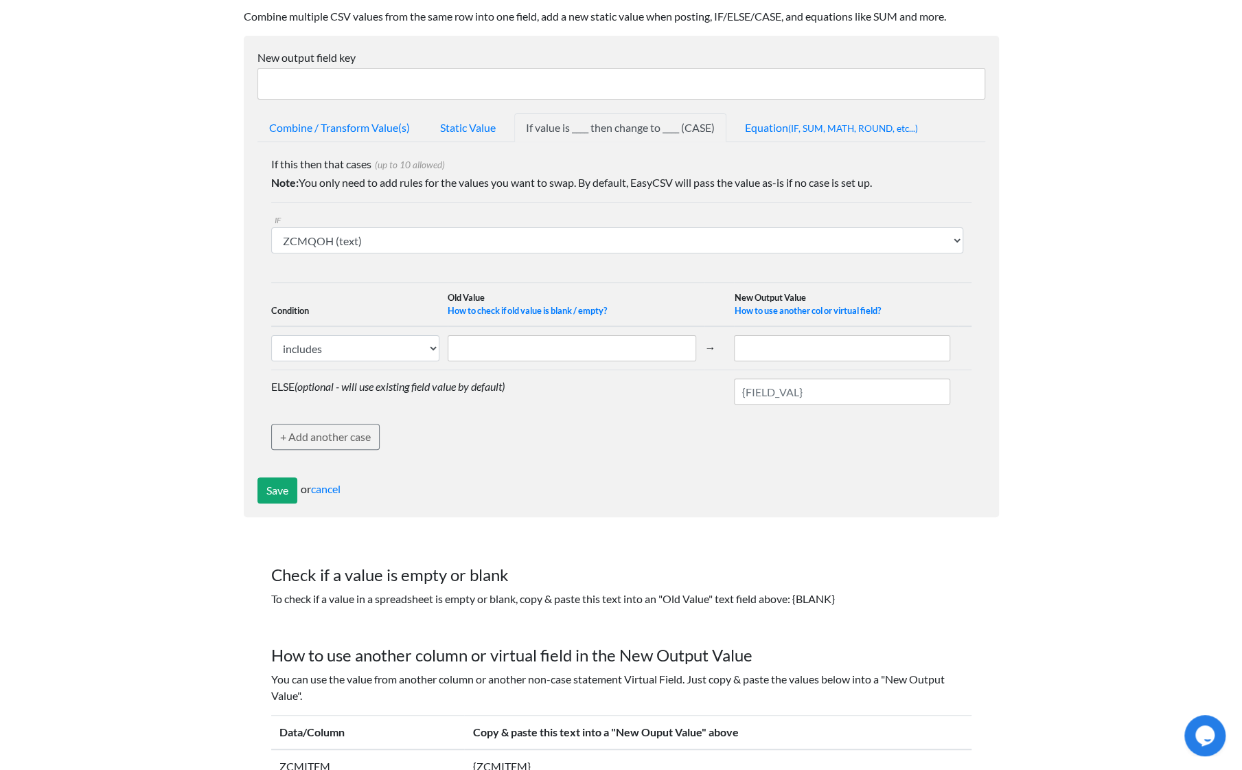
click at [756, 360] on td at bounding box center [846, 348] width 225 height 44
click at [852, 332] on td at bounding box center [846, 348] width 225 height 44
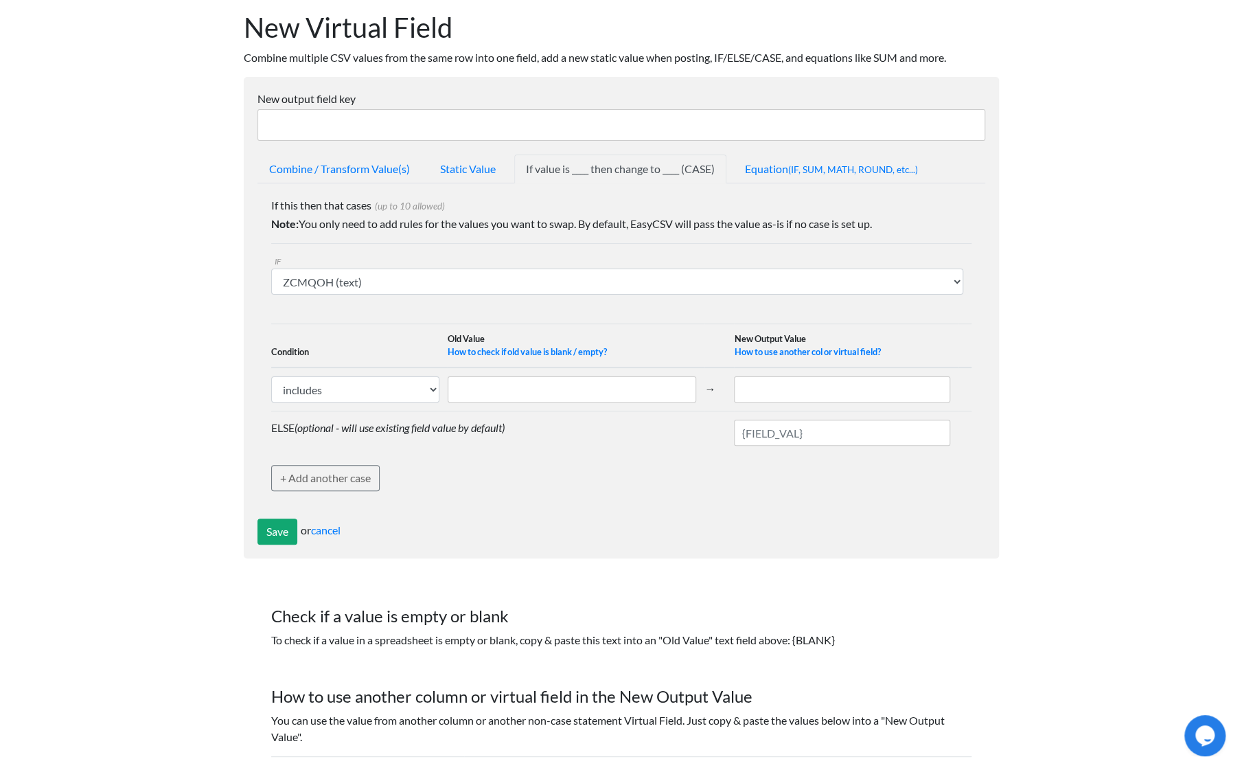
scroll to position [137, 0]
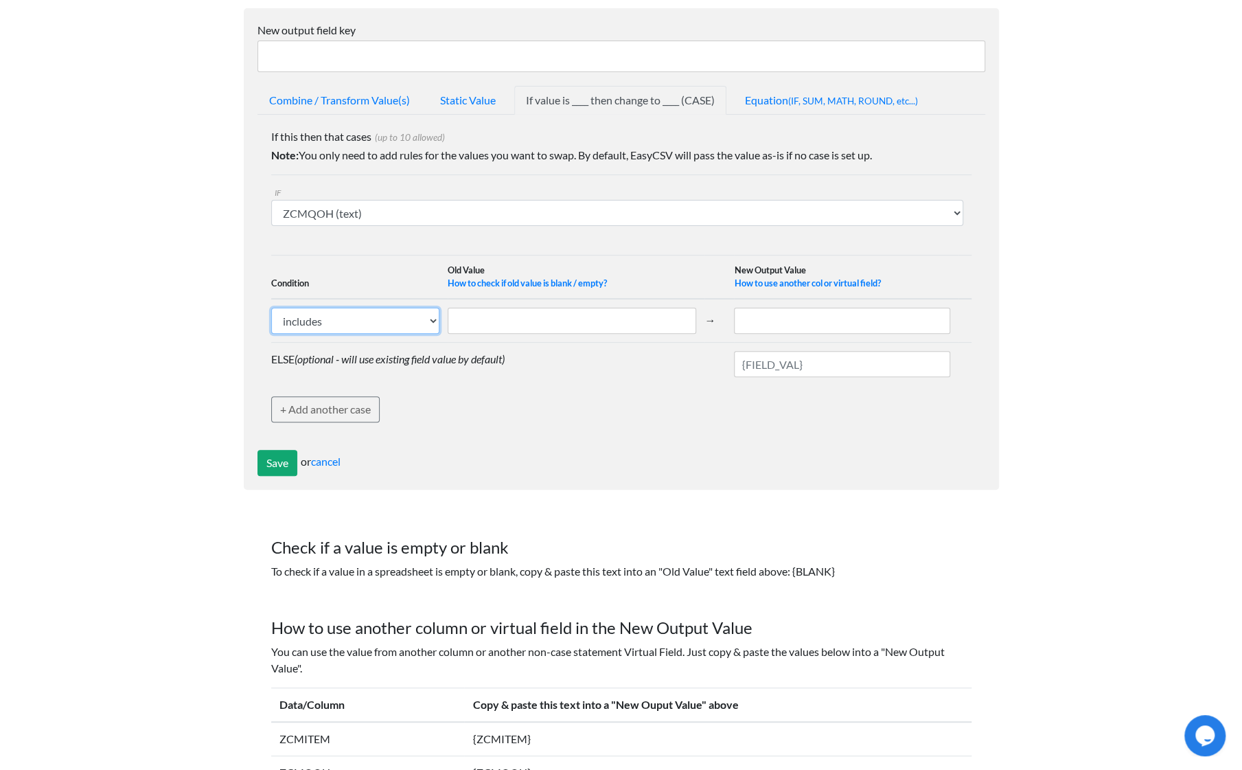
click at [430, 320] on select "includes exactly matches" at bounding box center [355, 321] width 169 height 26
click at [271, 308] on select "includes exactly matches" at bounding box center [355, 321] width 169 height 26
click at [429, 316] on select "includes exactly matches" at bounding box center [355, 321] width 169 height 26
select select "0"
click at [271, 308] on select "includes exactly matches" at bounding box center [355, 321] width 169 height 26
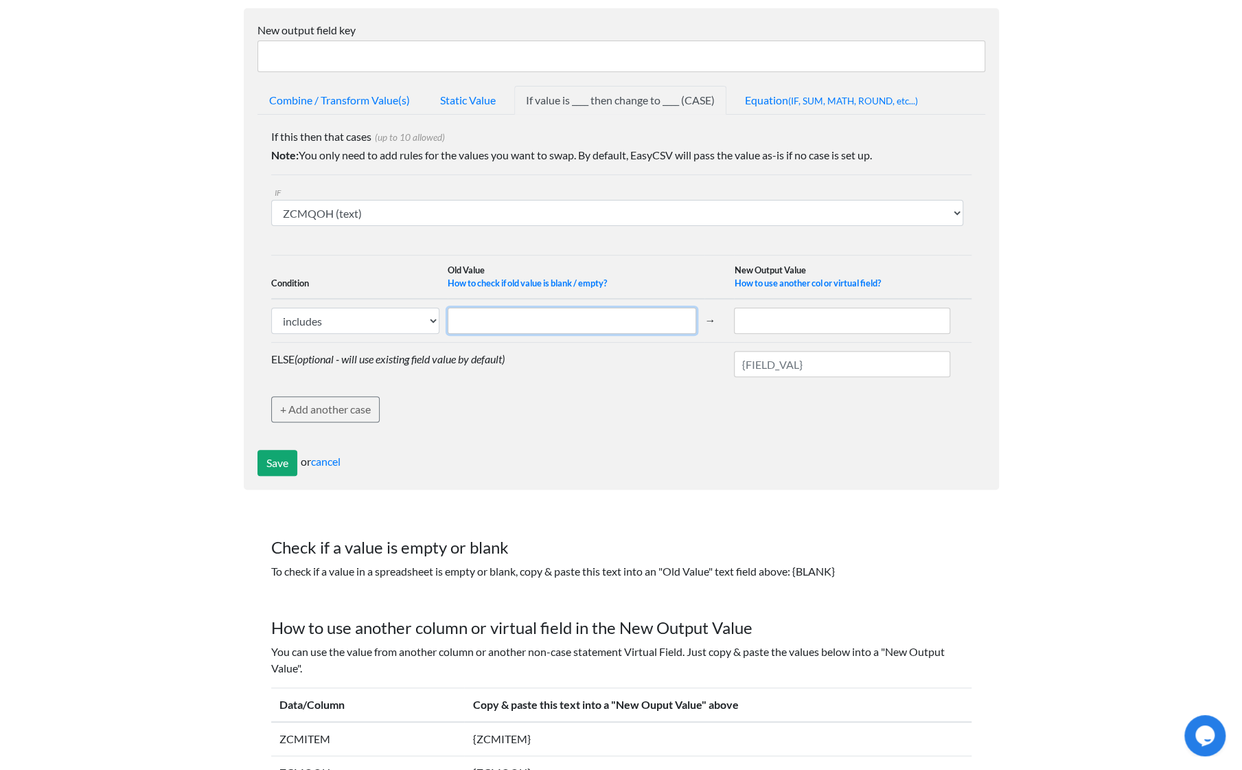
click at [460, 322] on input "text" at bounding box center [572, 321] width 249 height 26
click at [330, 458] on link "cancel" at bounding box center [326, 461] width 30 height 13
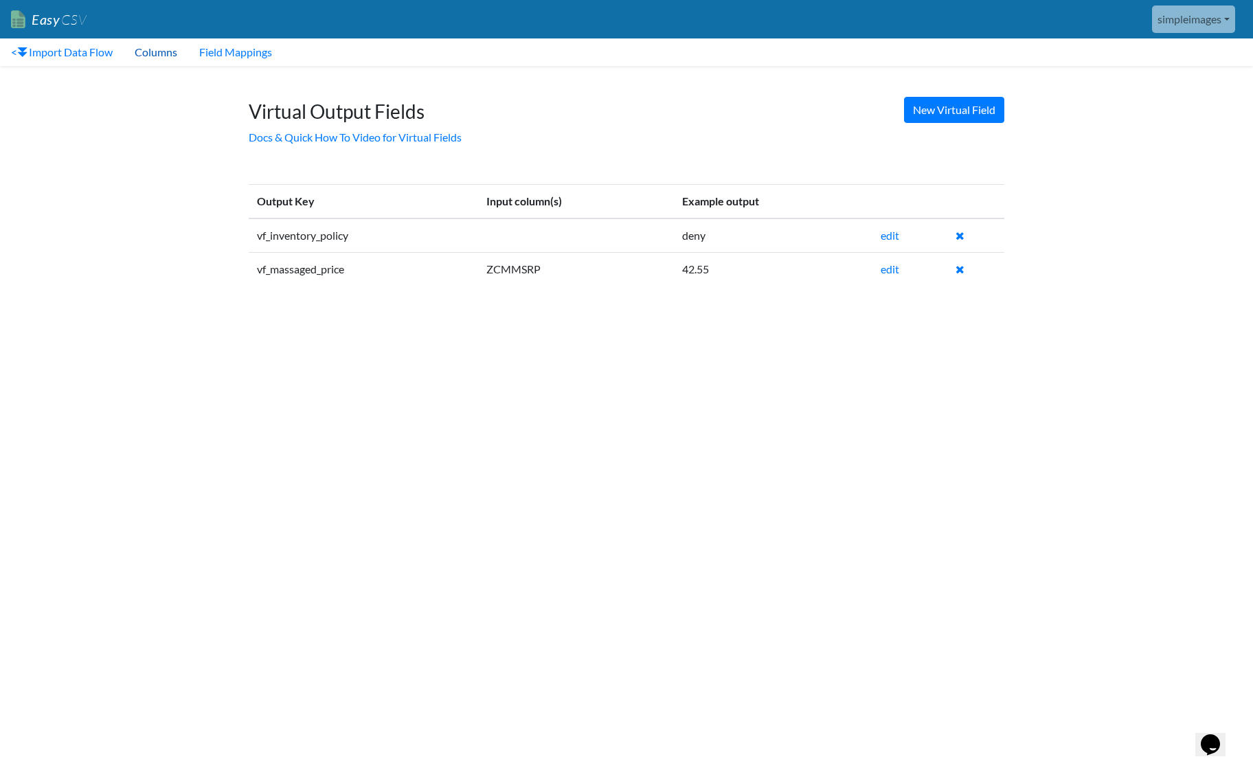
click at [182, 54] on link "Columns" at bounding box center [156, 51] width 65 height 27
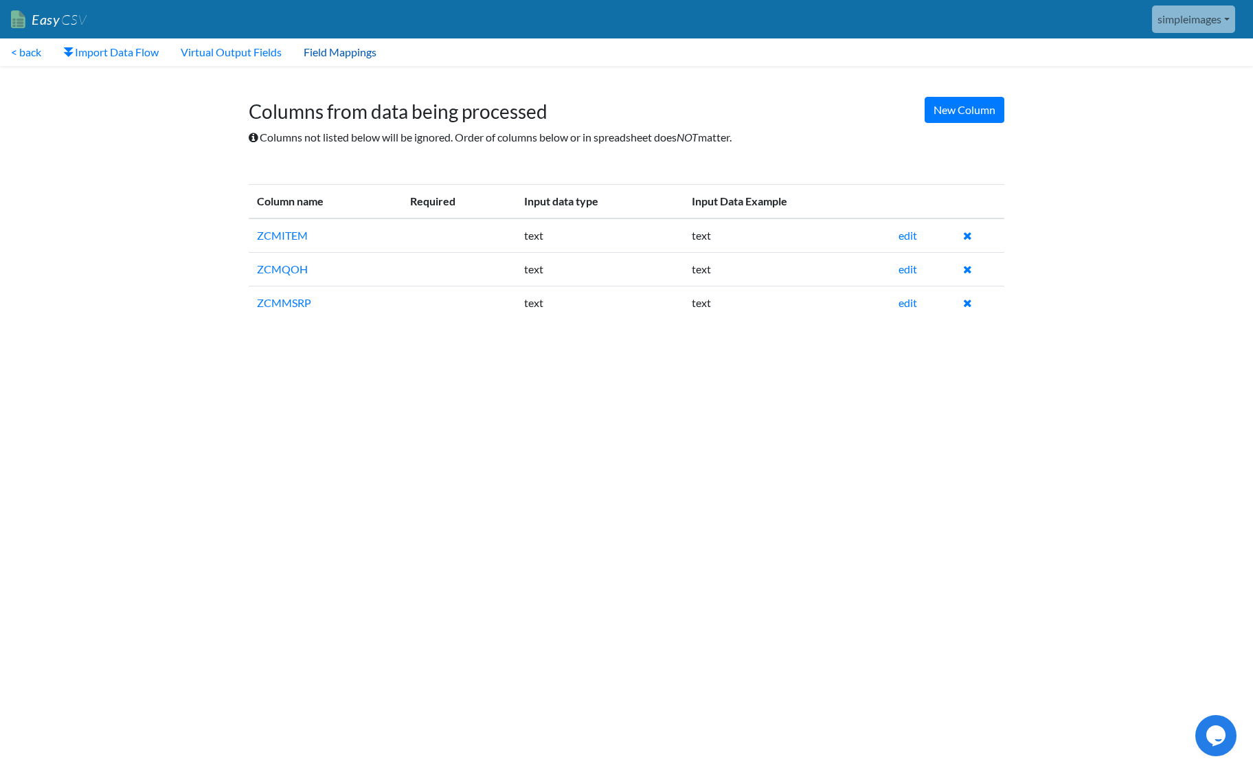
click at [326, 49] on link "Field Mappings" at bounding box center [340, 51] width 95 height 27
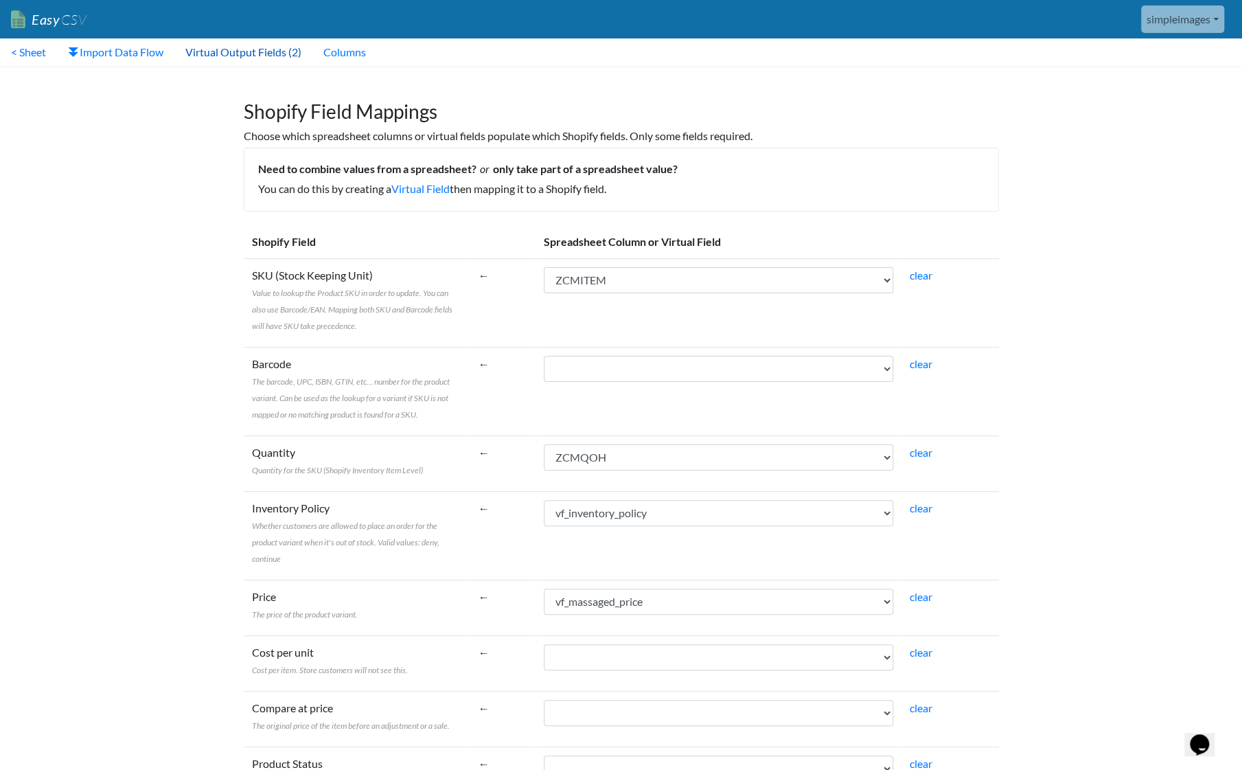
click at [247, 59] on link "Virtual Output Fields (2)" at bounding box center [243, 51] width 138 height 27
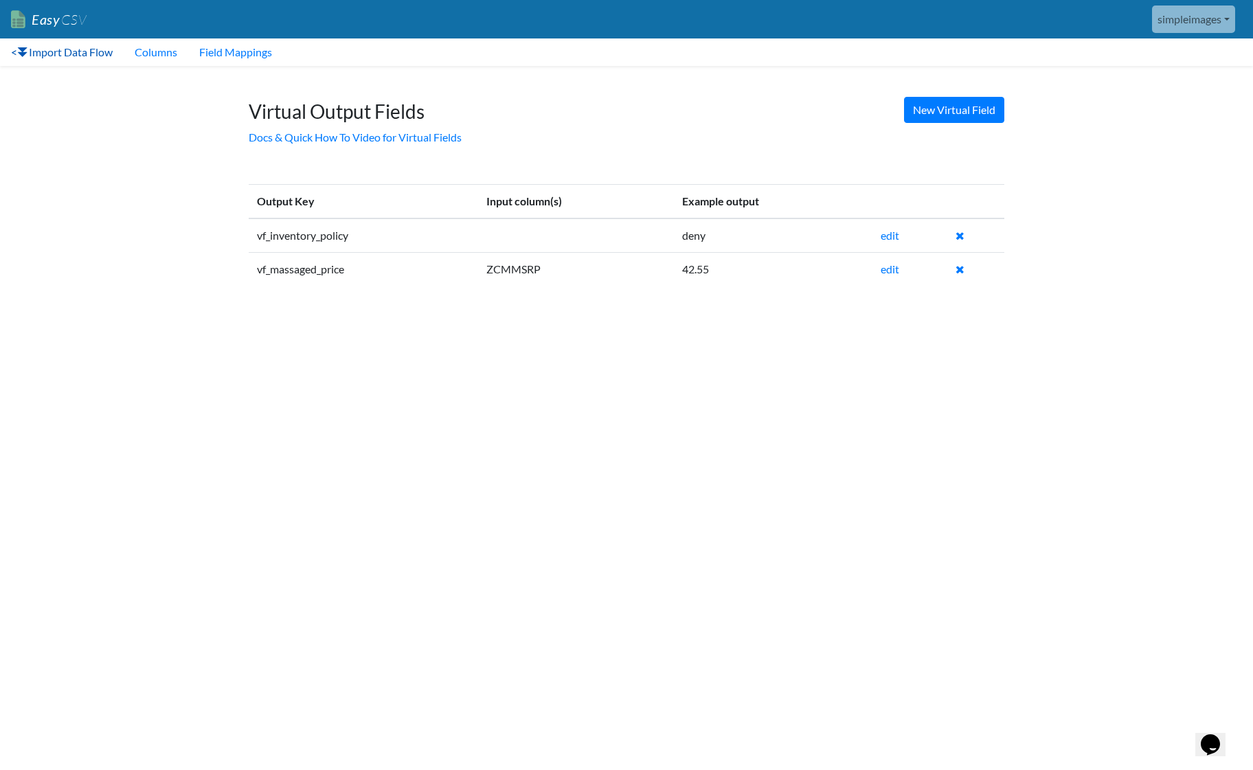
click at [88, 46] on link "< Import Data Flow" at bounding box center [62, 51] width 124 height 27
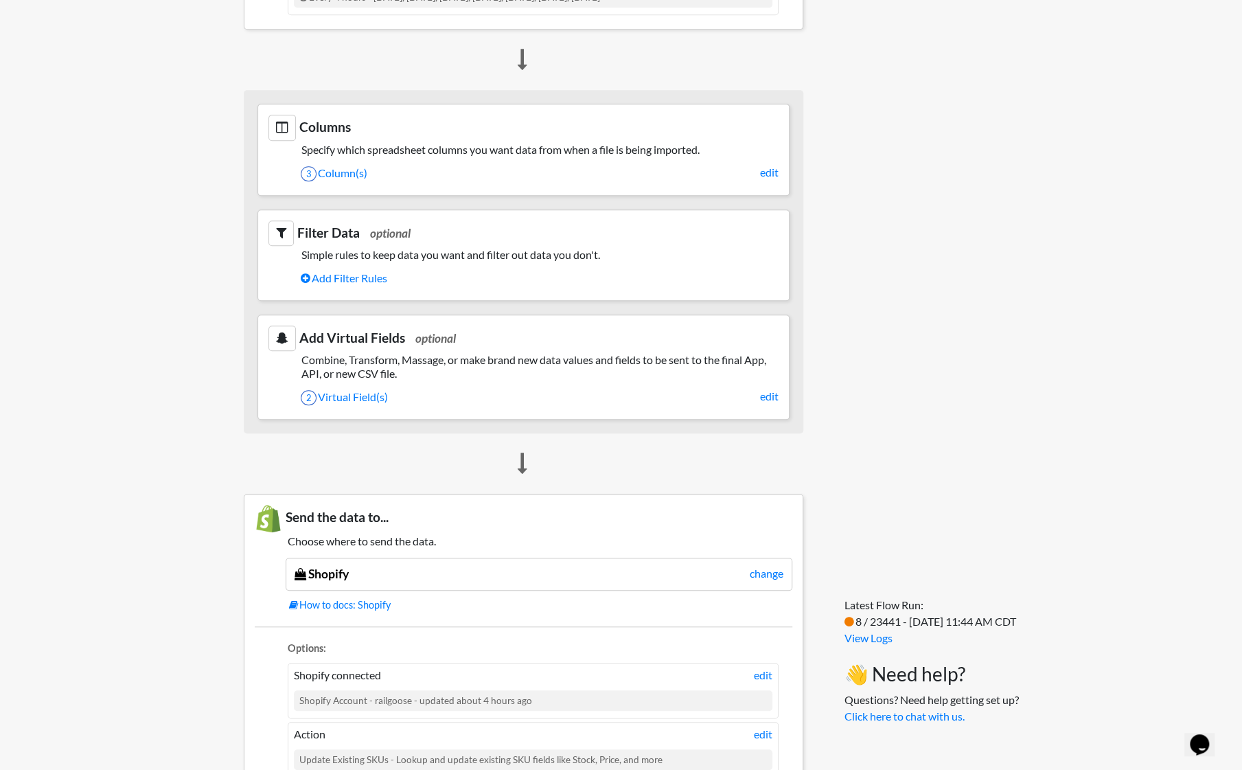
scroll to position [481, 0]
click at [351, 385] on link "2 Virtual Field(s)" at bounding box center [540, 396] width 478 height 23
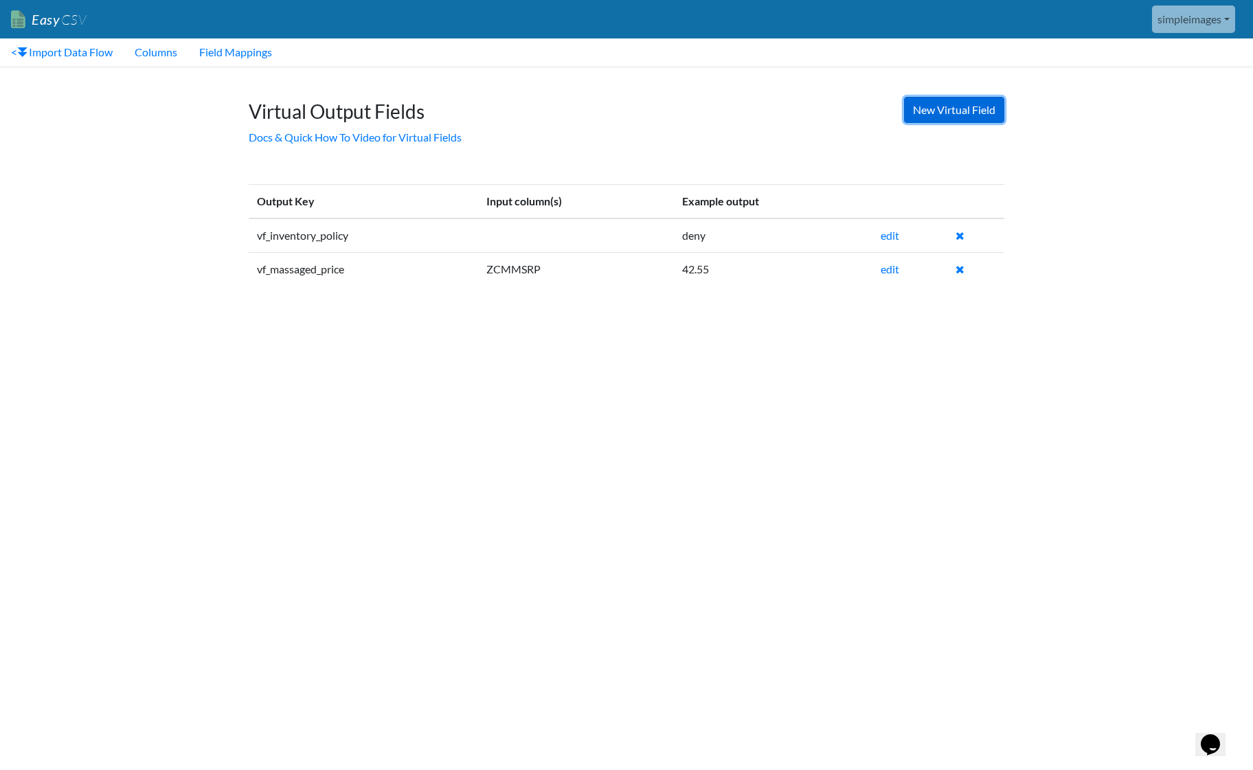
click at [967, 106] on link "New Virtual Field" at bounding box center [954, 110] width 100 height 26
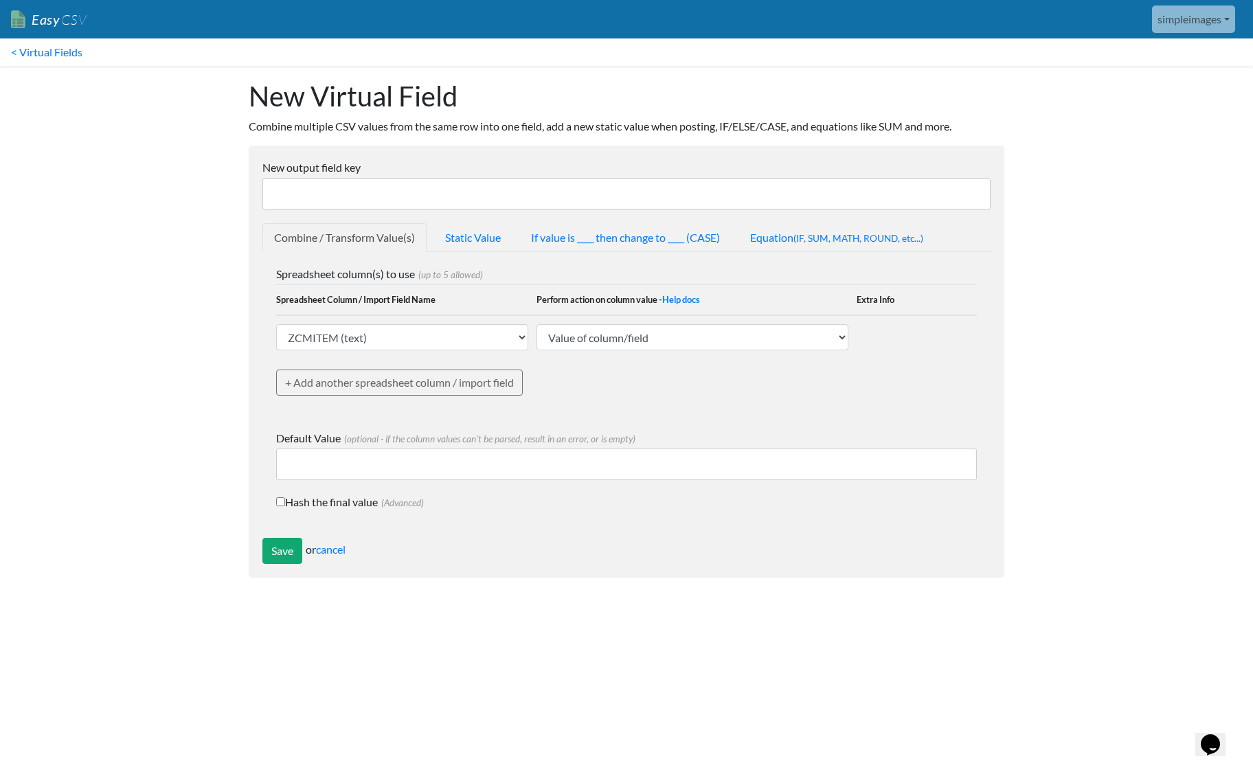
click at [359, 238] on link "Combine / Transform Value(s)" at bounding box center [344, 237] width 164 height 29
click at [459, 234] on link "Static Value" at bounding box center [472, 237] width 79 height 29
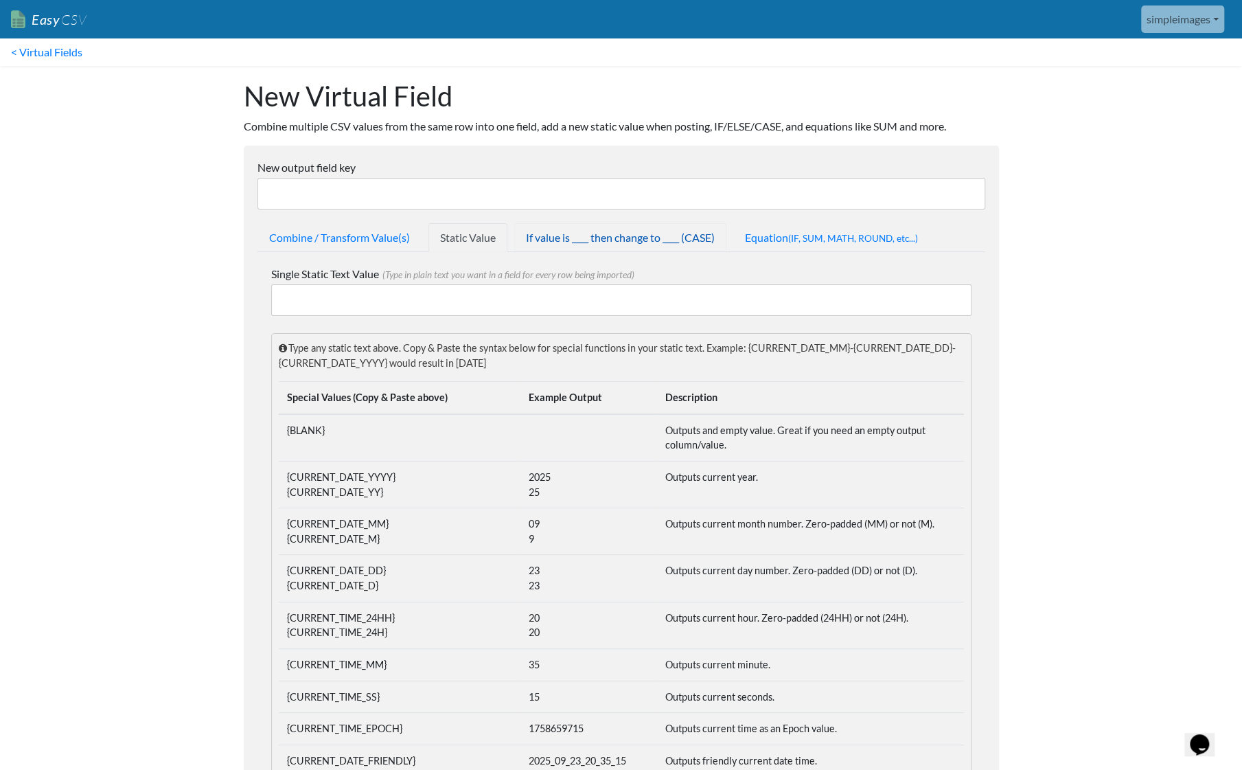
click at [556, 231] on link "If value is ____ then change to ____ (CASE)" at bounding box center [620, 237] width 212 height 29
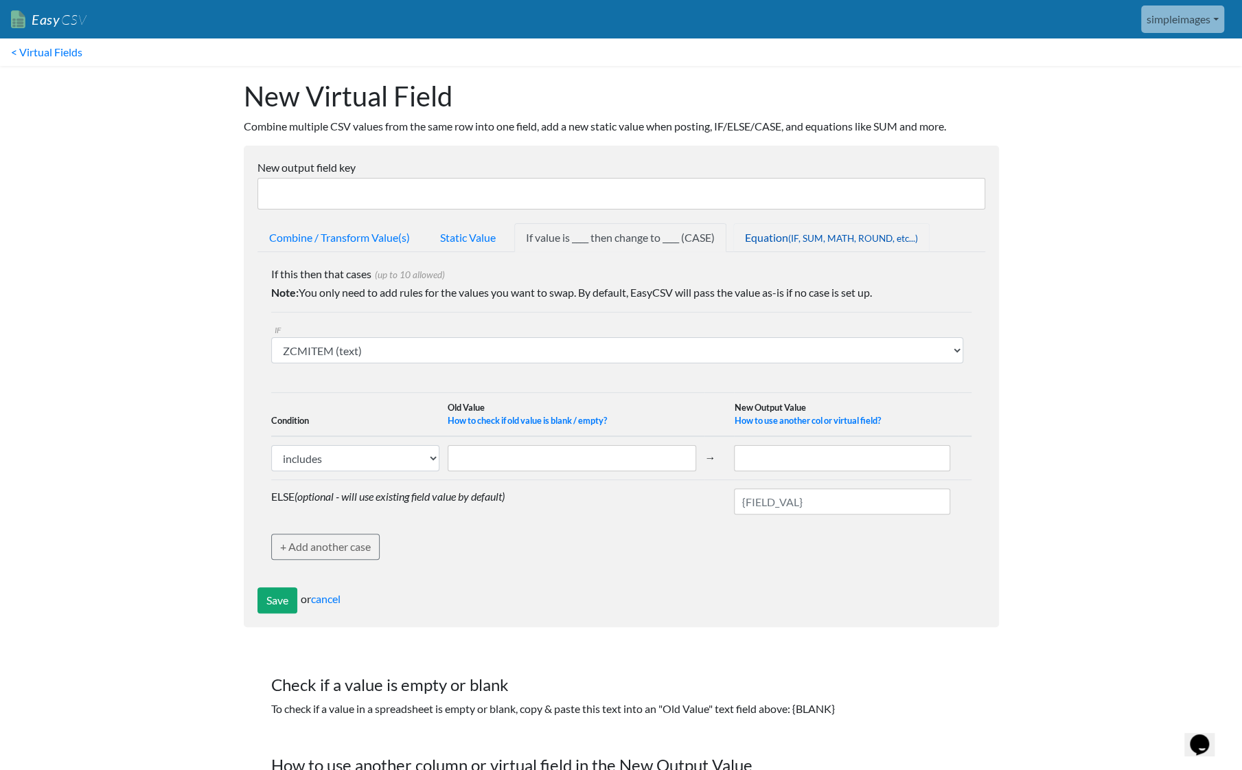
click at [792, 231] on link "Equation (IF, SUM, MATH, ROUND, etc...)" at bounding box center [832, 237] width 196 height 29
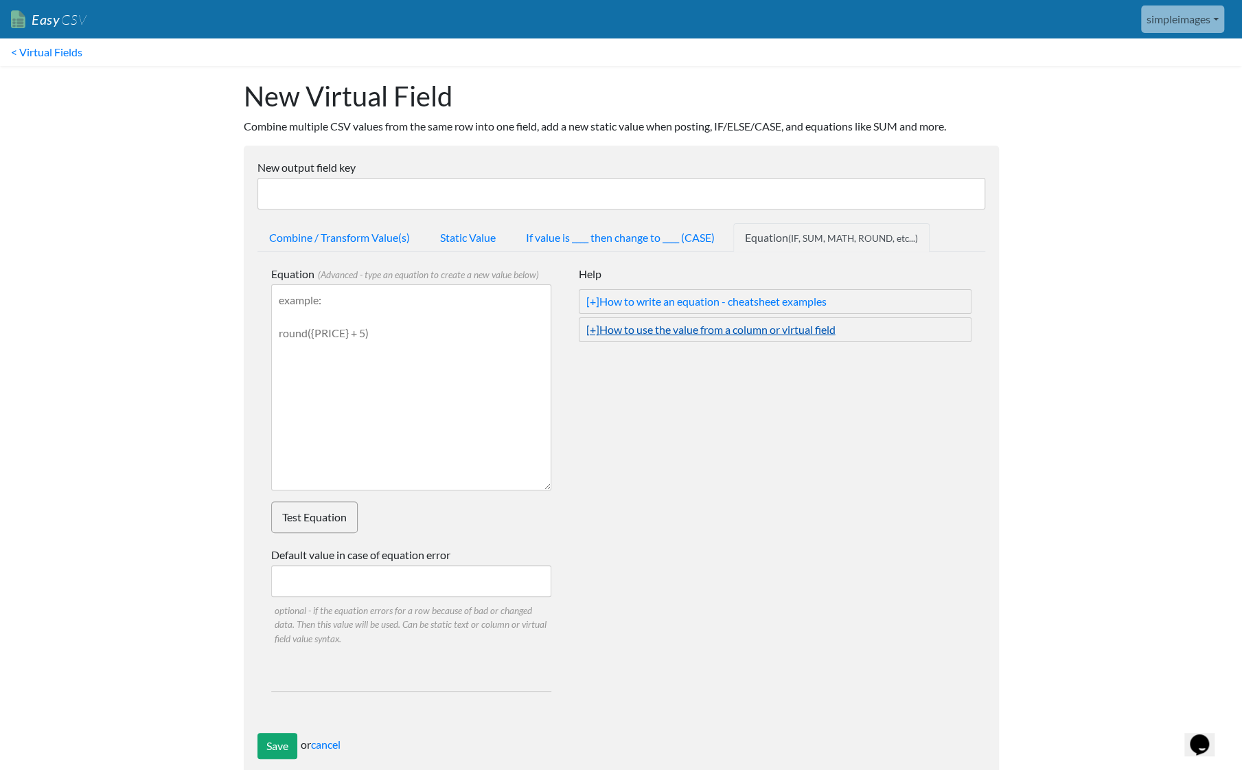
click at [595, 328] on span "[+]" at bounding box center [593, 329] width 13 height 13
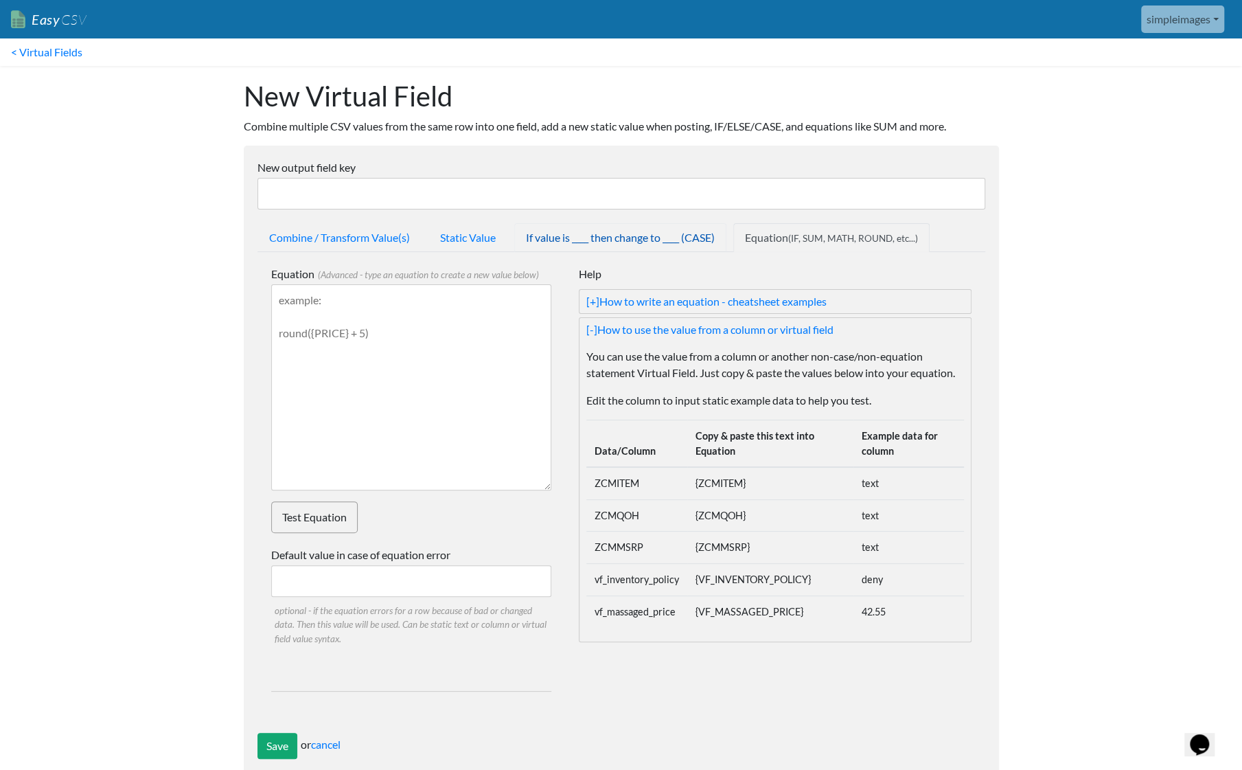
click at [591, 237] on link "If value is ____ then change to ____ (CASE)" at bounding box center [620, 237] width 212 height 29
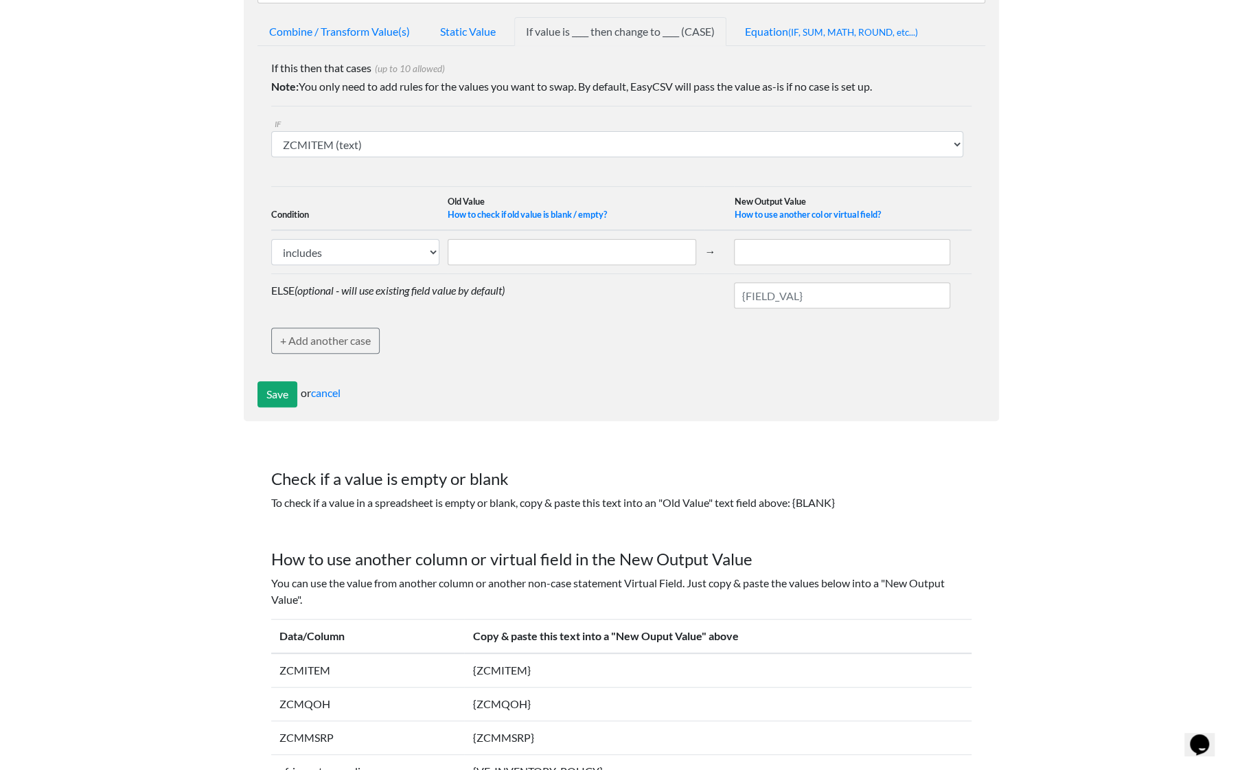
scroll to position [275, 0]
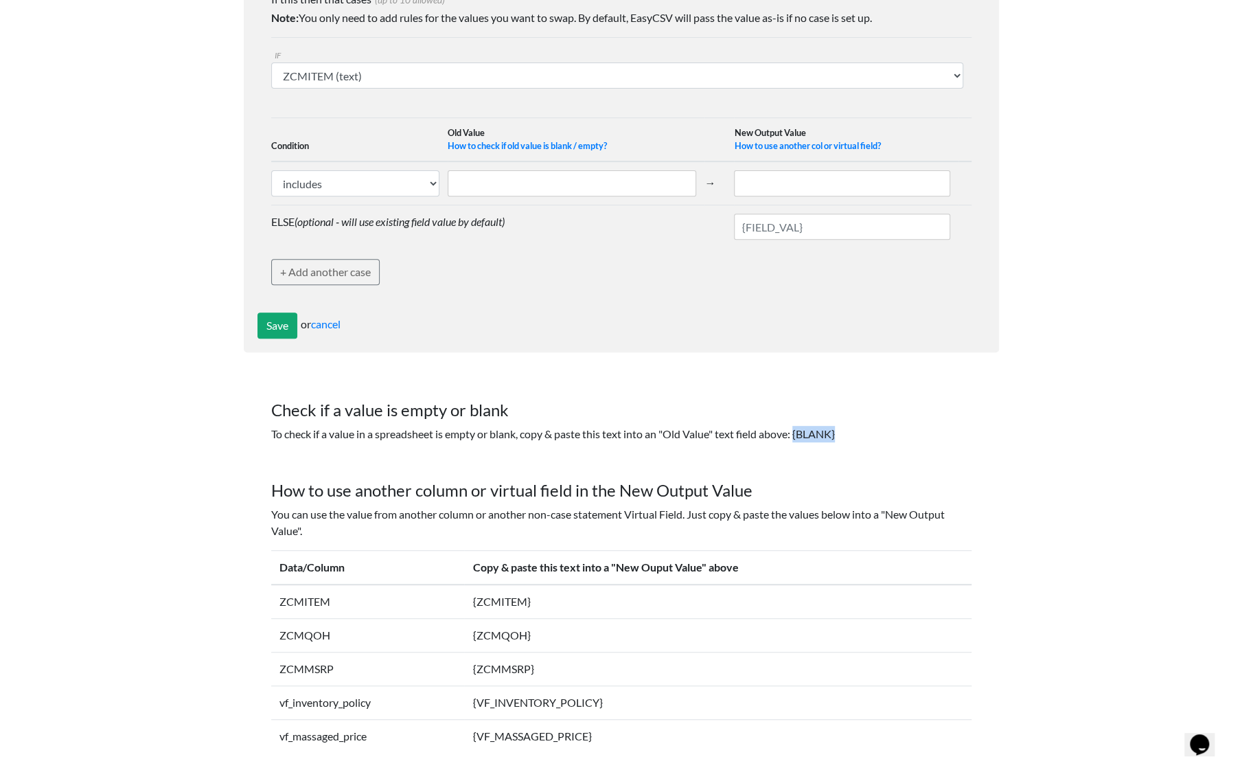
drag, startPoint x: 848, startPoint y: 429, endPoint x: 800, endPoint y: 433, distance: 47.6
click at [800, 433] on p "To check if a value in a spreadsheet is empty or blank, copy & paste this text …" at bounding box center [621, 434] width 701 height 16
copy p "{BLANK}"
click at [536, 186] on input "text" at bounding box center [572, 183] width 249 height 26
paste input "{BLANK}"
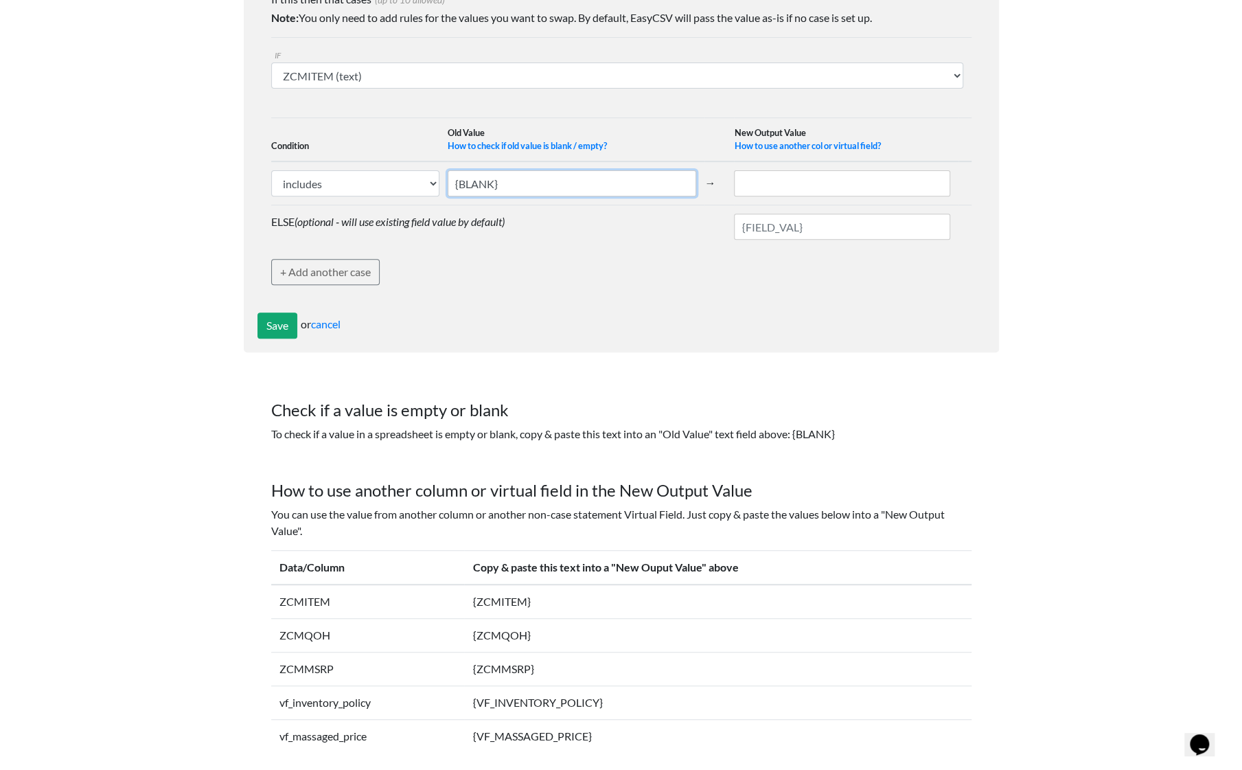
type input "{BLANK}"
drag, startPoint x: 537, startPoint y: 630, endPoint x: 474, endPoint y: 631, distance: 63.2
click at [474, 631] on td "{ZCMQOH}" at bounding box center [717, 635] width 507 height 34
copy td "{ZCMQOH}"
click at [771, 183] on input "text" at bounding box center [842, 183] width 216 height 26
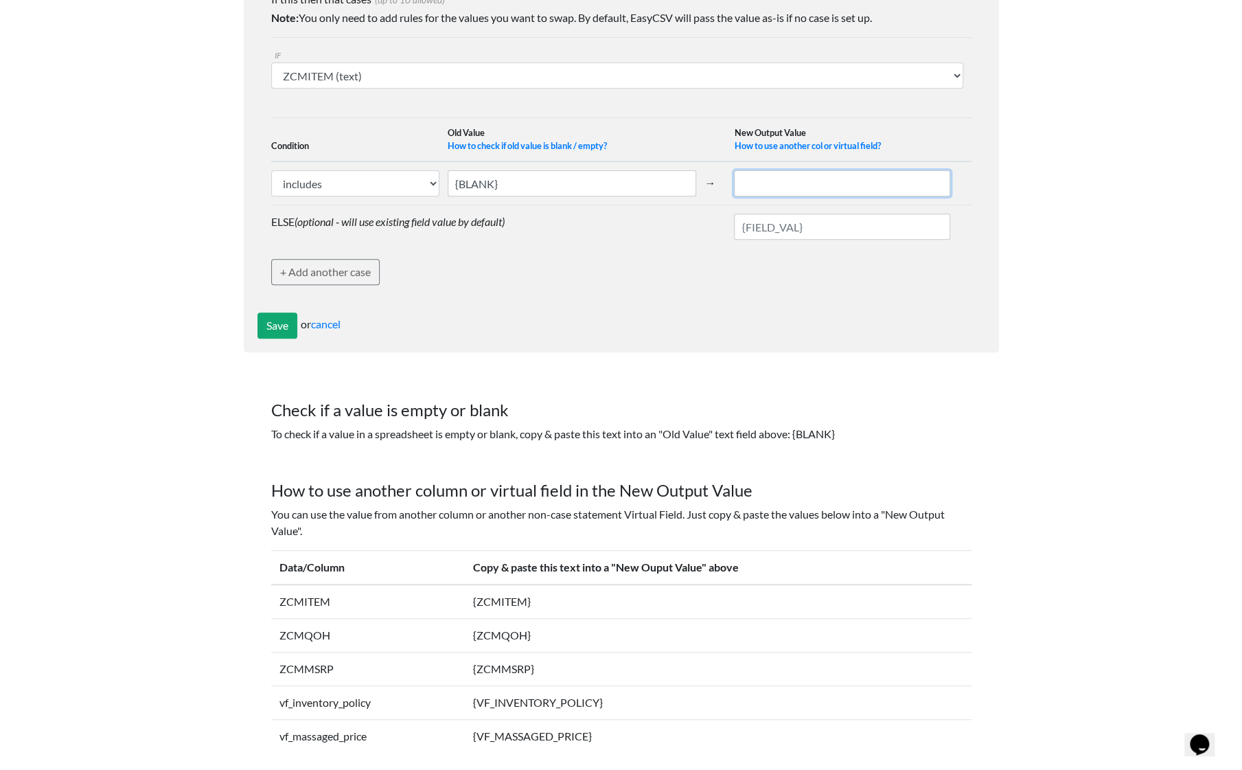
paste input "{ZCMQOH}"
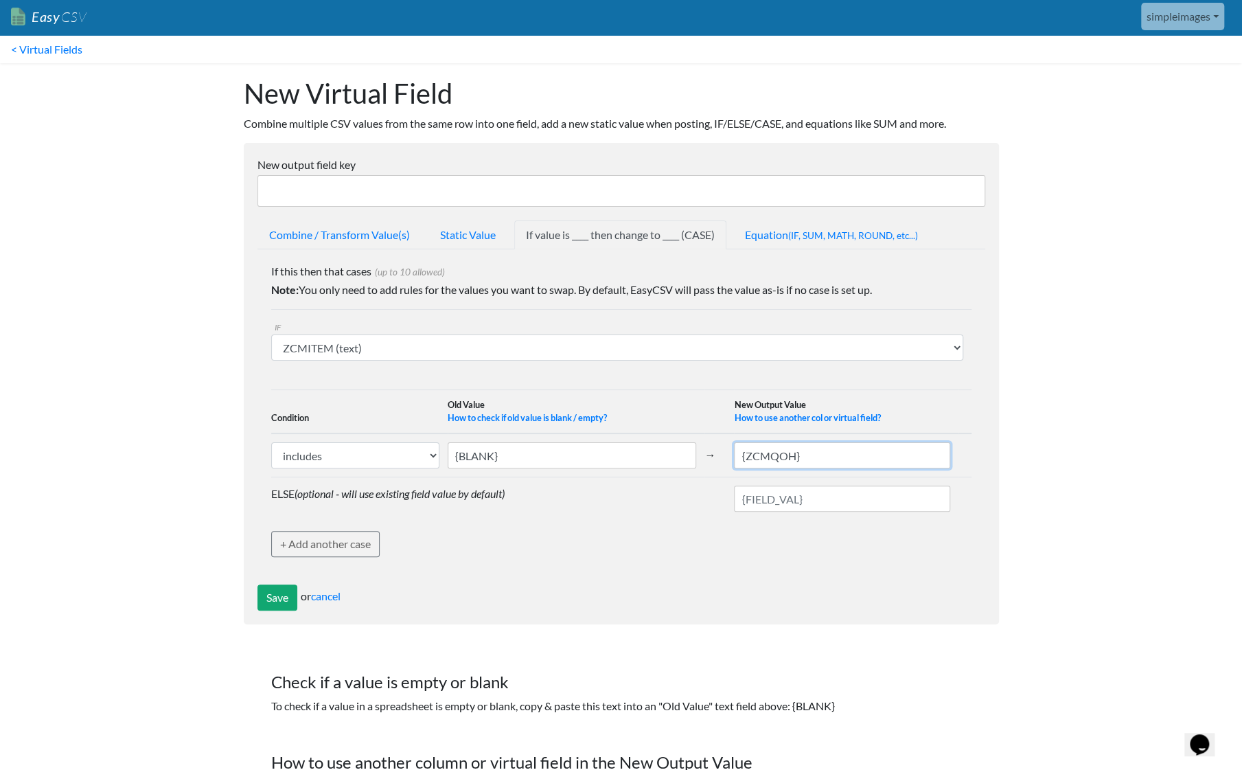
scroll to position [0, 0]
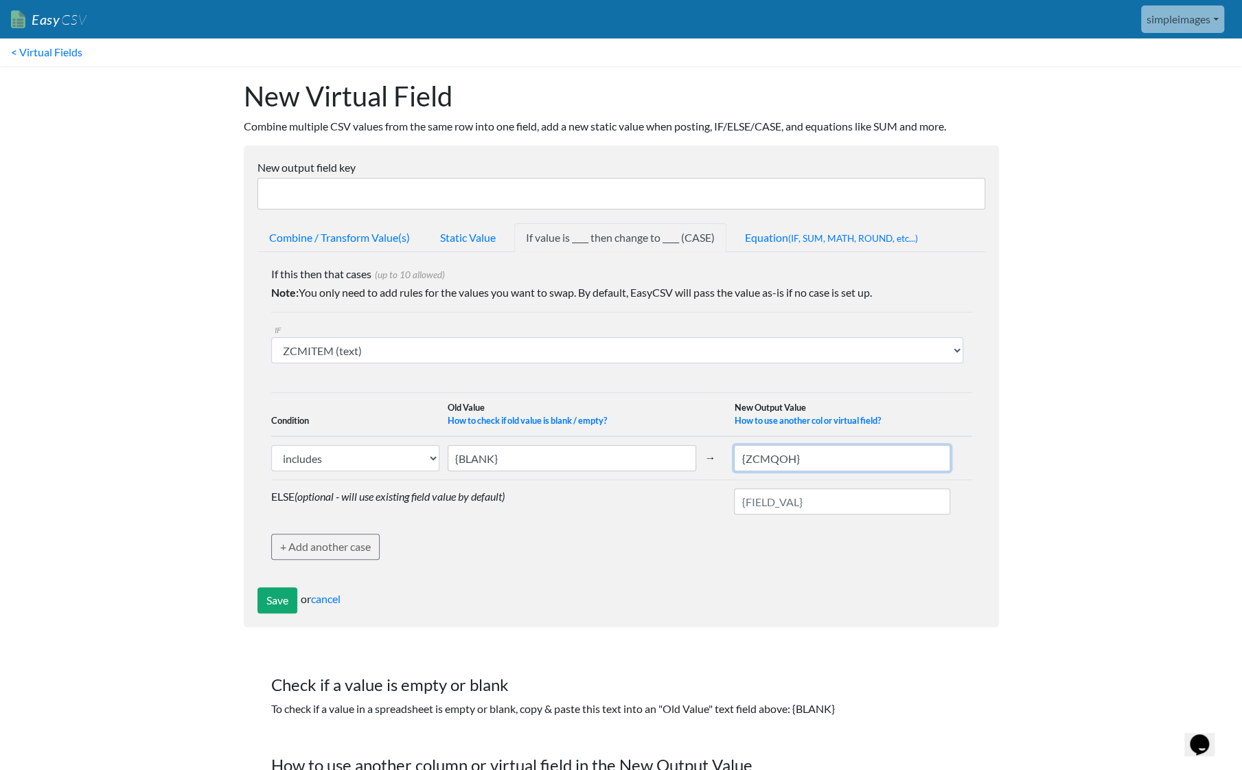
type input "{ZCMQOH}"
click at [480, 203] on input "New output field key" at bounding box center [622, 194] width 728 height 32
type input "zero_qty"
click at [273, 591] on input "Save" at bounding box center [278, 600] width 40 height 26
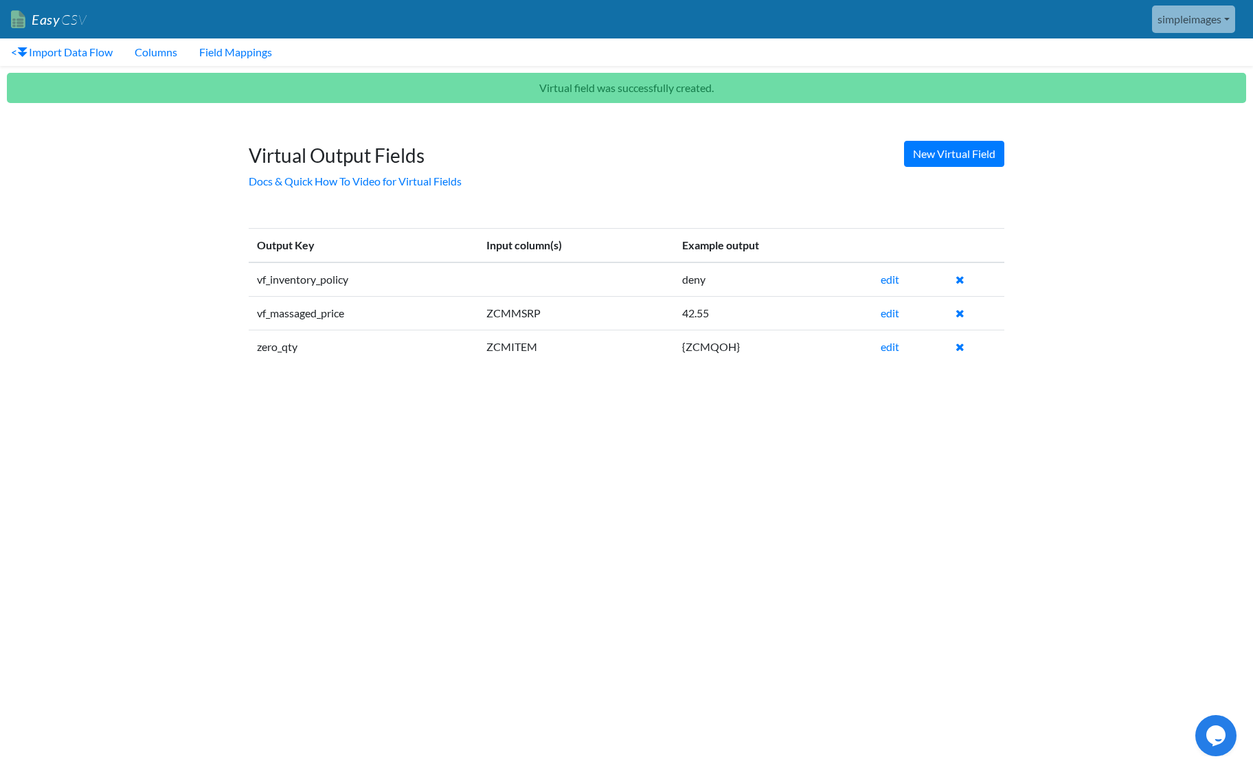
click at [902, 344] on td "edit" at bounding box center [909, 347] width 75 height 34
click at [887, 348] on link "edit" at bounding box center [890, 346] width 19 height 13
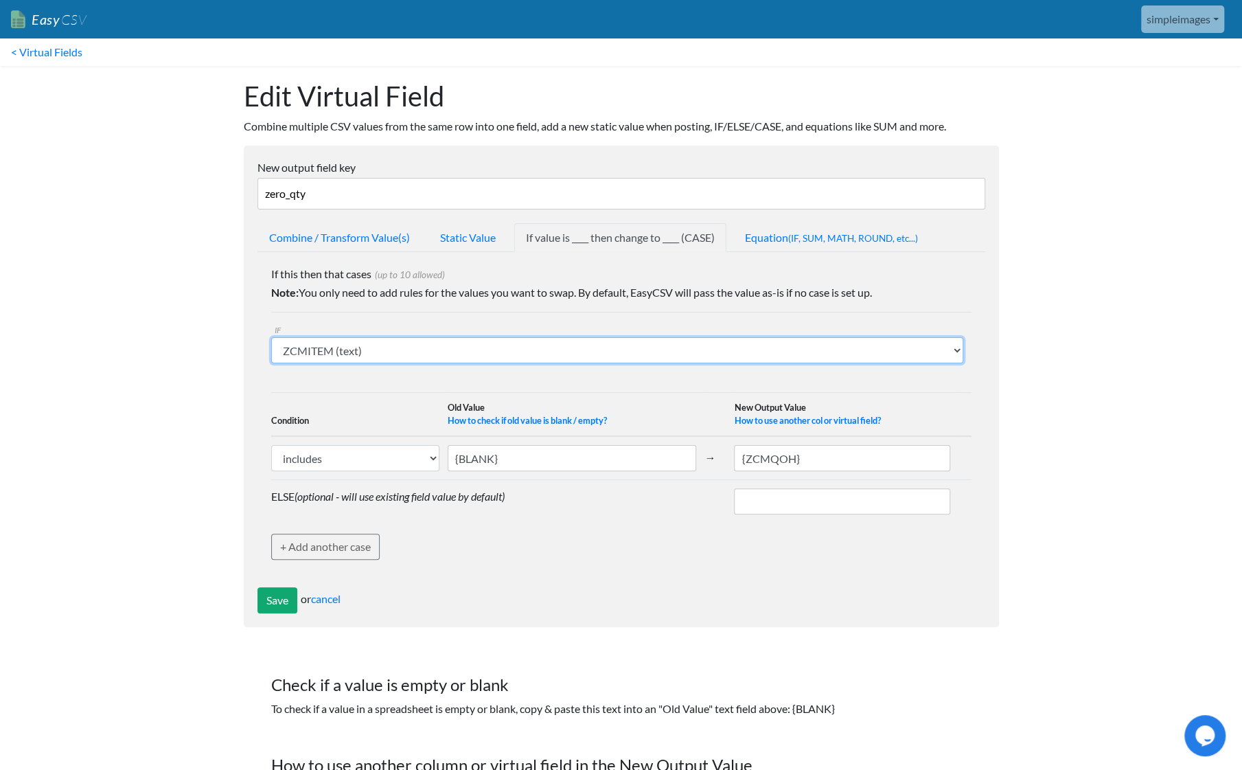
click at [578, 348] on select "ZCMITEM (text) ZCMQOH (text) ZCMMSRP (text) vf_inventory_policy (virtual field)…" at bounding box center [617, 350] width 692 height 26
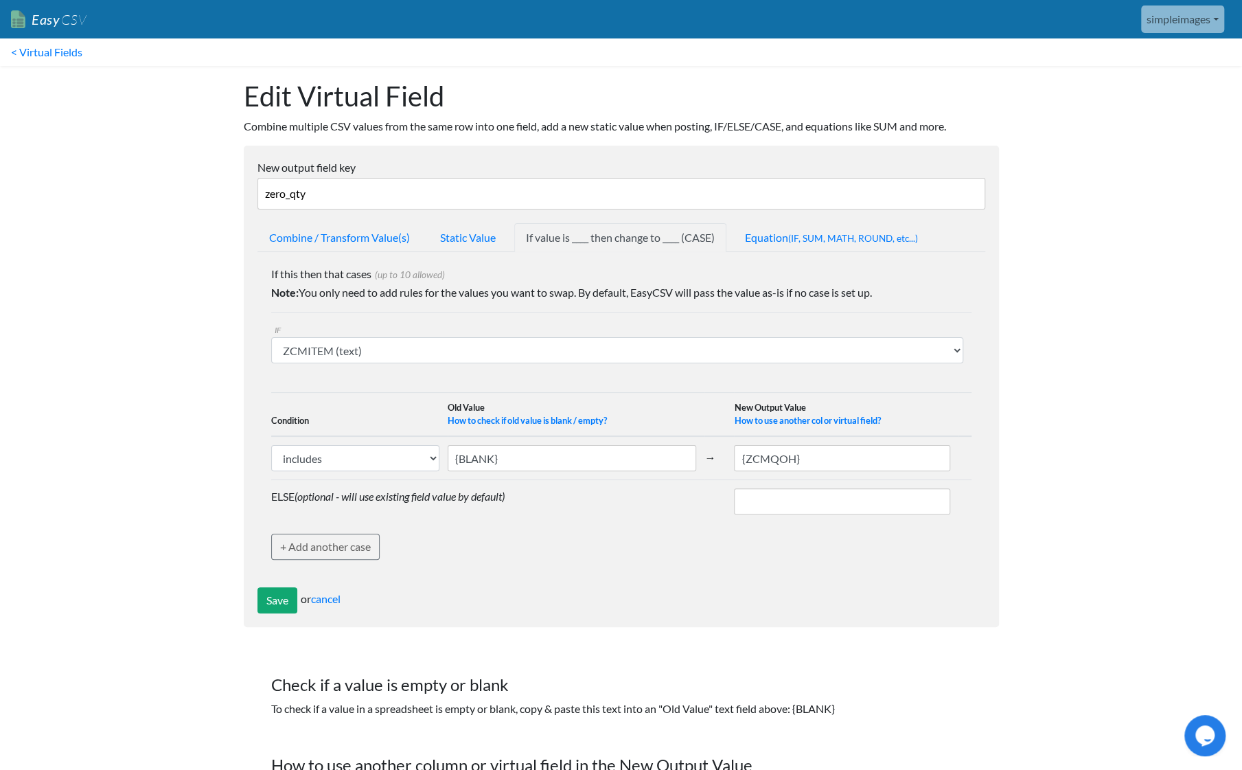
click at [396, 321] on td "IF ZCMITEM (text) ZCMQOH (text) ZCMMSRP (text) vf_inventory_policy (virtual fie…" at bounding box center [621, 343] width 701 height 60
click at [279, 595] on input "Save" at bounding box center [278, 600] width 40 height 26
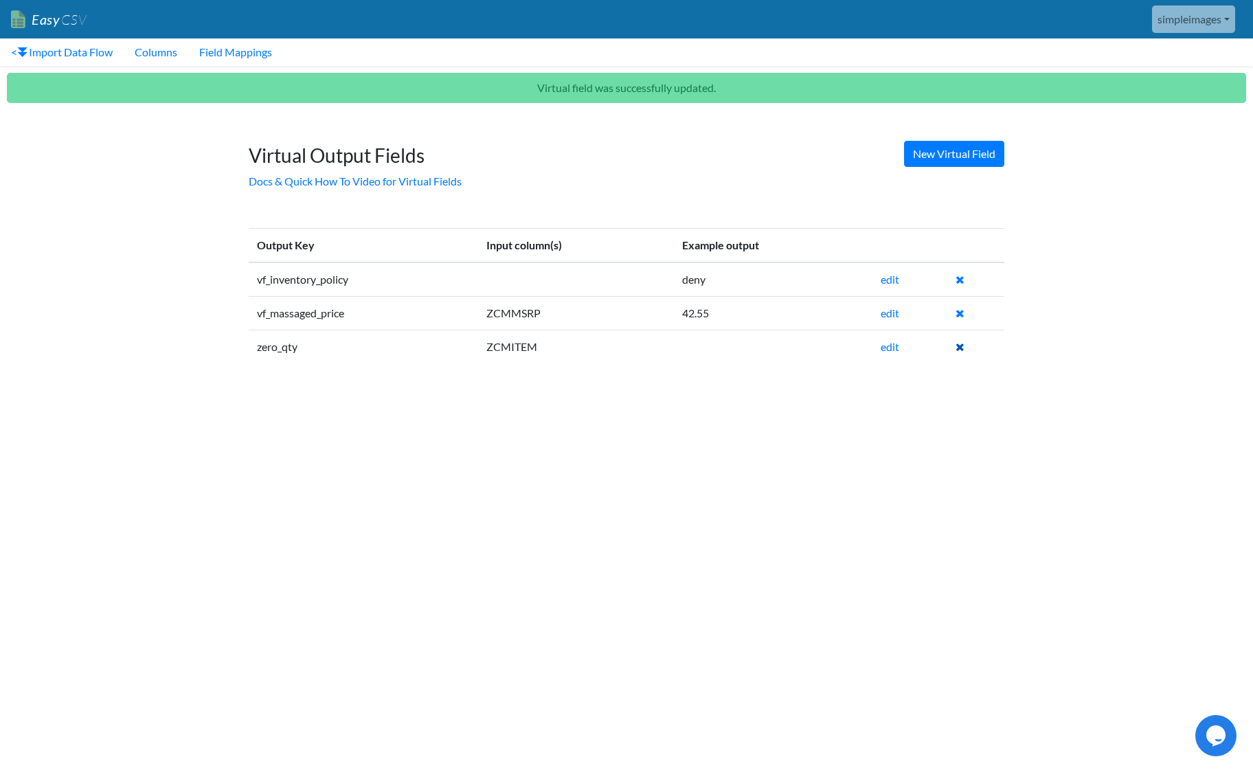
click at [958, 345] on icon at bounding box center [959, 346] width 9 height 11
click at [66, 60] on link "< Import Data Flow" at bounding box center [62, 51] width 124 height 27
